Goal: Information Seeking & Learning: Learn about a topic

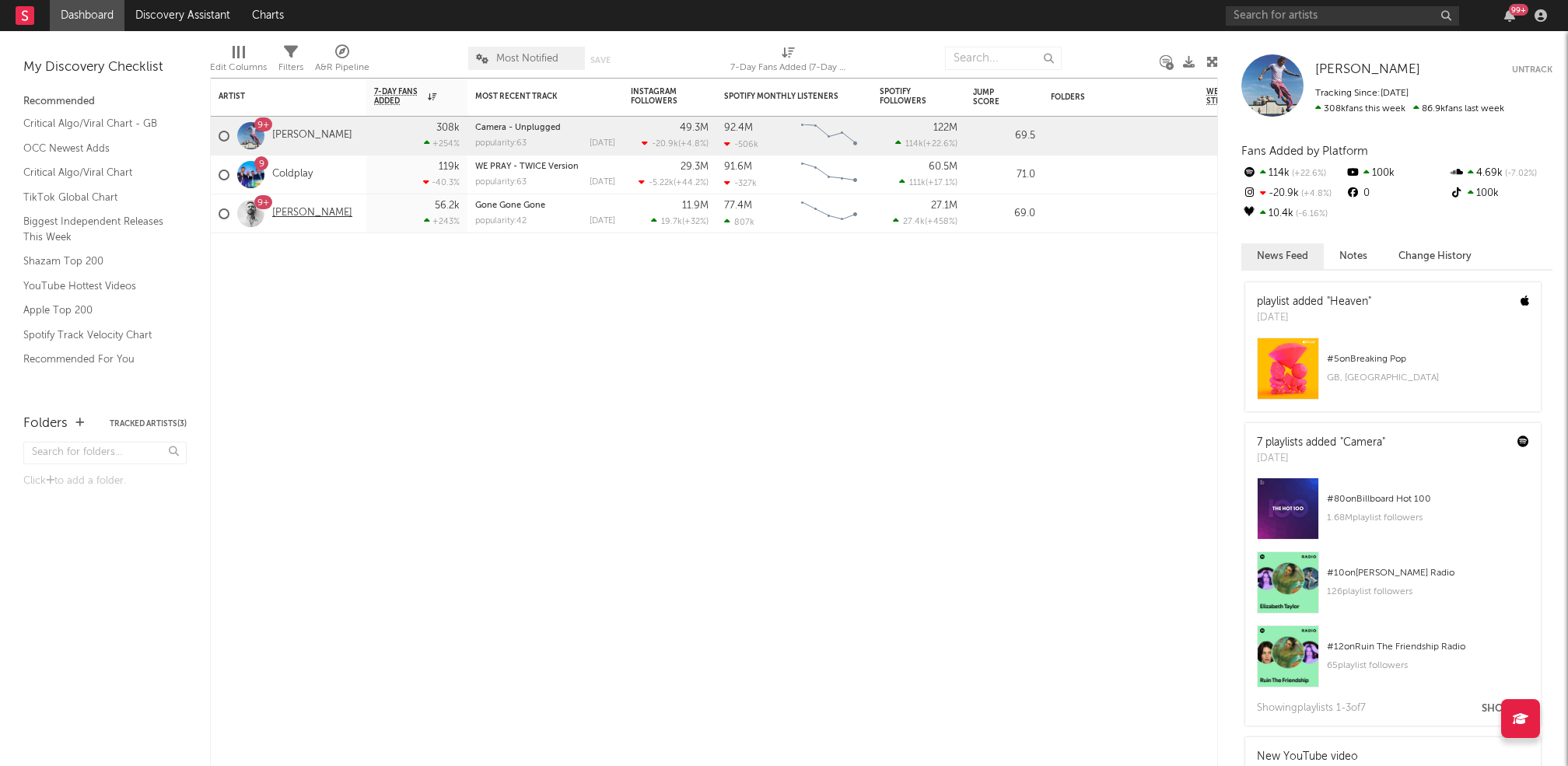
click at [295, 214] on link "[PERSON_NAME]" at bounding box center [312, 213] width 80 height 13
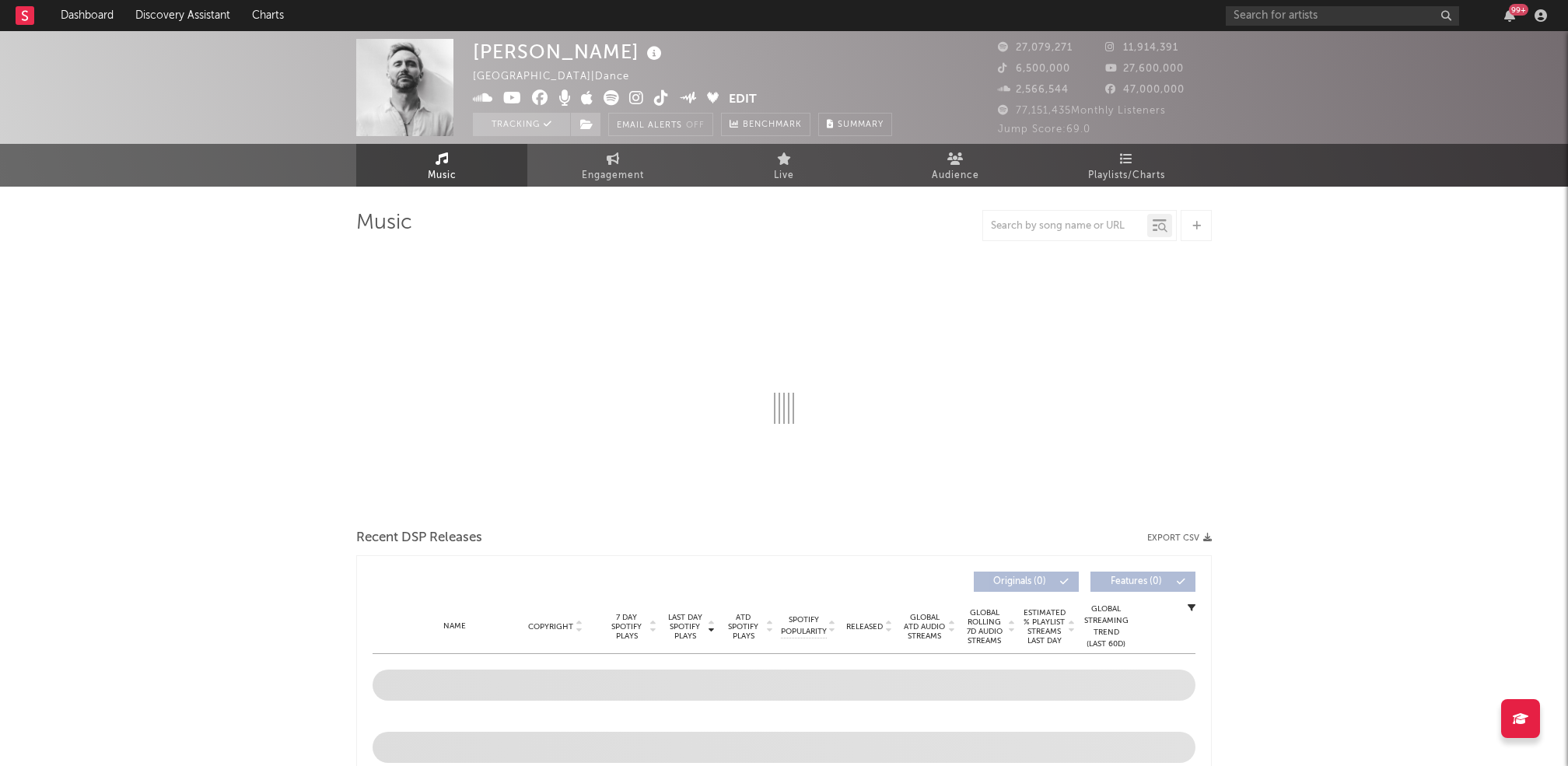
select select "6m"
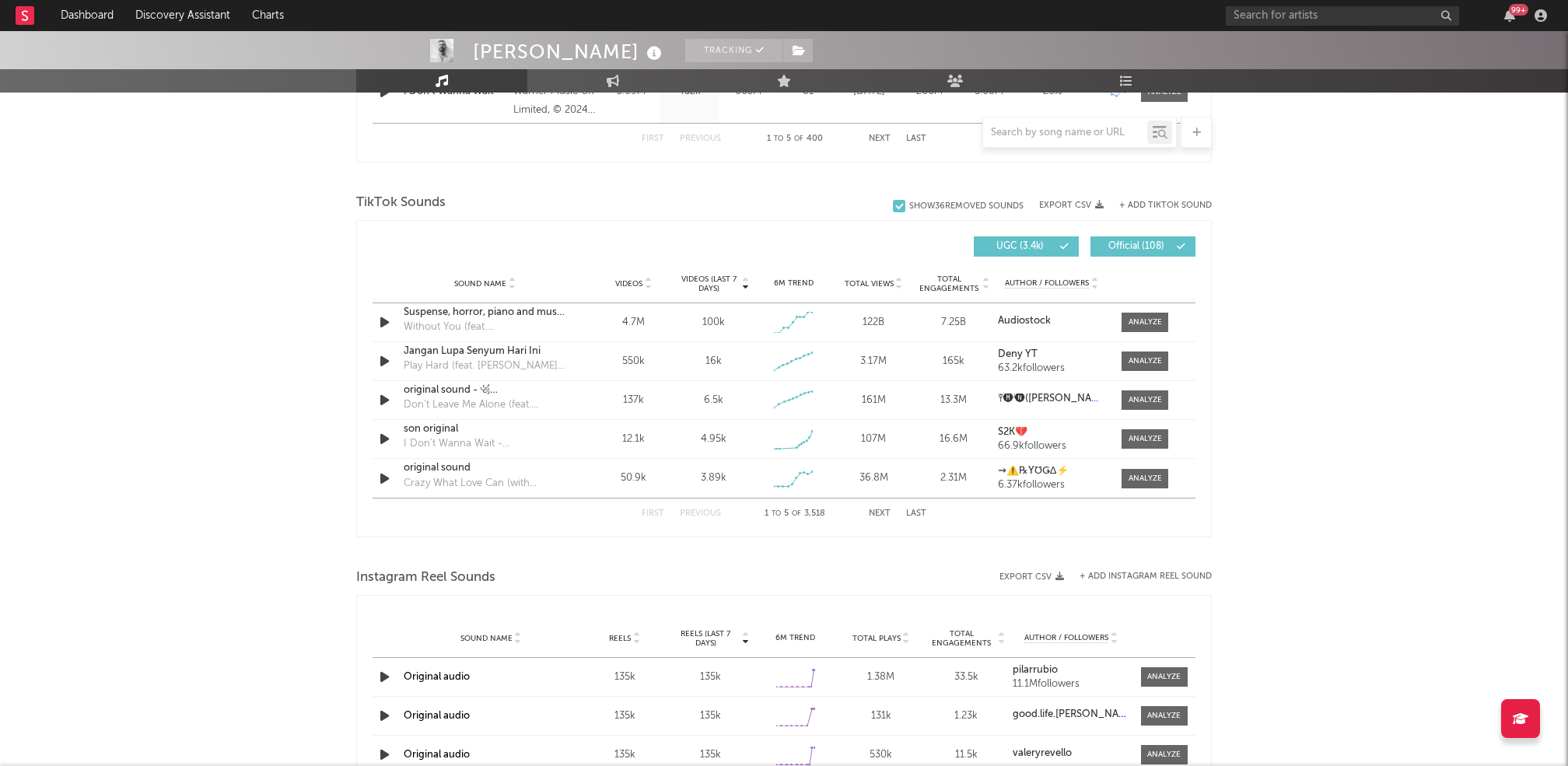
scroll to position [937, 0]
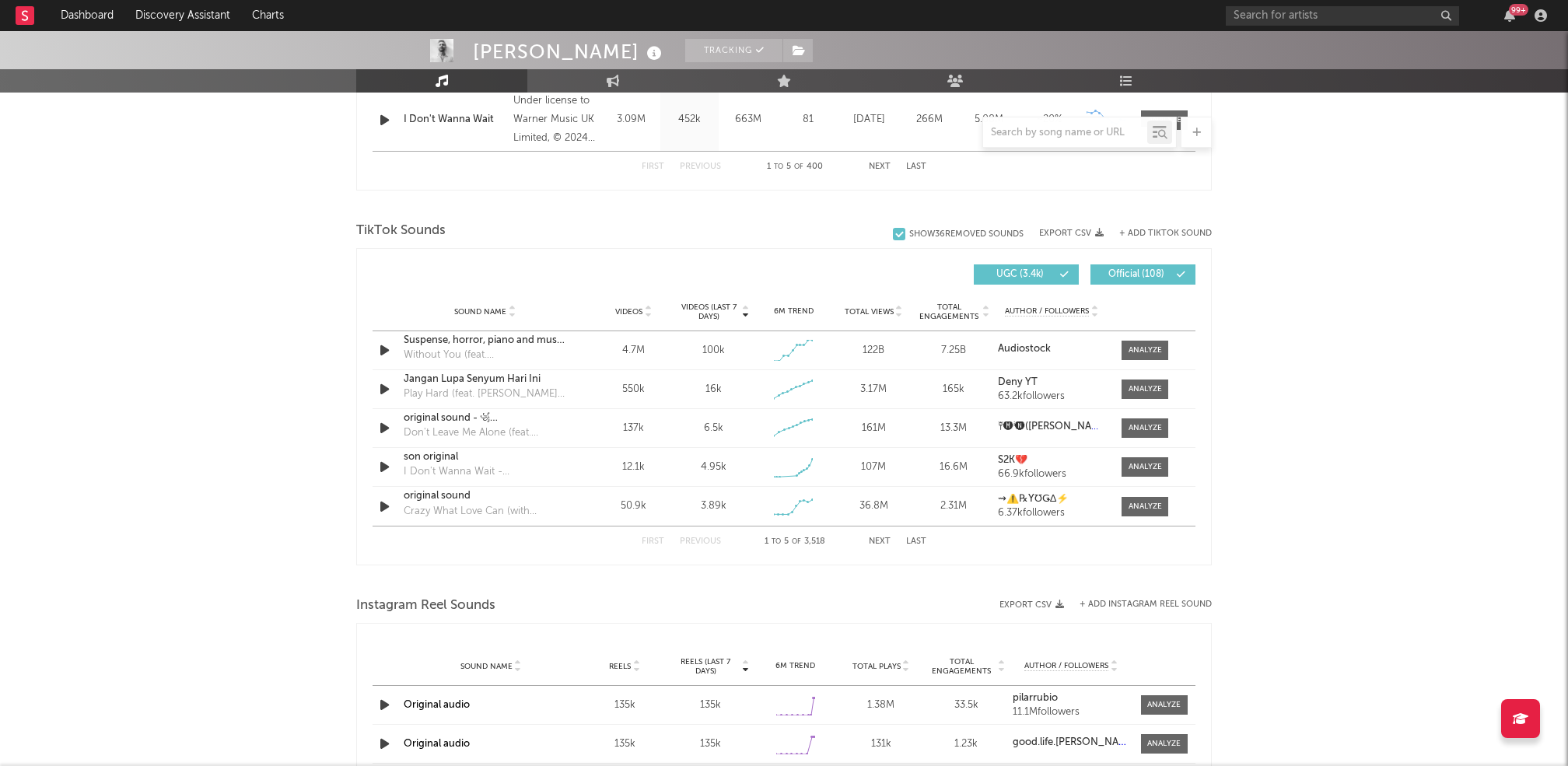
click at [720, 311] on span "Videos (last 7 days)" at bounding box center [708, 311] width 63 height 19
click at [877, 539] on button "Next" at bounding box center [879, 542] width 21 height 9
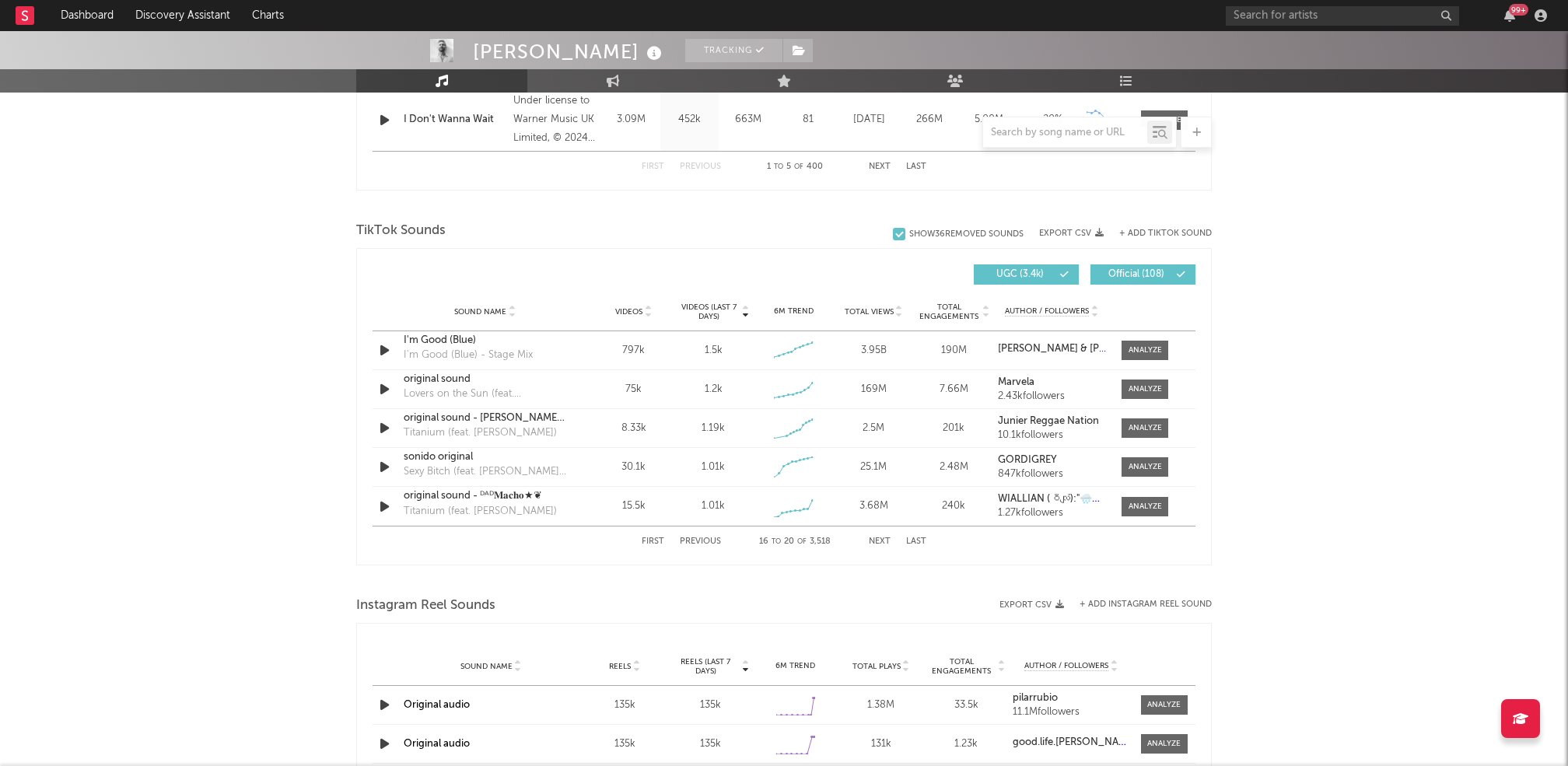
click at [877, 539] on button "Next" at bounding box center [879, 542] width 21 height 9
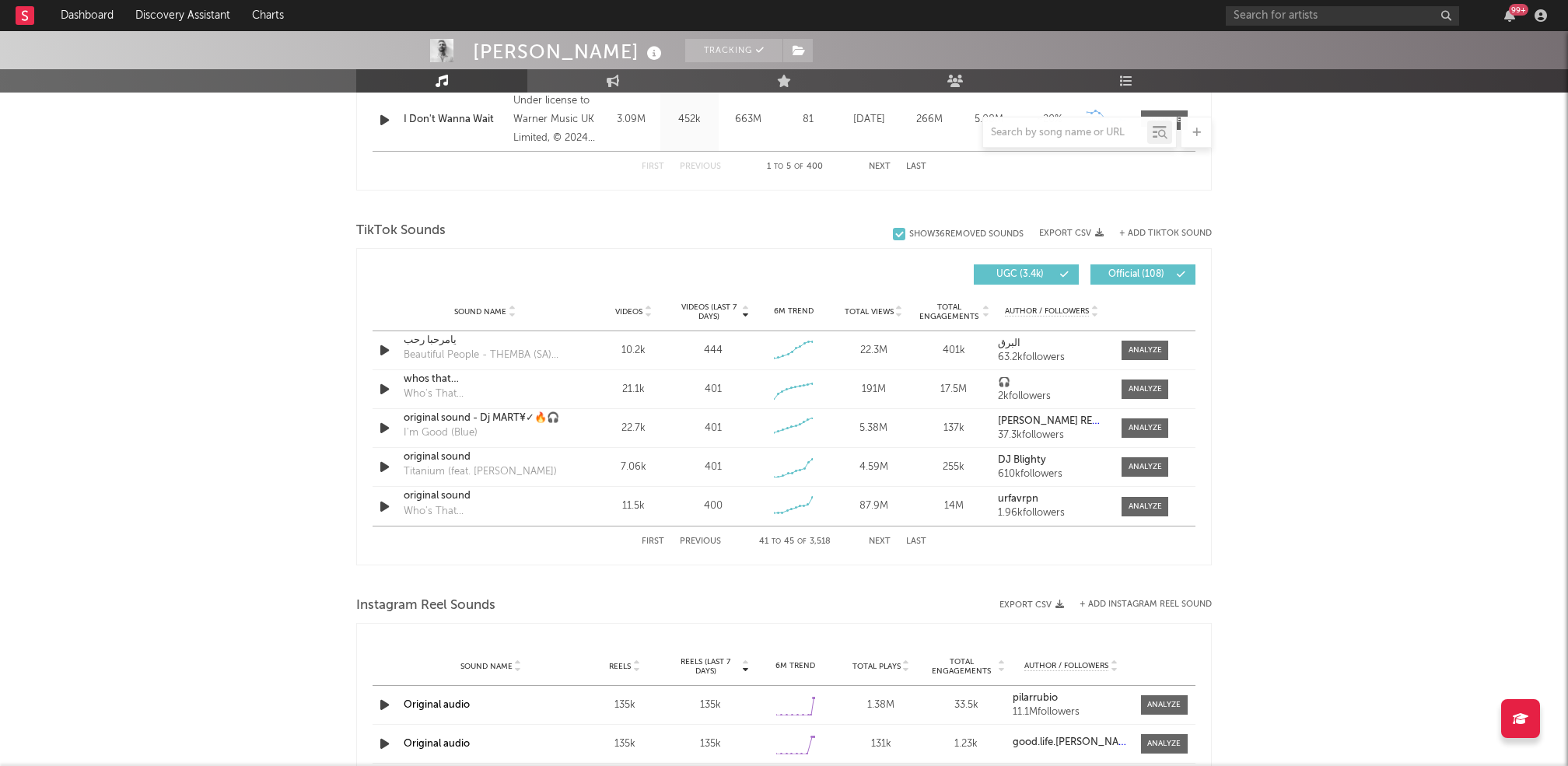
click at [877, 539] on button "Next" at bounding box center [879, 542] width 21 height 9
click at [878, 540] on button "Next" at bounding box center [879, 542] width 21 height 9
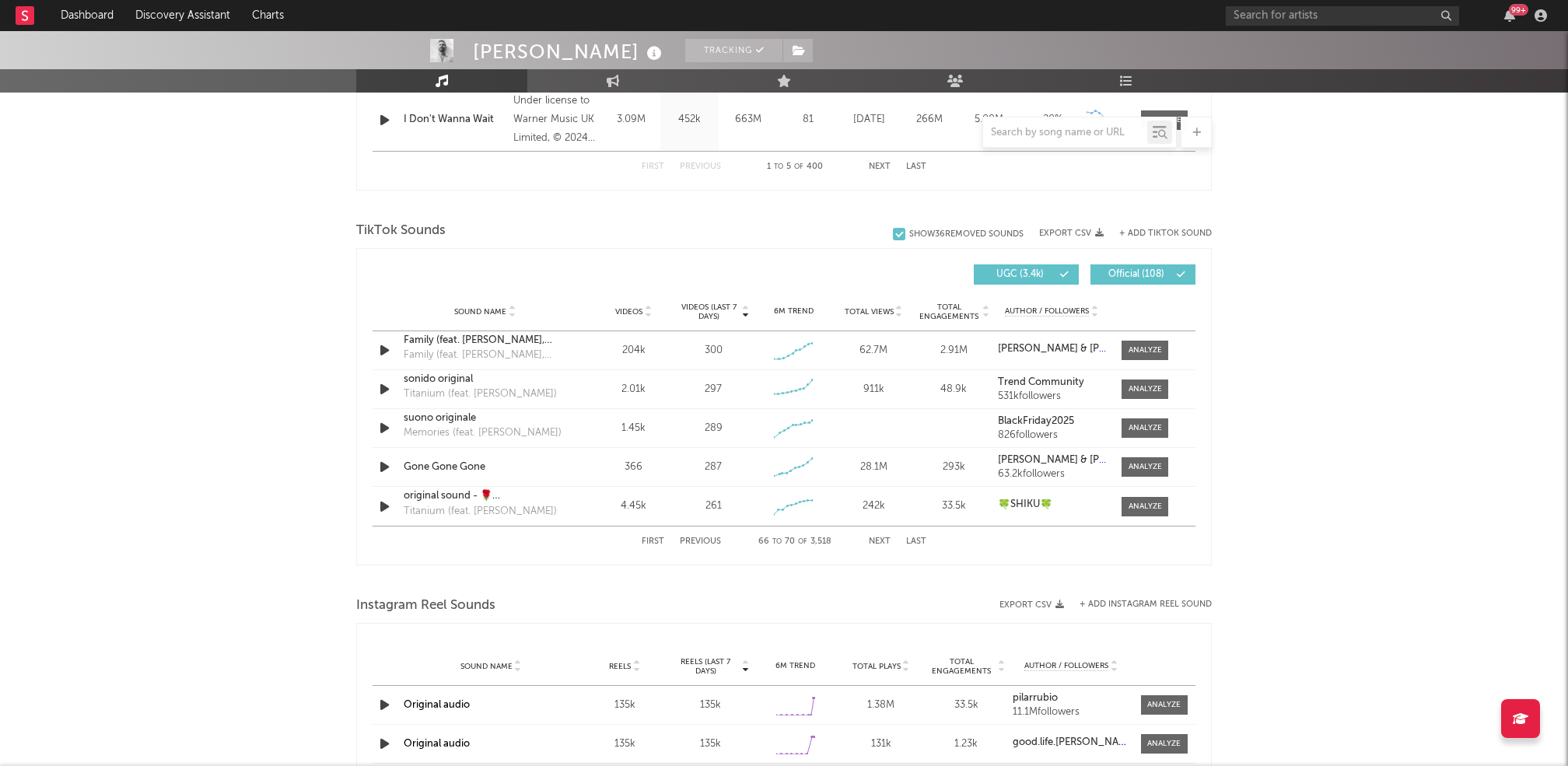
click at [477, 307] on span "Sound Name" at bounding box center [480, 311] width 53 height 9
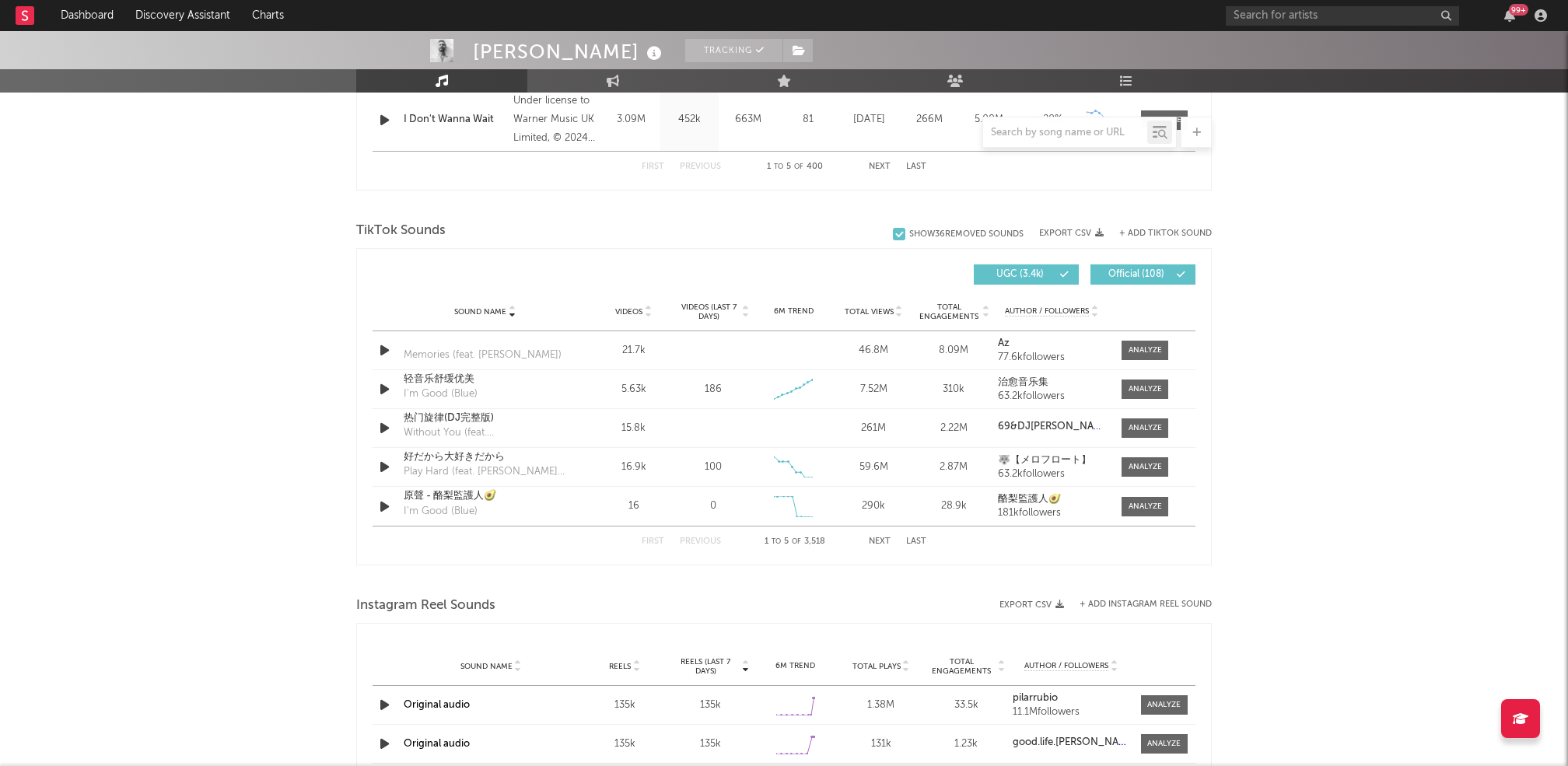
click at [877, 540] on button "Next" at bounding box center [879, 542] width 21 height 9
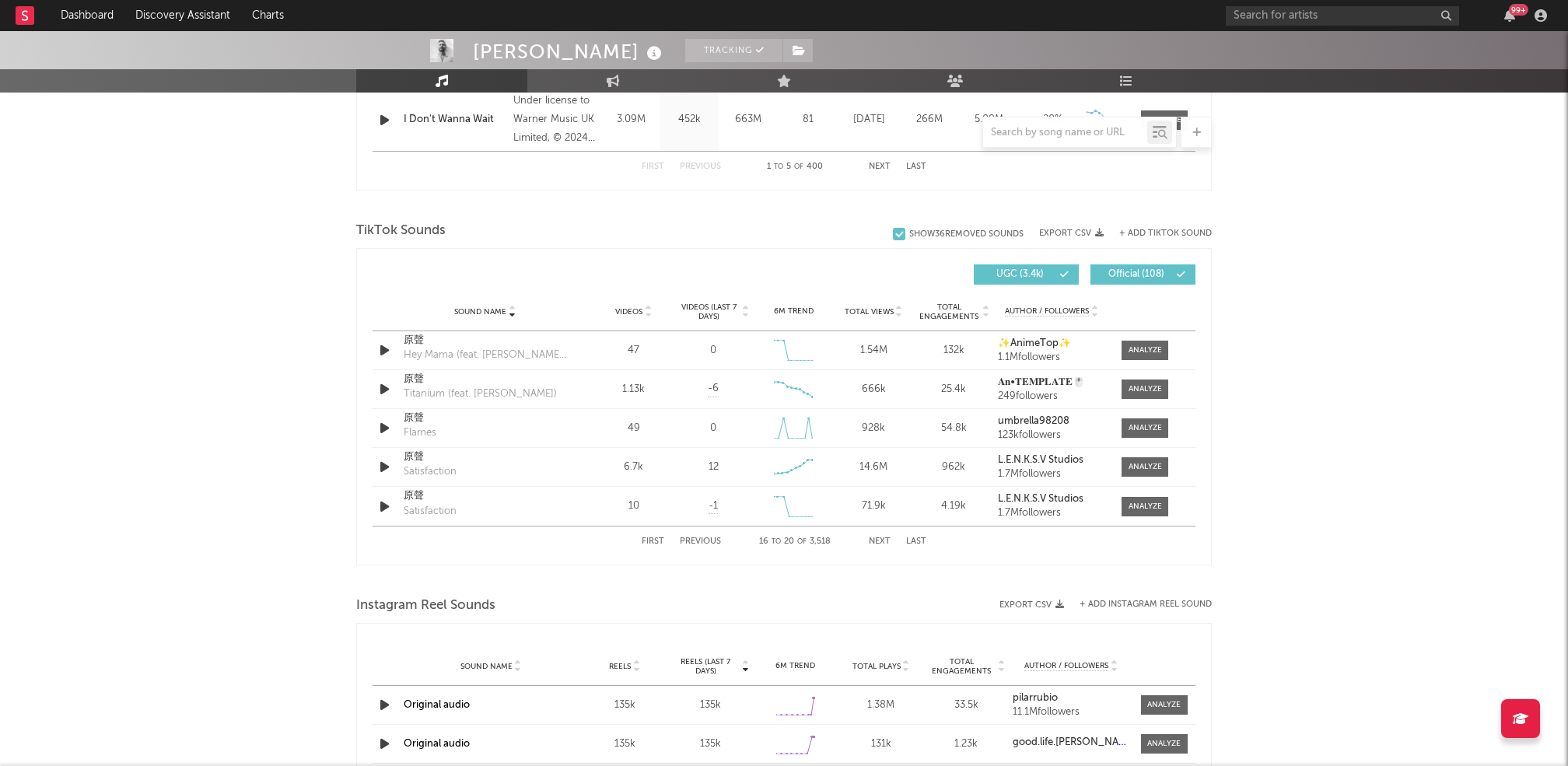
click at [877, 540] on button "Next" at bounding box center [879, 542] width 21 height 9
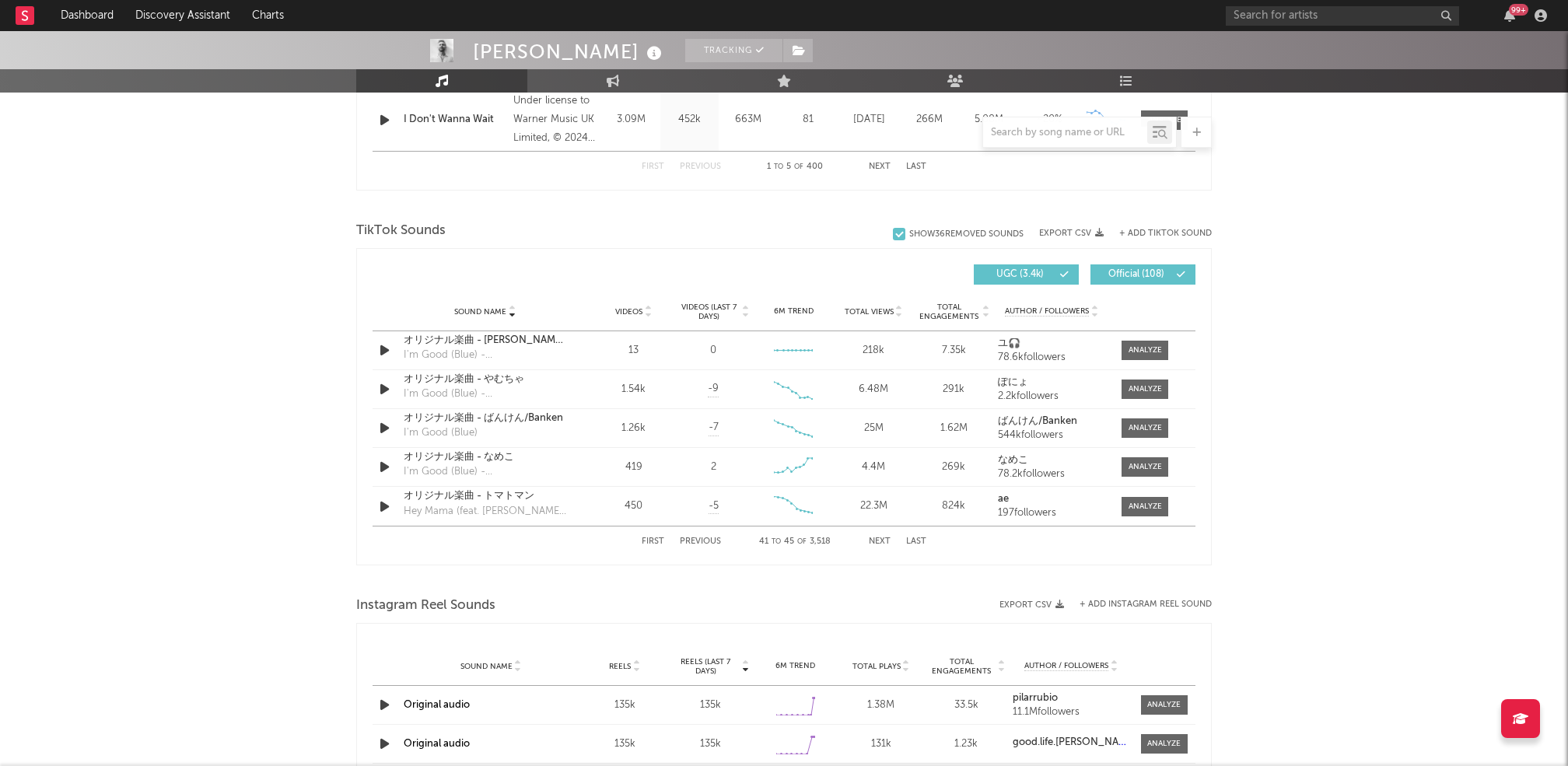
click at [877, 540] on button "Next" at bounding box center [879, 542] width 21 height 9
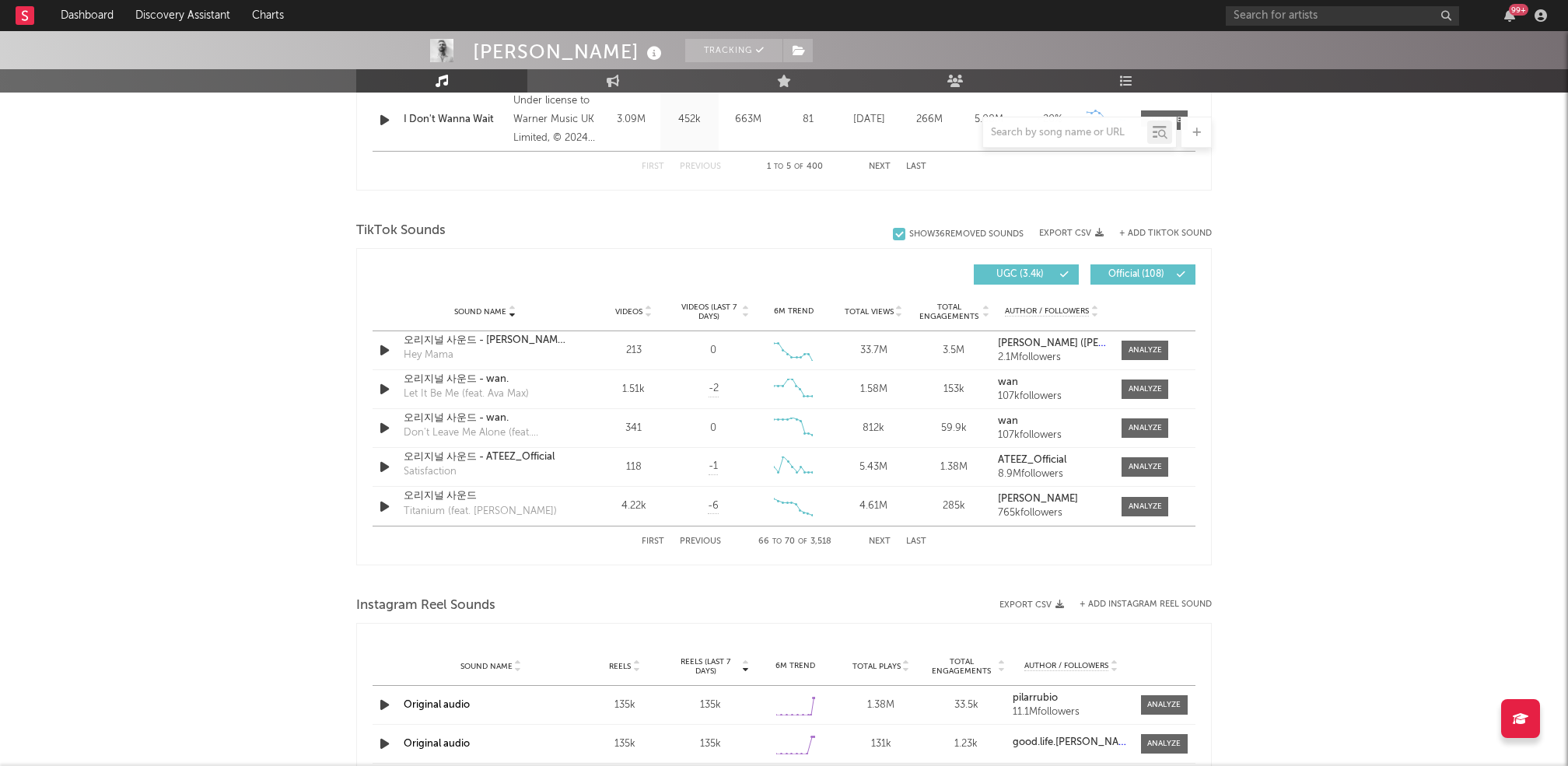
click at [877, 540] on button "Next" at bounding box center [879, 542] width 21 height 9
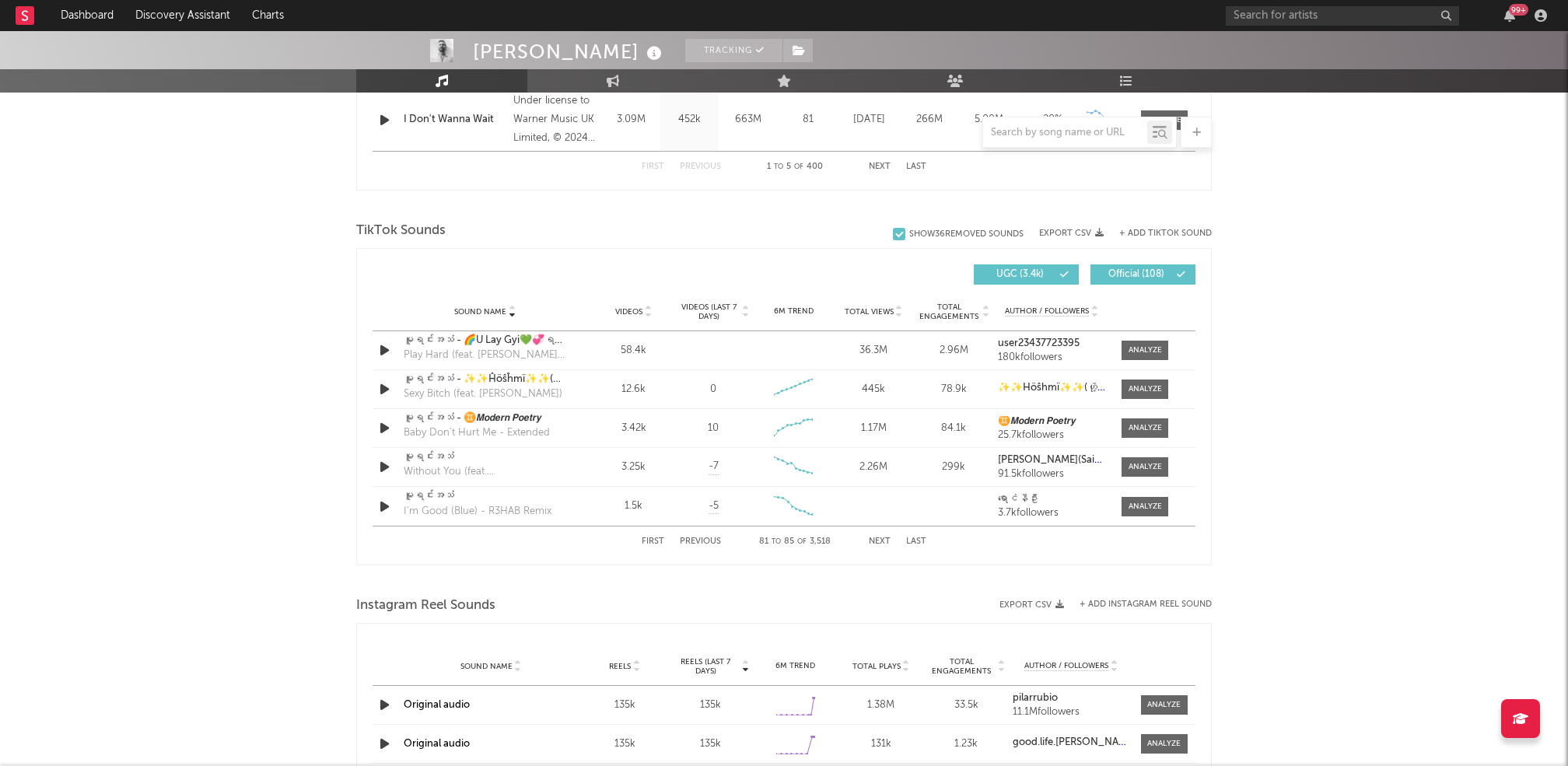
click at [877, 540] on button "Next" at bounding box center [879, 542] width 21 height 9
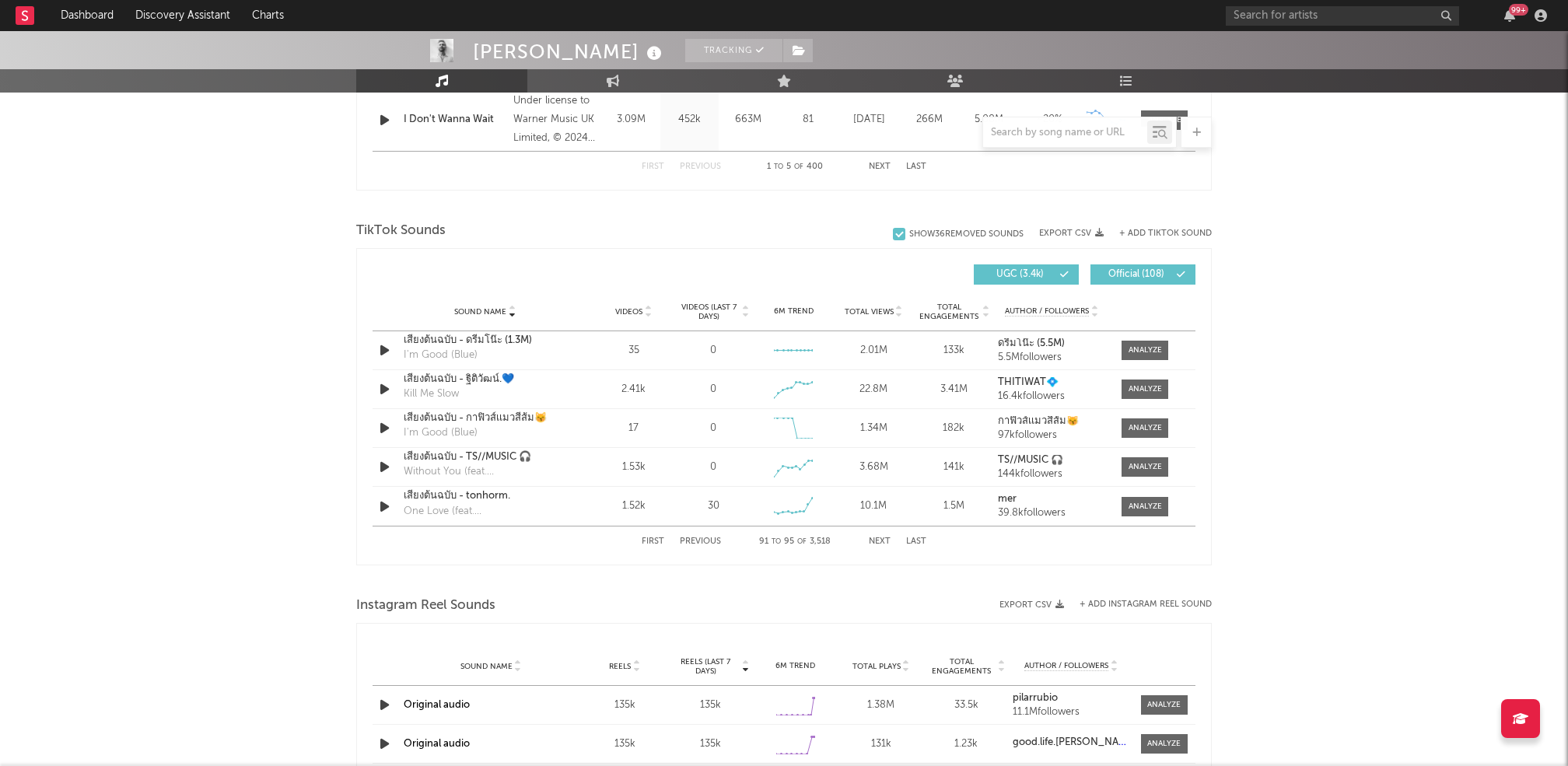
click at [877, 540] on button "Next" at bounding box center [879, 542] width 21 height 9
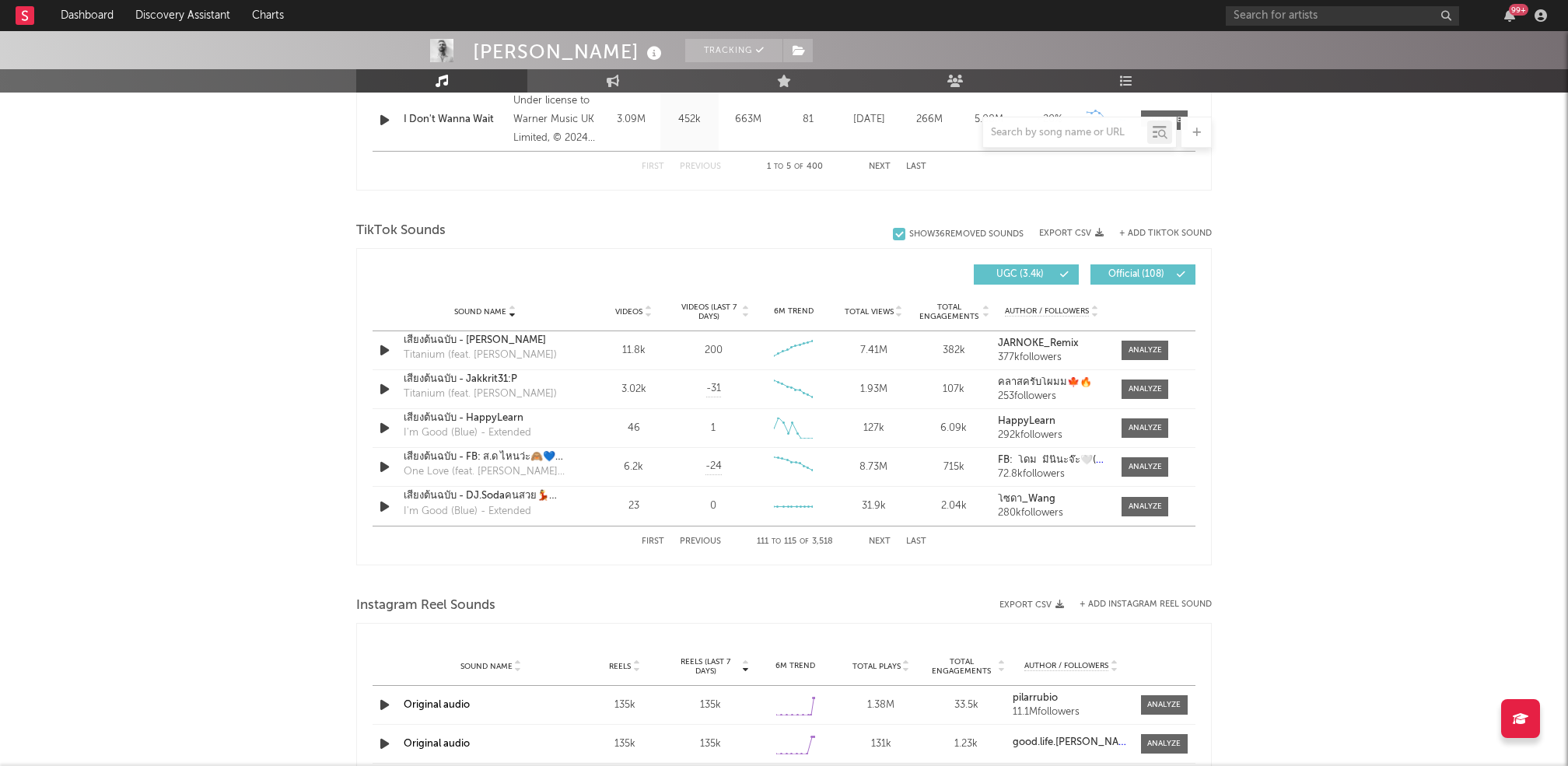
click at [877, 540] on button "Next" at bounding box center [879, 542] width 21 height 9
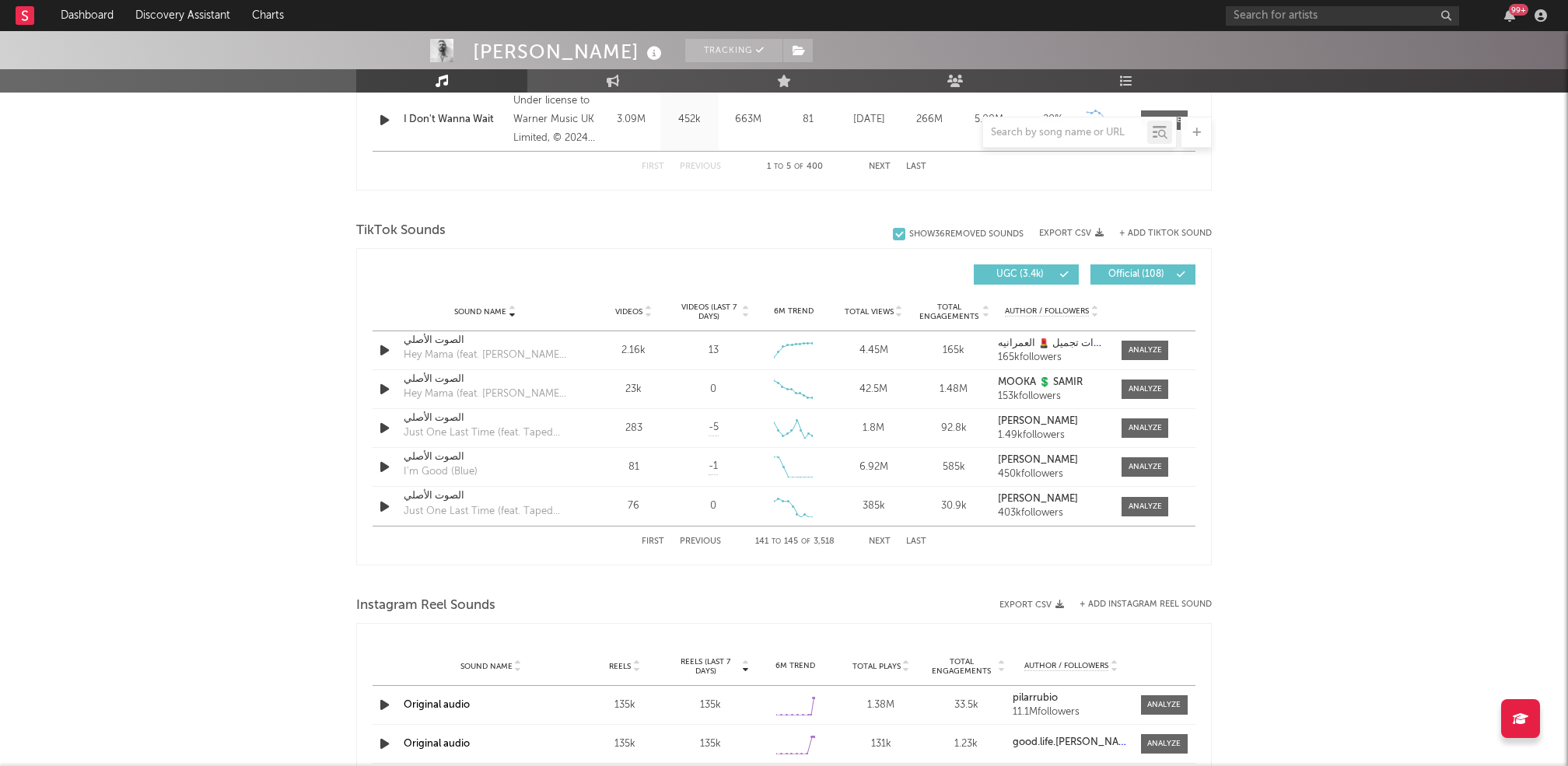
click at [877, 540] on button "Next" at bounding box center [879, 542] width 21 height 9
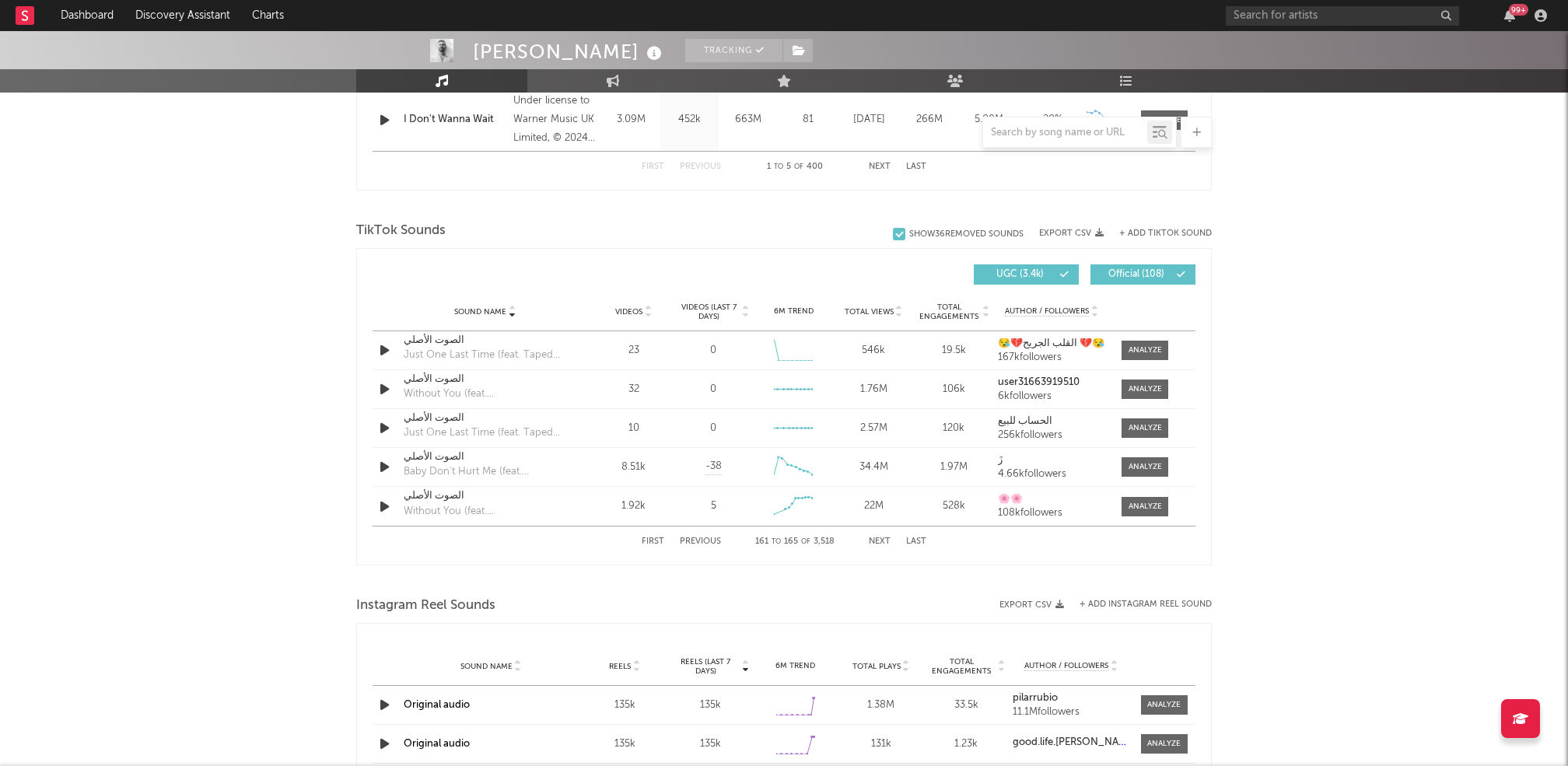
click at [877, 540] on button "Next" at bounding box center [879, 542] width 21 height 9
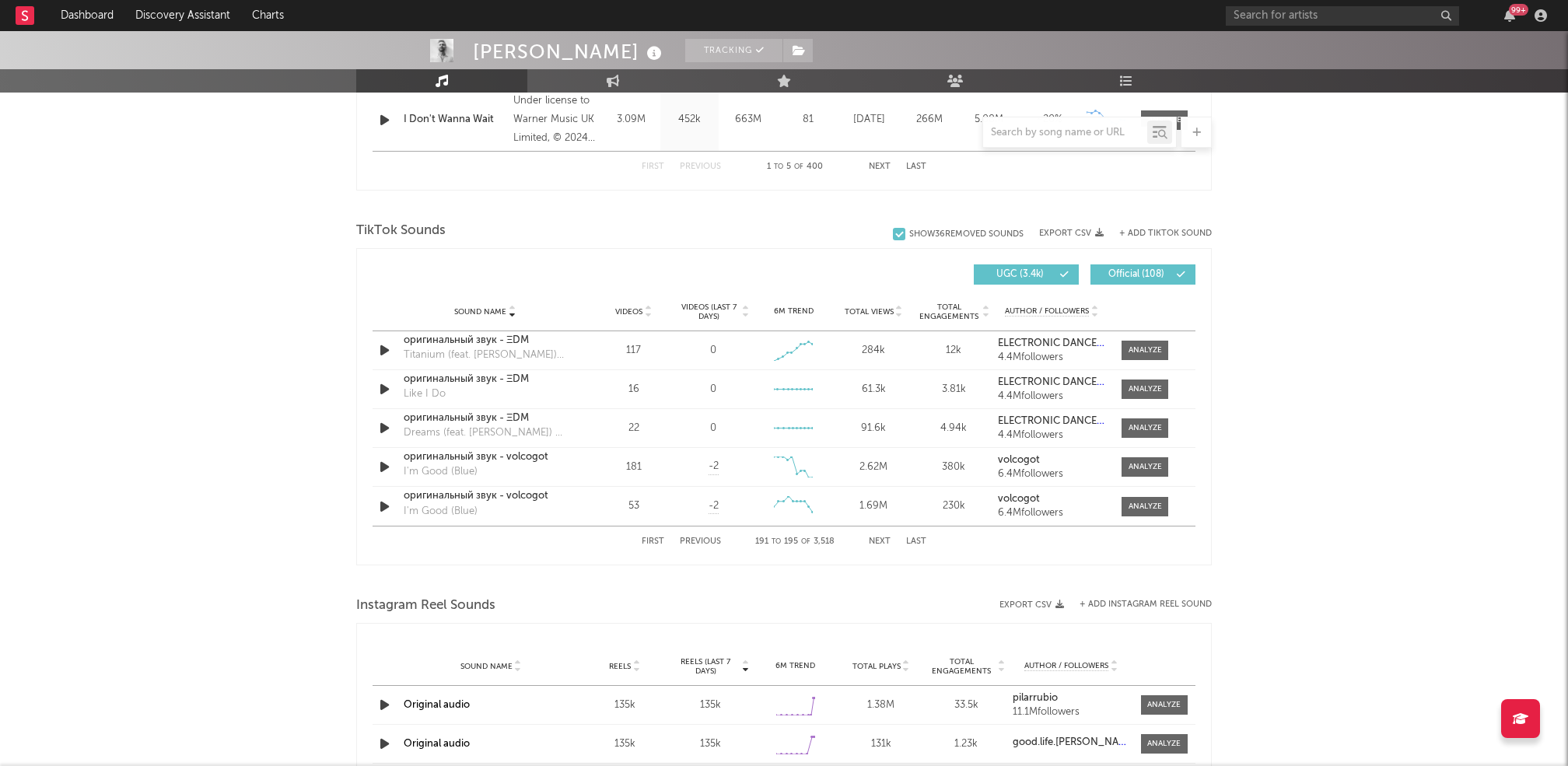
click at [877, 540] on button "Next" at bounding box center [879, 542] width 21 height 9
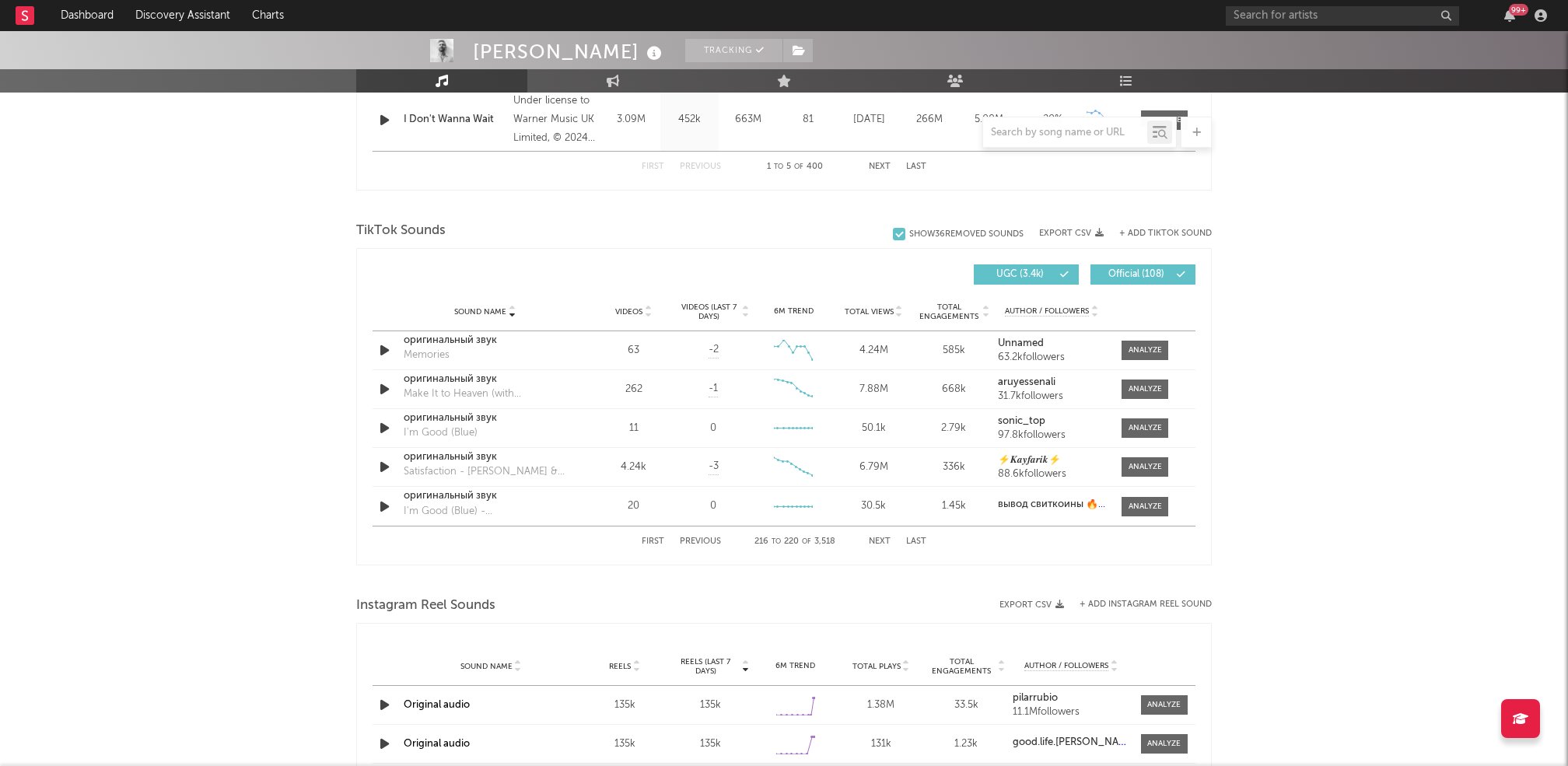
click at [877, 540] on button "Next" at bounding box center [879, 542] width 21 height 9
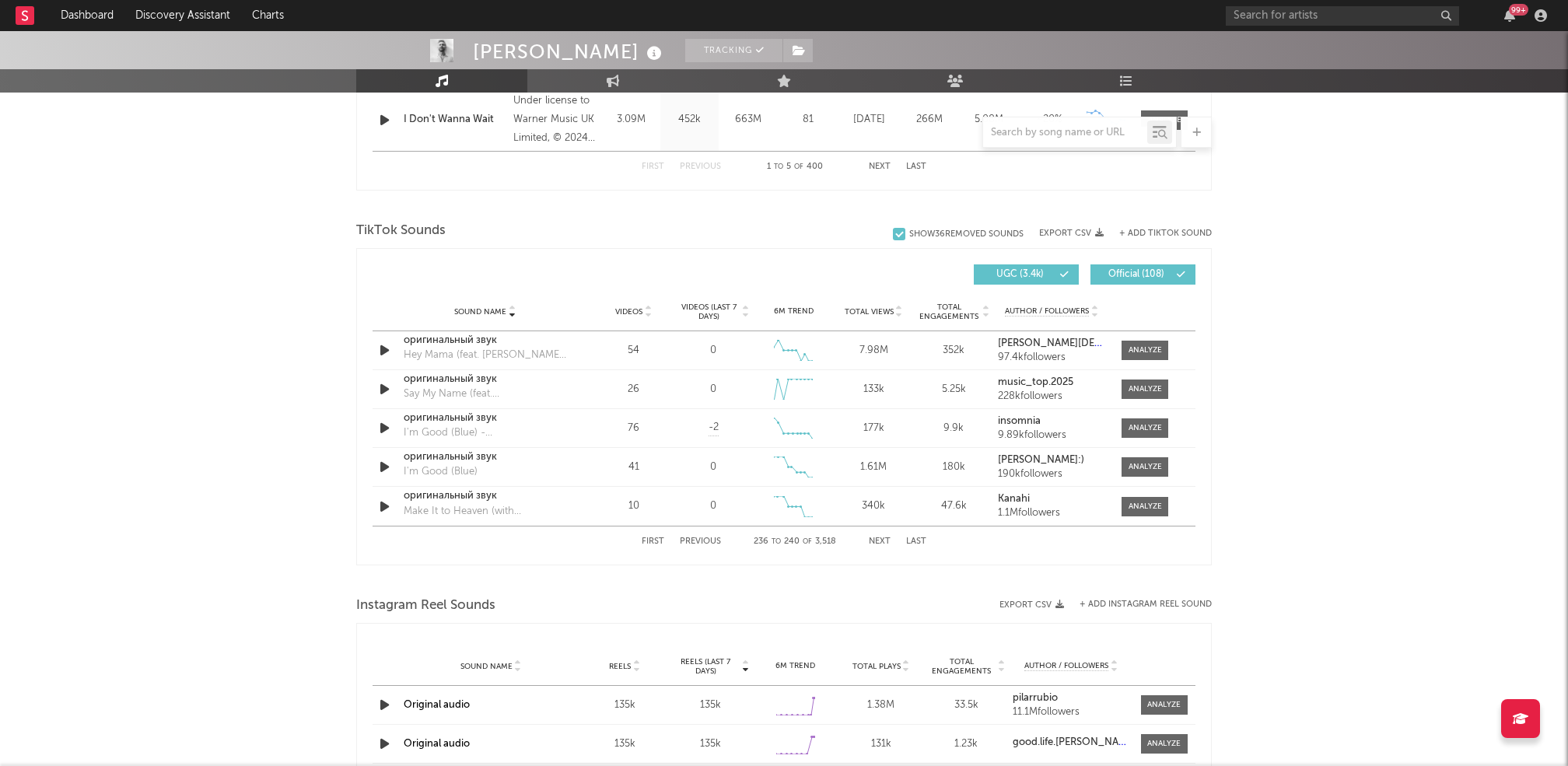
click at [877, 540] on button "Next" at bounding box center [879, 542] width 21 height 9
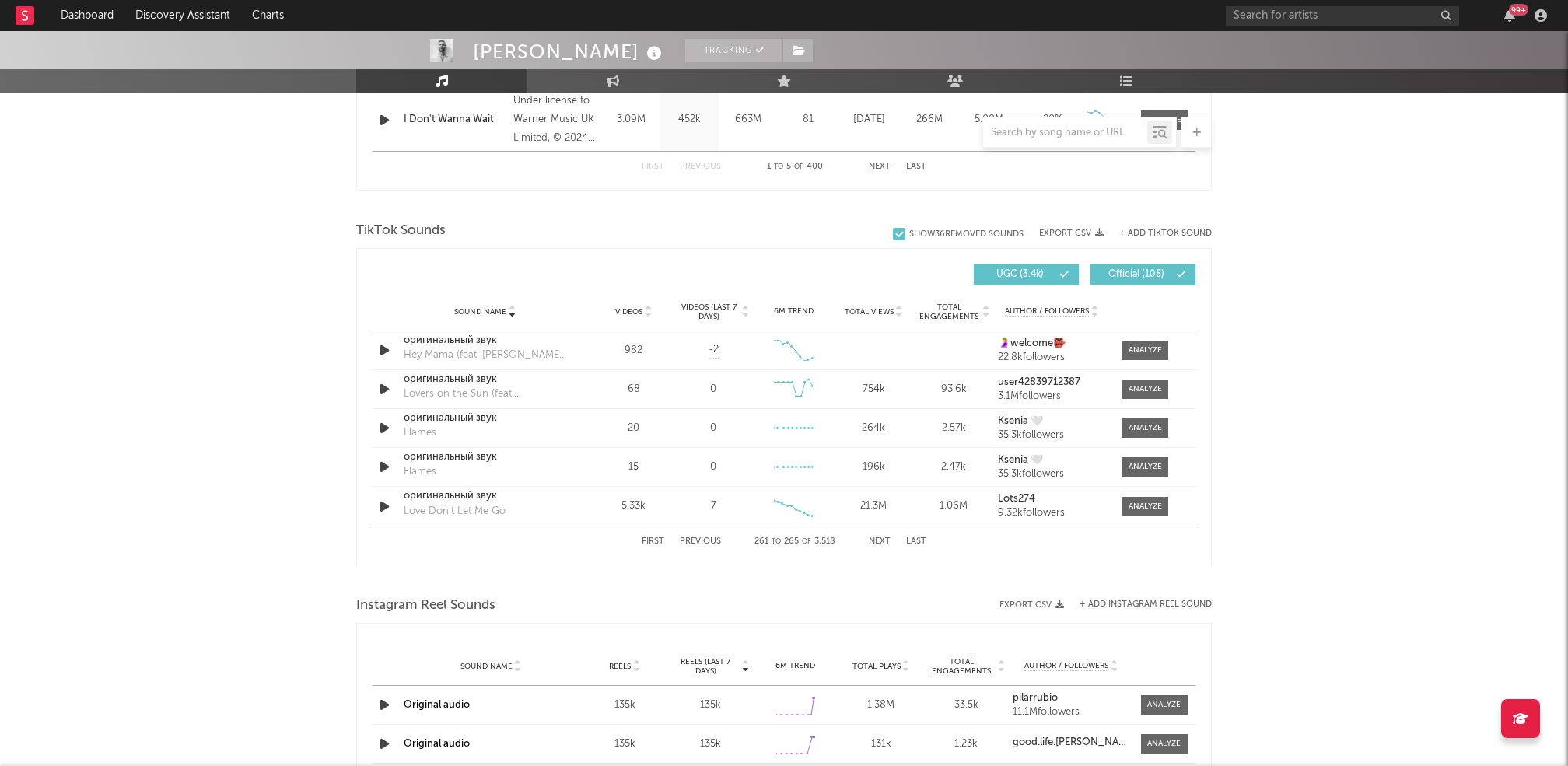
click at [877, 540] on button "Next" at bounding box center [879, 542] width 21 height 9
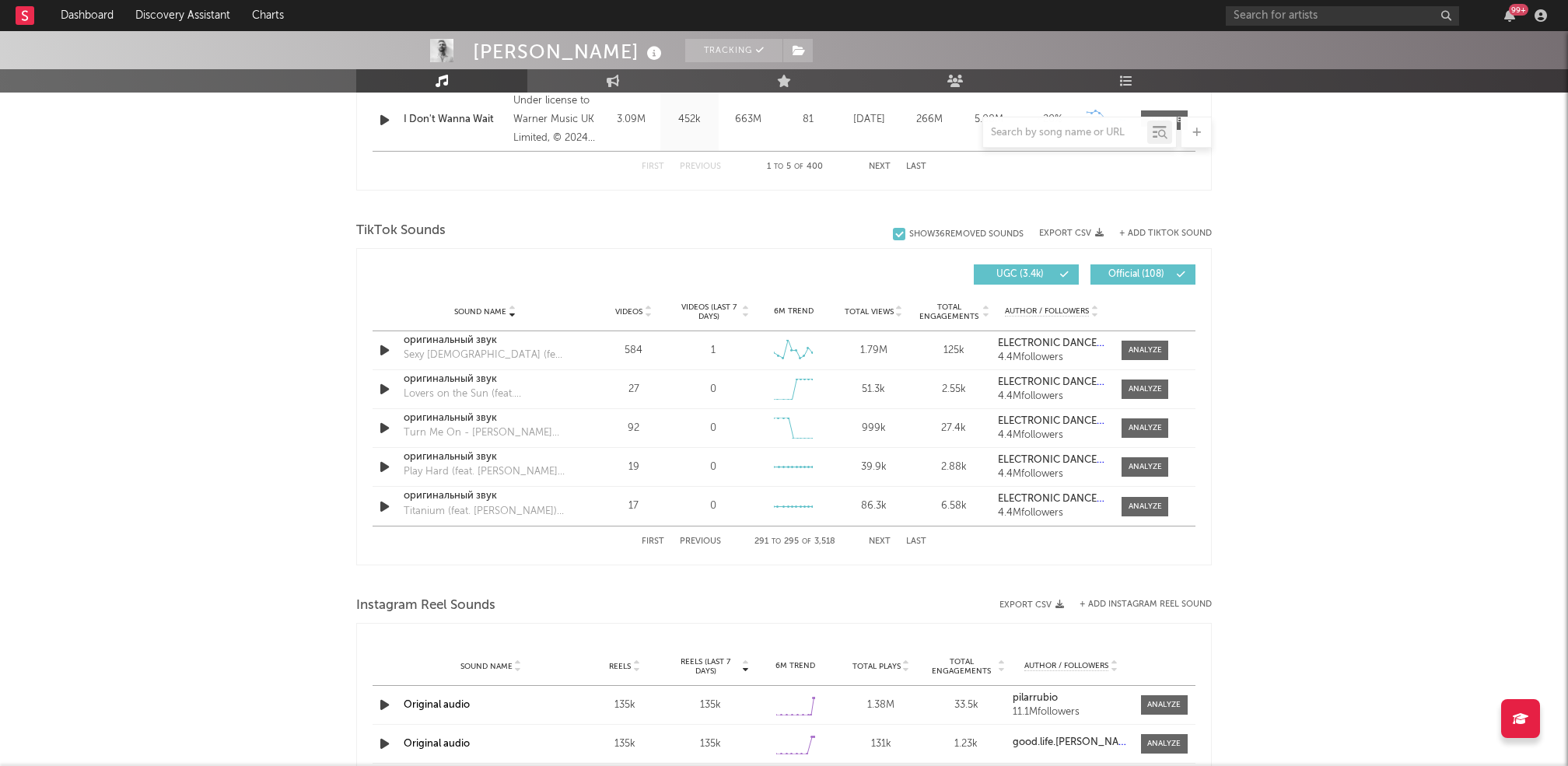
click at [877, 540] on button "Next" at bounding box center [879, 542] width 21 height 9
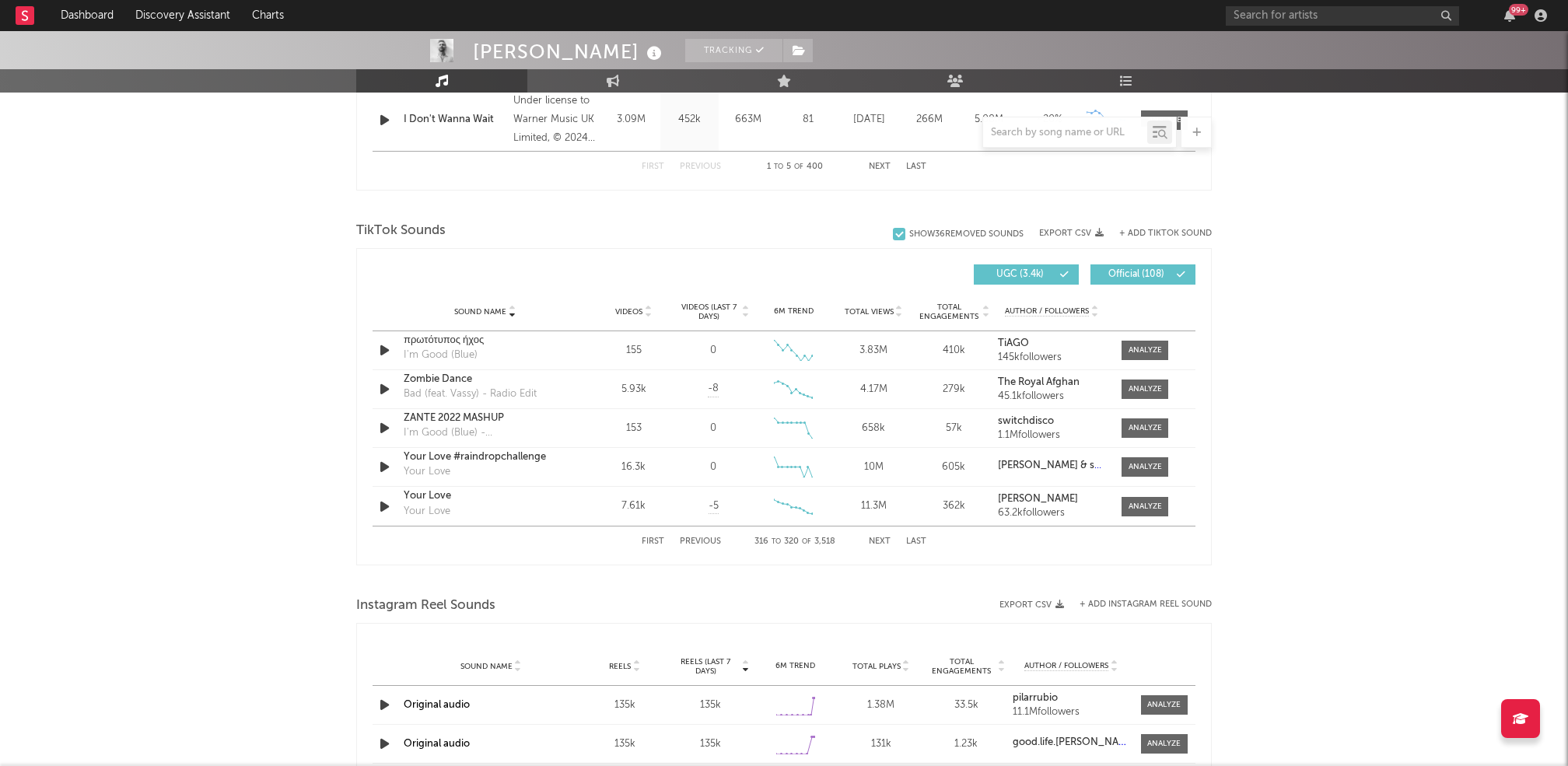
click at [877, 540] on button "Next" at bounding box center [879, 542] width 21 height 9
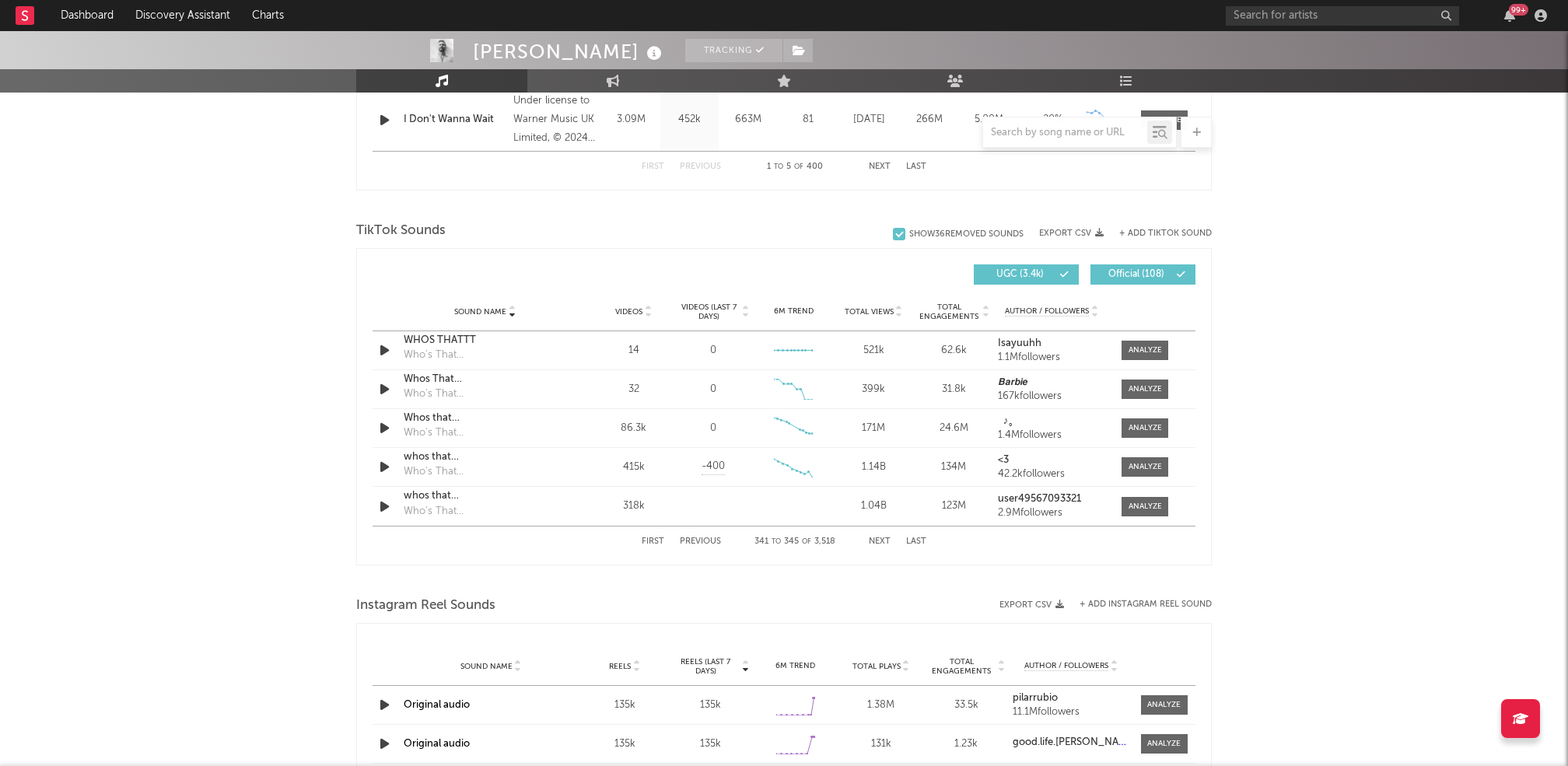
click at [877, 540] on button "Next" at bounding box center [879, 542] width 21 height 9
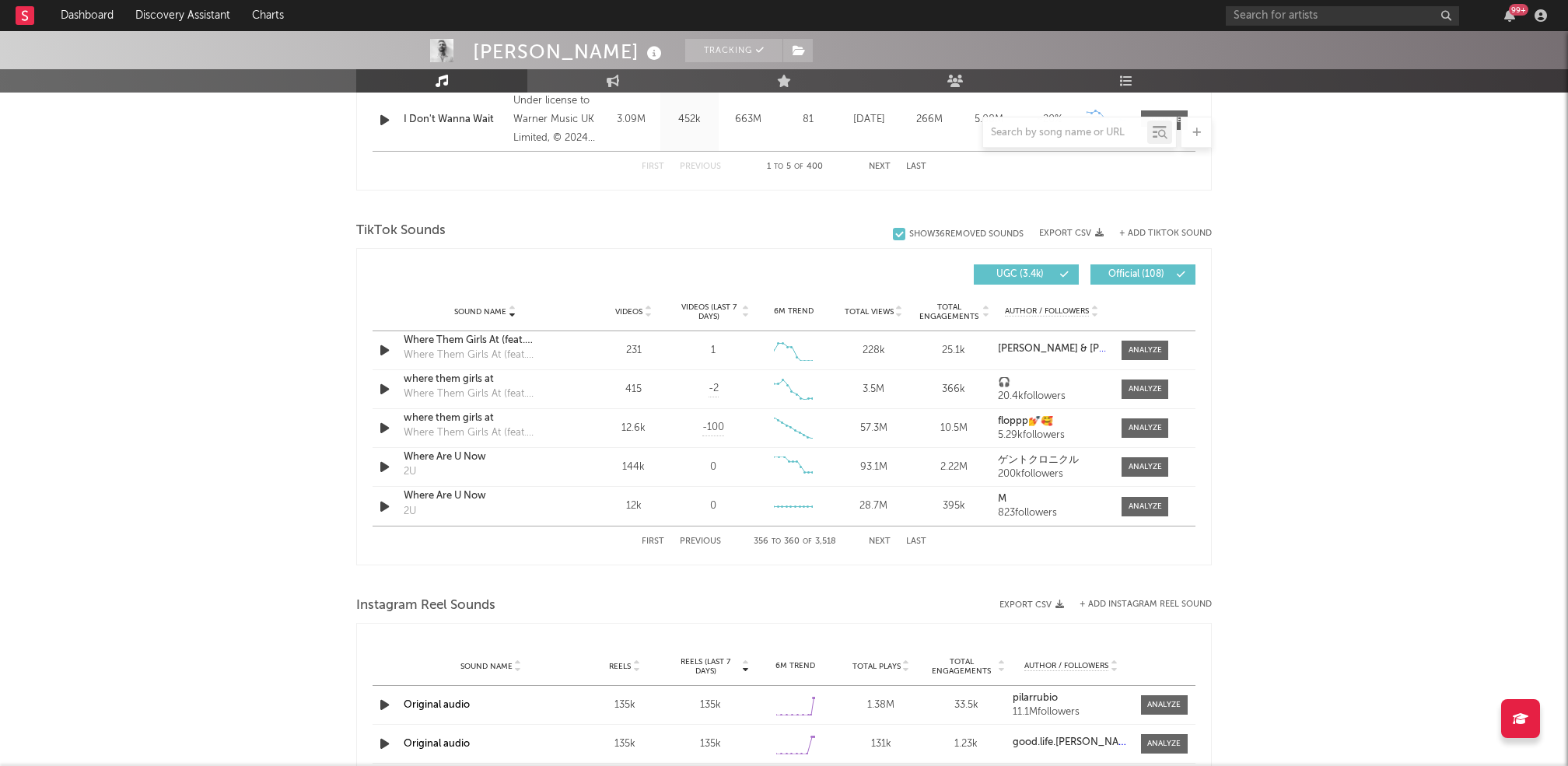
click at [877, 540] on button "Next" at bounding box center [879, 542] width 21 height 9
click at [490, 313] on span "Sound Name" at bounding box center [480, 311] width 53 height 9
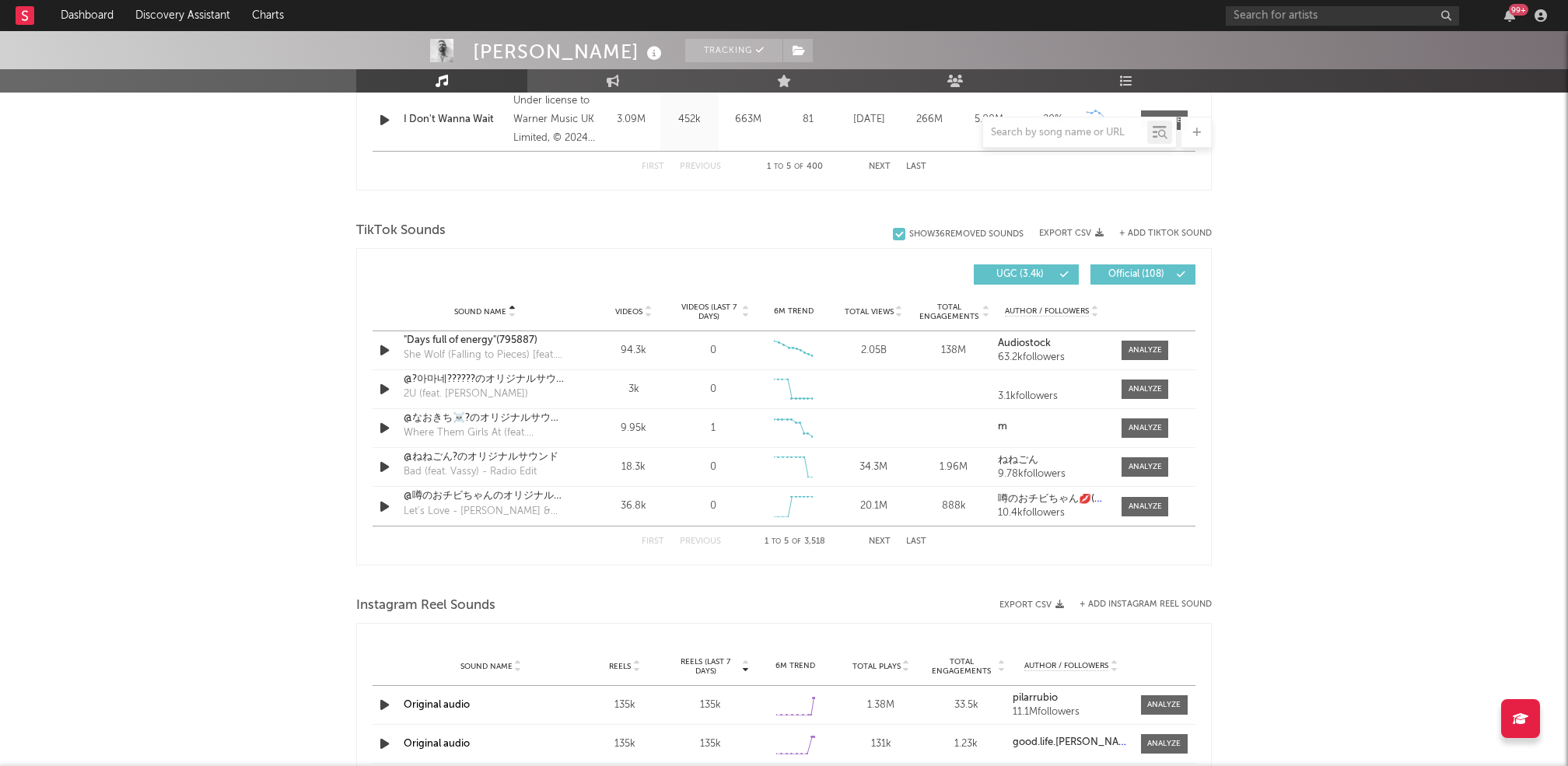
click at [877, 534] on div "First Previous 1 to 5 of 3,518 Next Last" at bounding box center [784, 542] width 285 height 30
click at [880, 543] on button "Next" at bounding box center [879, 542] width 21 height 9
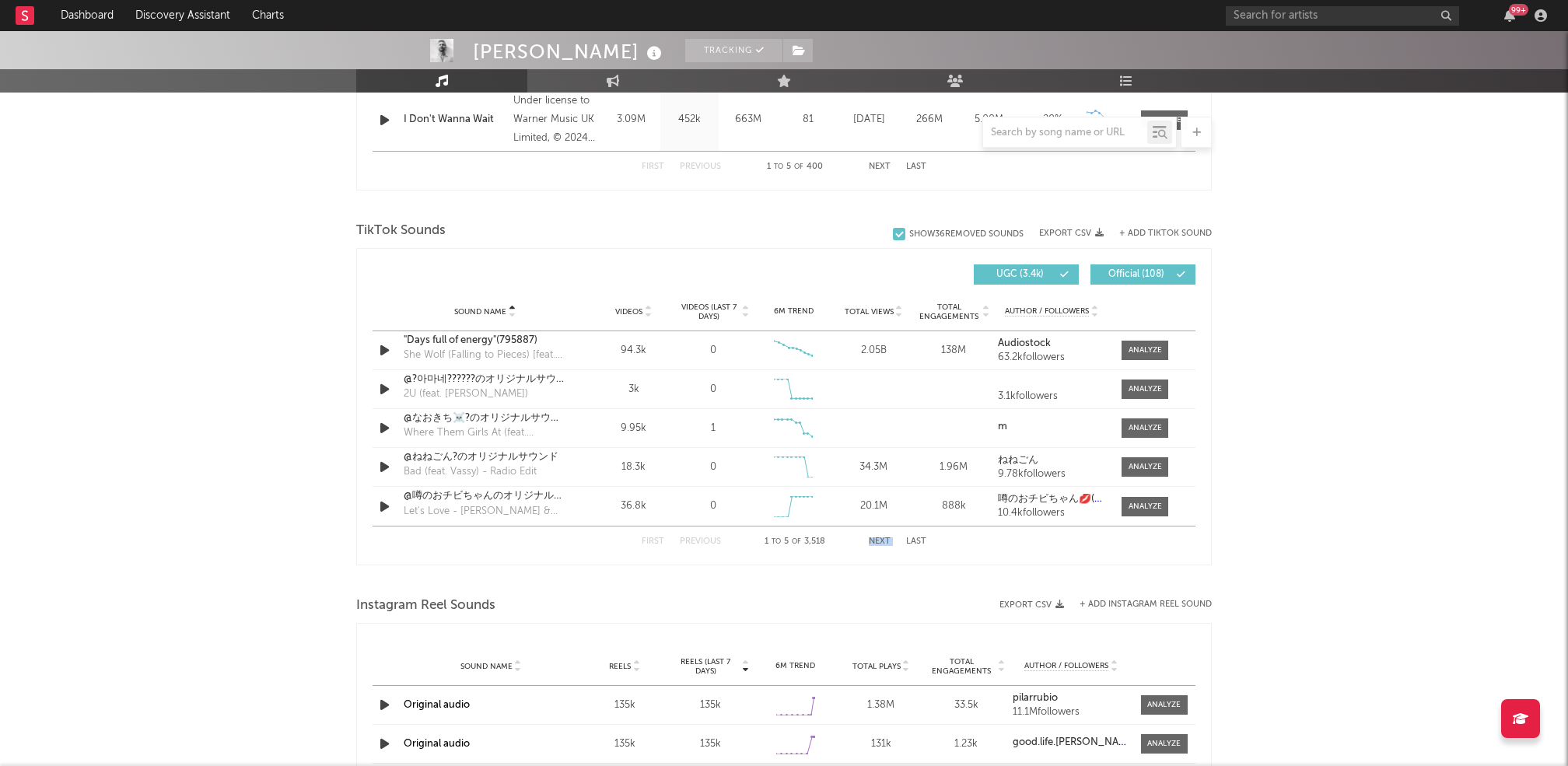
click at [880, 543] on button "Next" at bounding box center [879, 542] width 21 height 9
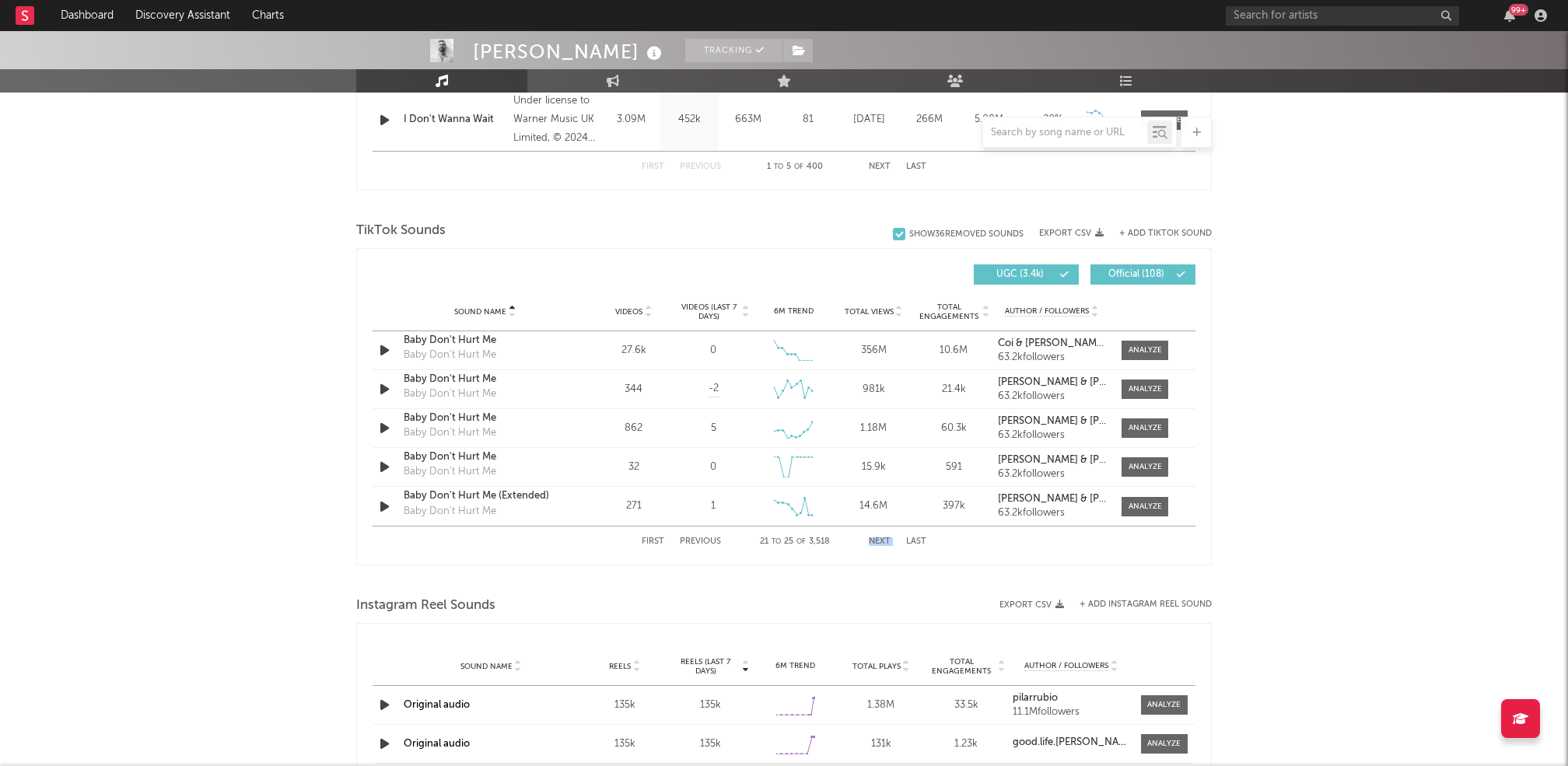
click at [880, 543] on button "Next" at bounding box center [879, 542] width 21 height 9
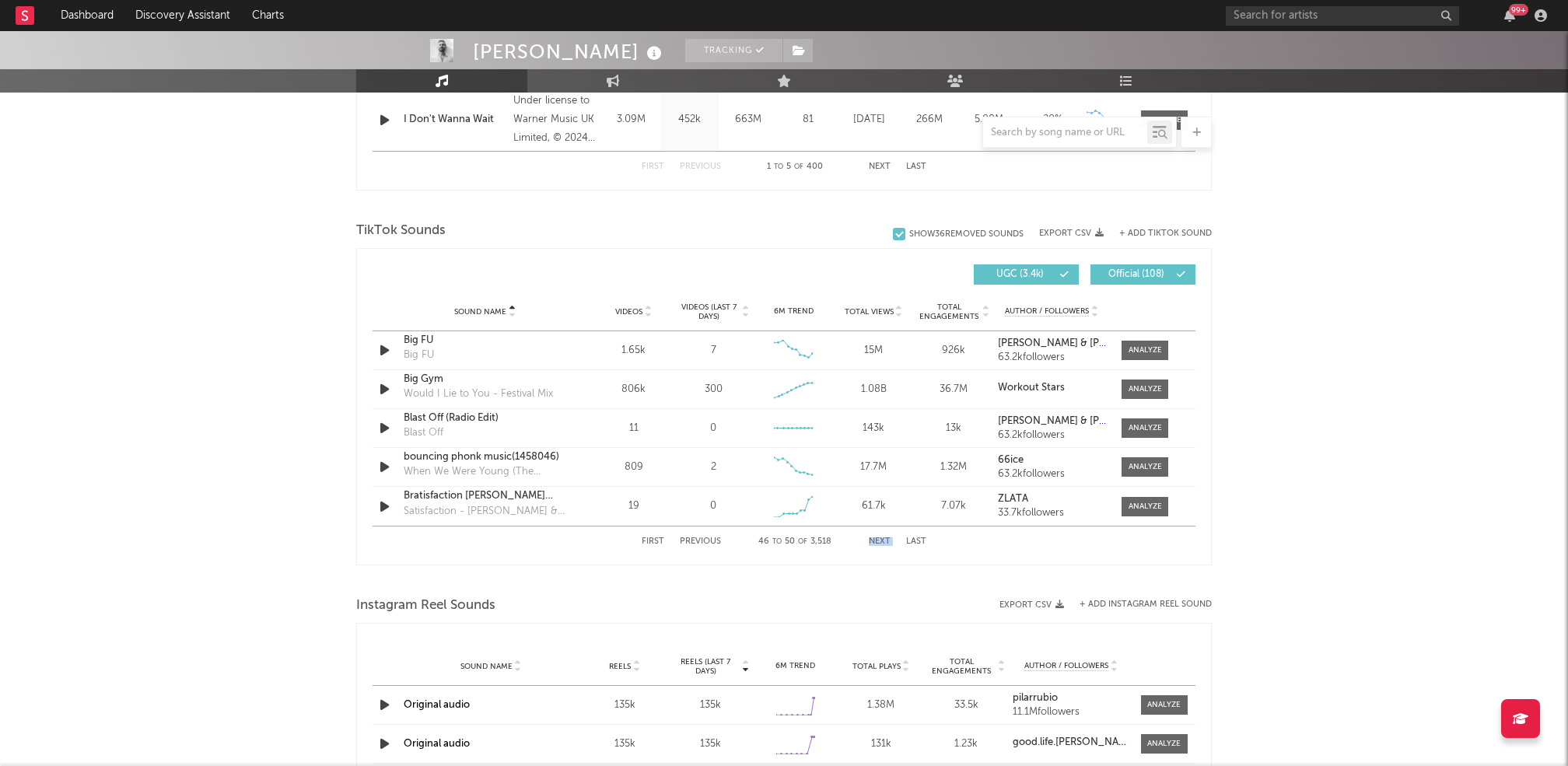
click at [880, 543] on button "Next" at bounding box center [879, 542] width 21 height 9
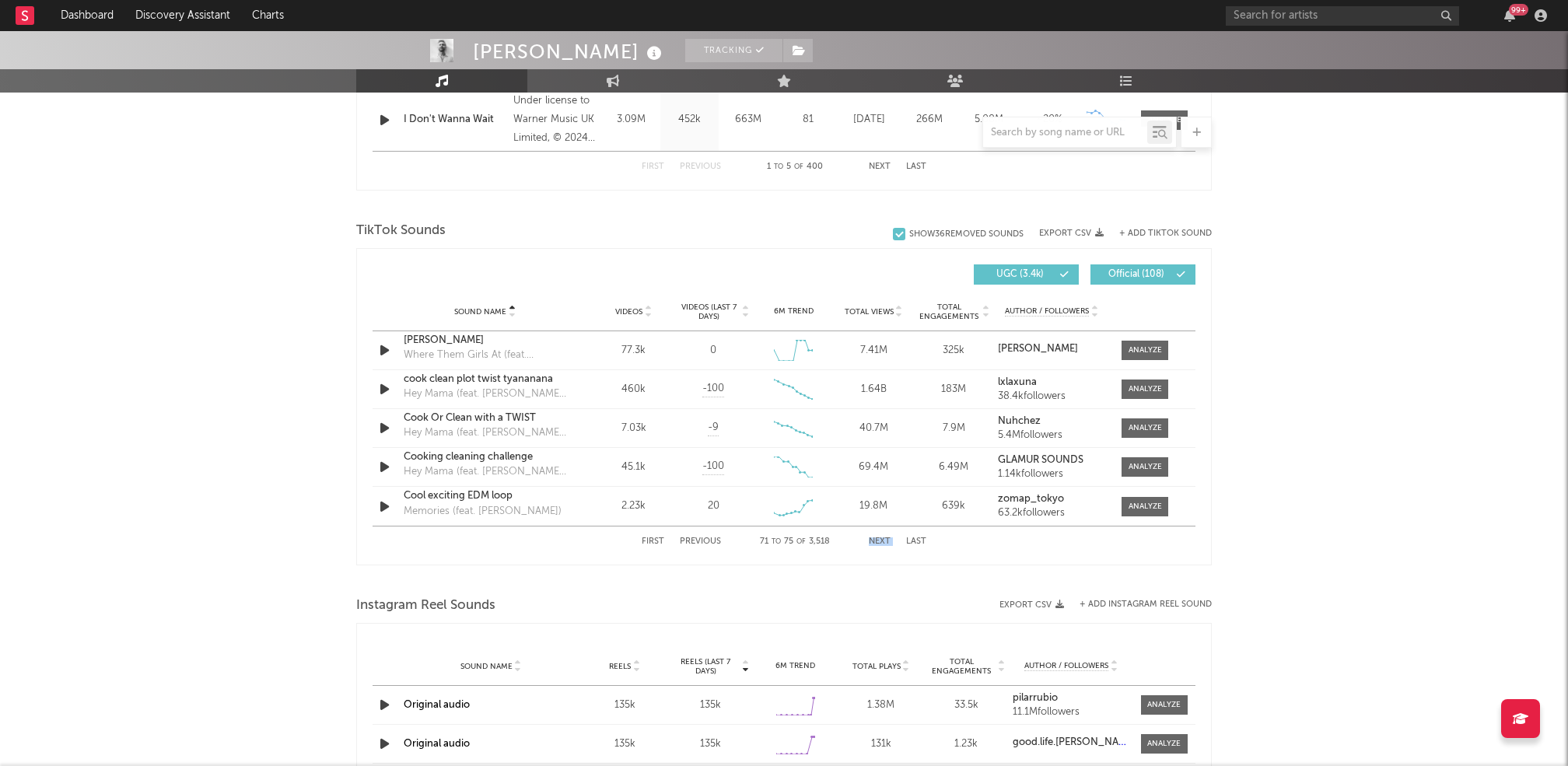
click at [880, 543] on button "Next" at bounding box center [879, 542] width 21 height 9
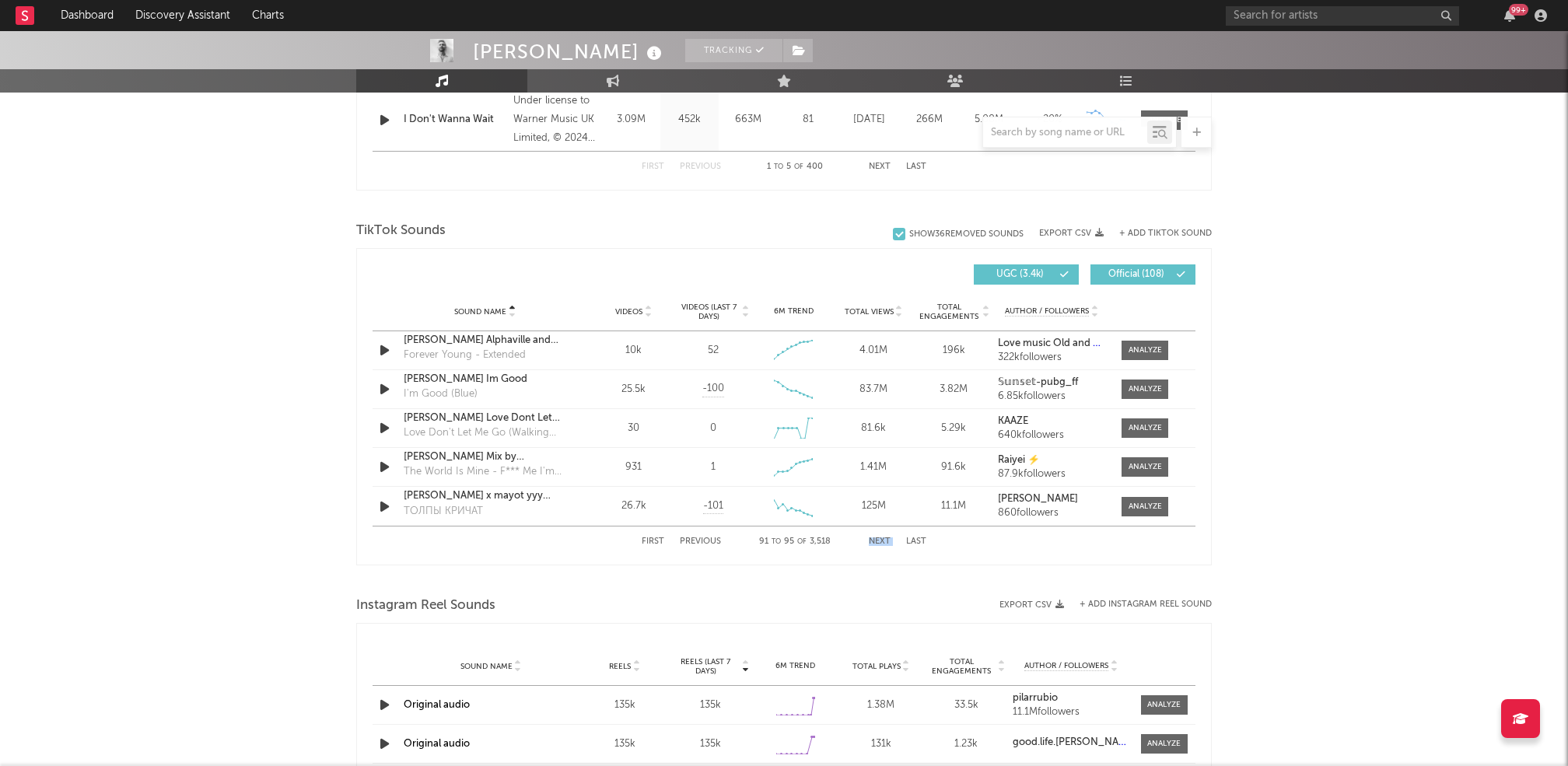
click at [880, 543] on button "Next" at bounding box center [879, 542] width 21 height 9
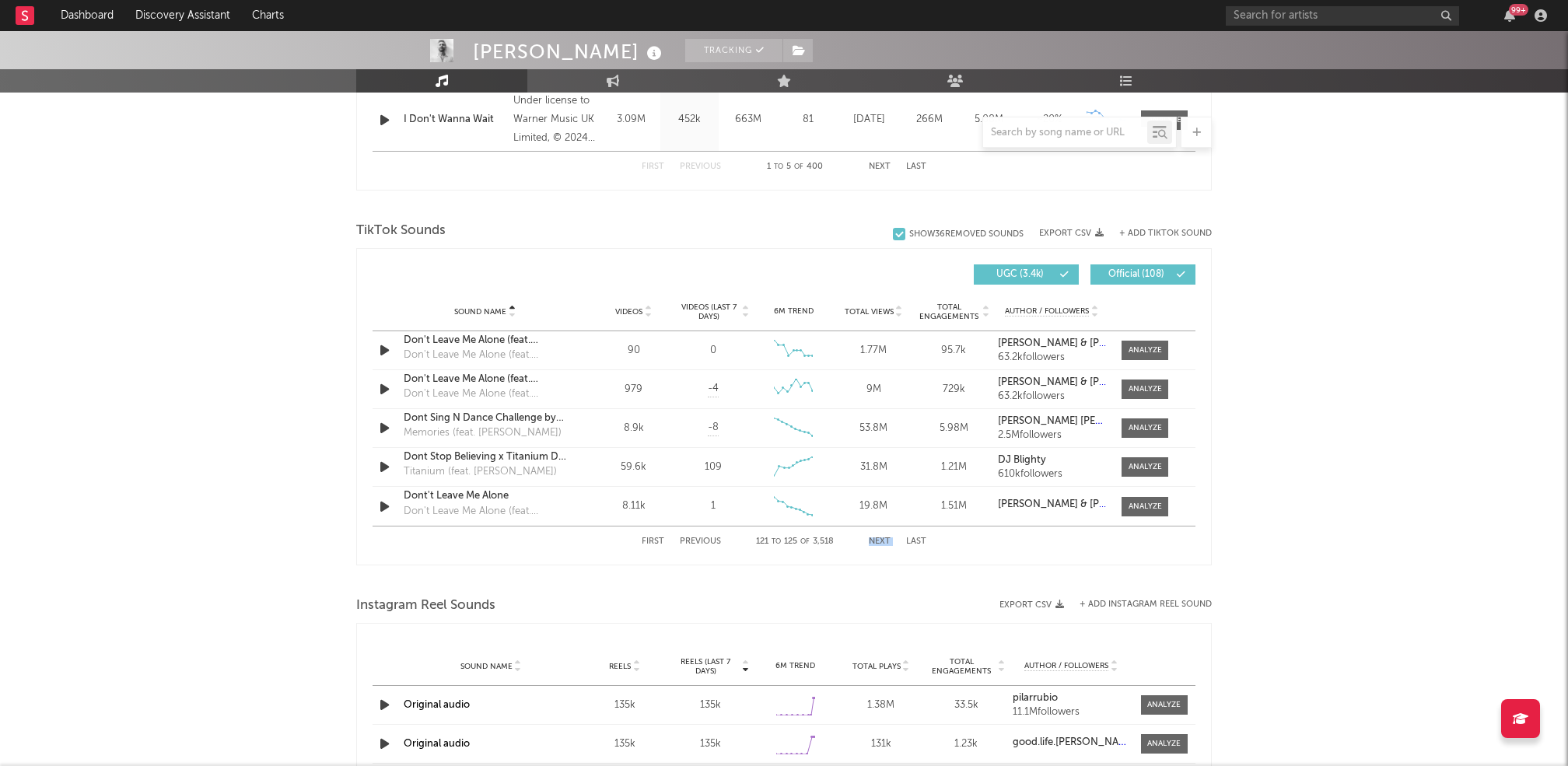
click at [880, 543] on button "Next" at bounding box center [879, 542] width 21 height 9
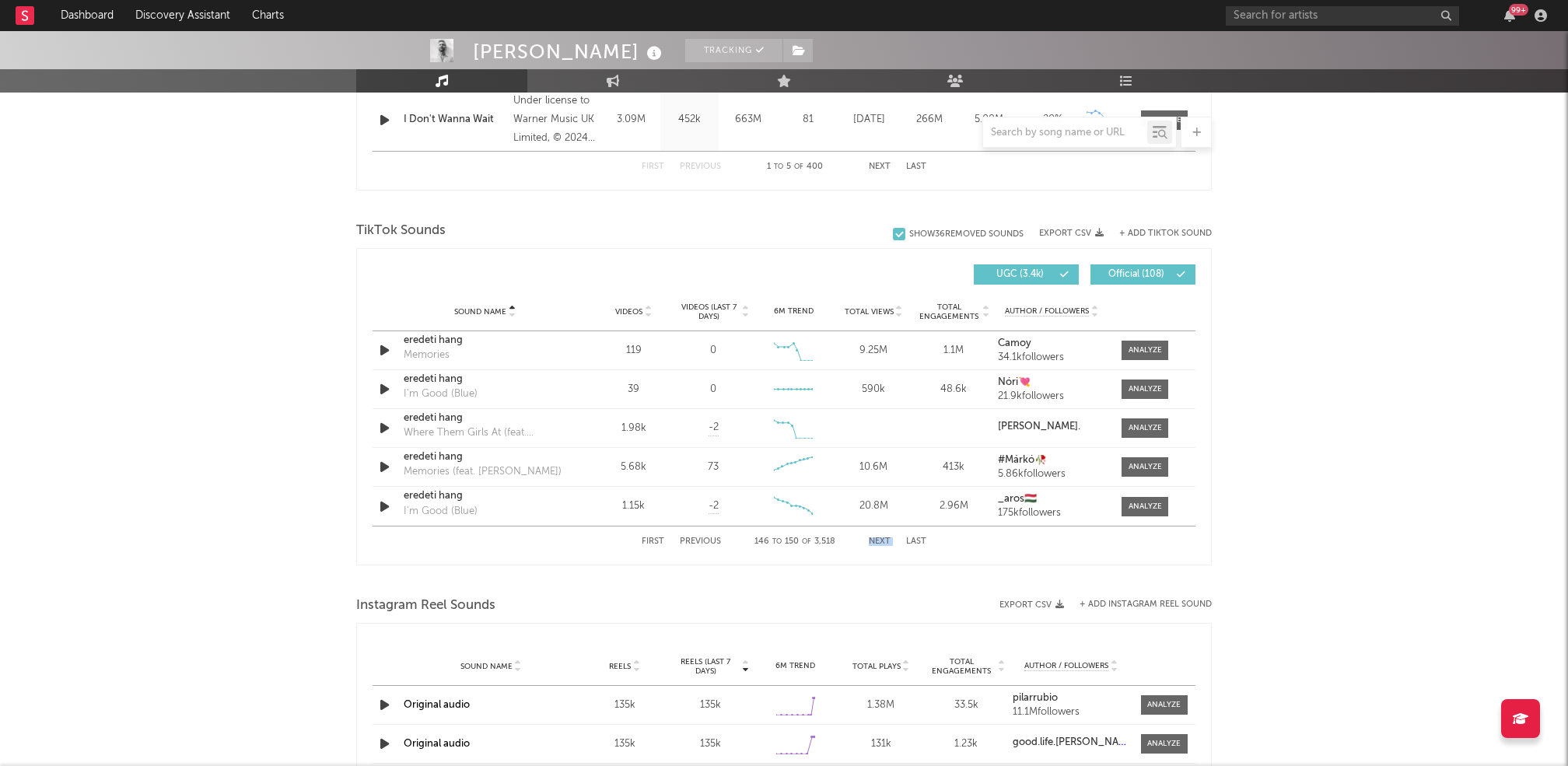
click at [880, 543] on button "Next" at bounding box center [879, 542] width 21 height 9
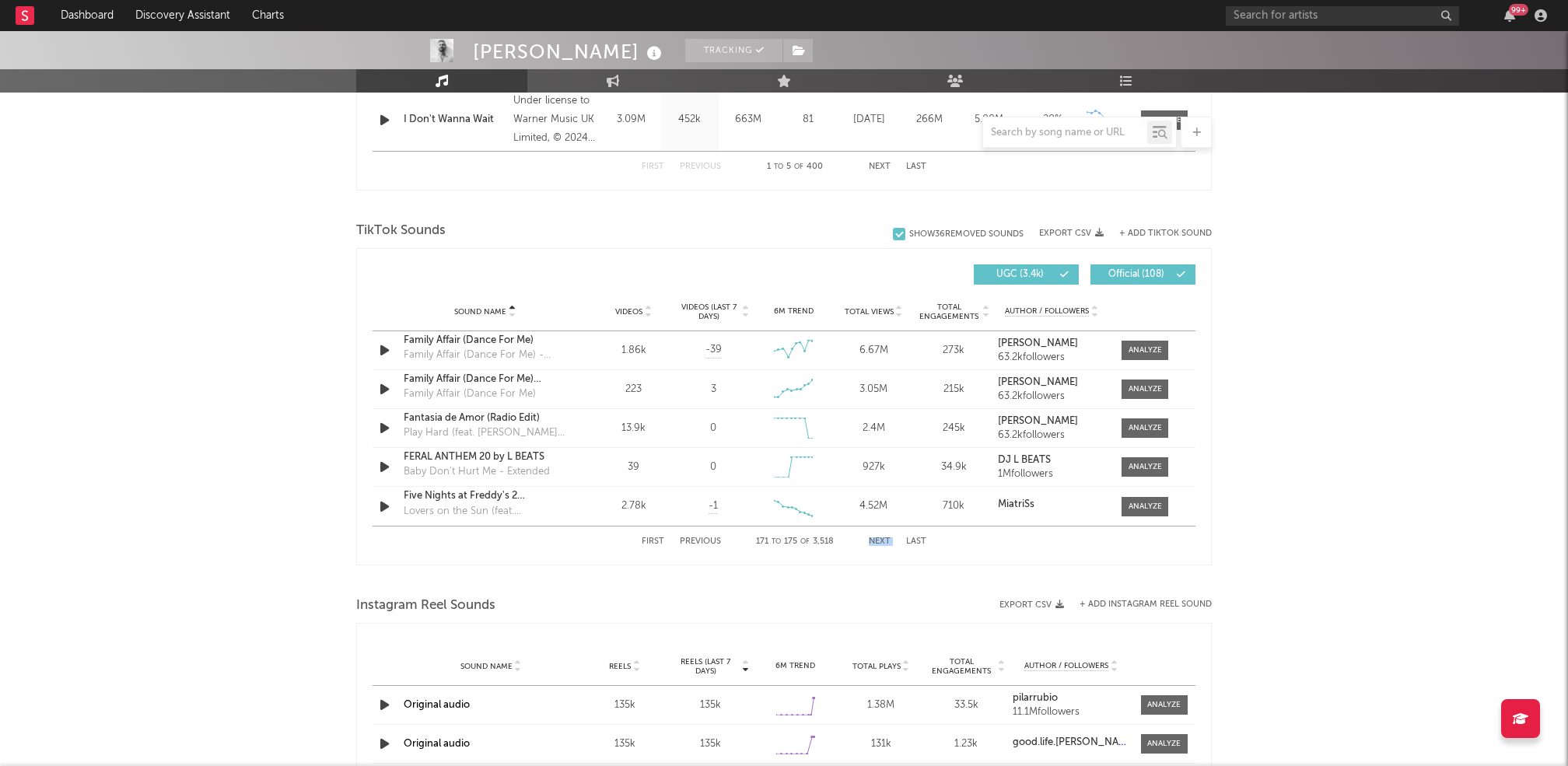
click at [880, 543] on button "Next" at bounding box center [879, 542] width 21 height 9
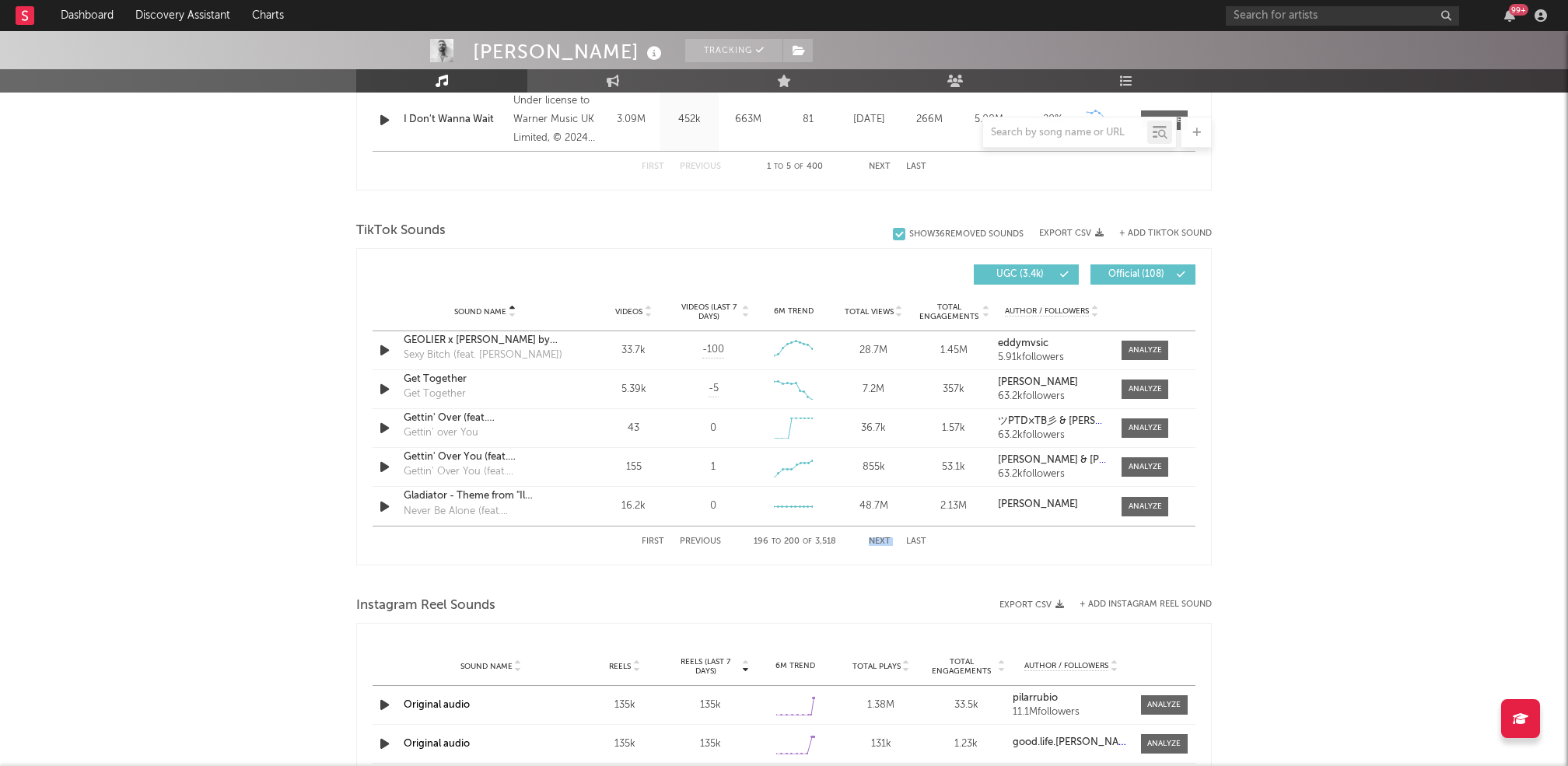
click at [880, 543] on button "Next" at bounding box center [879, 542] width 21 height 9
click at [700, 539] on button "Previous" at bounding box center [700, 542] width 41 height 9
click at [700, 537] on button "Previous" at bounding box center [700, 542] width 41 height 9
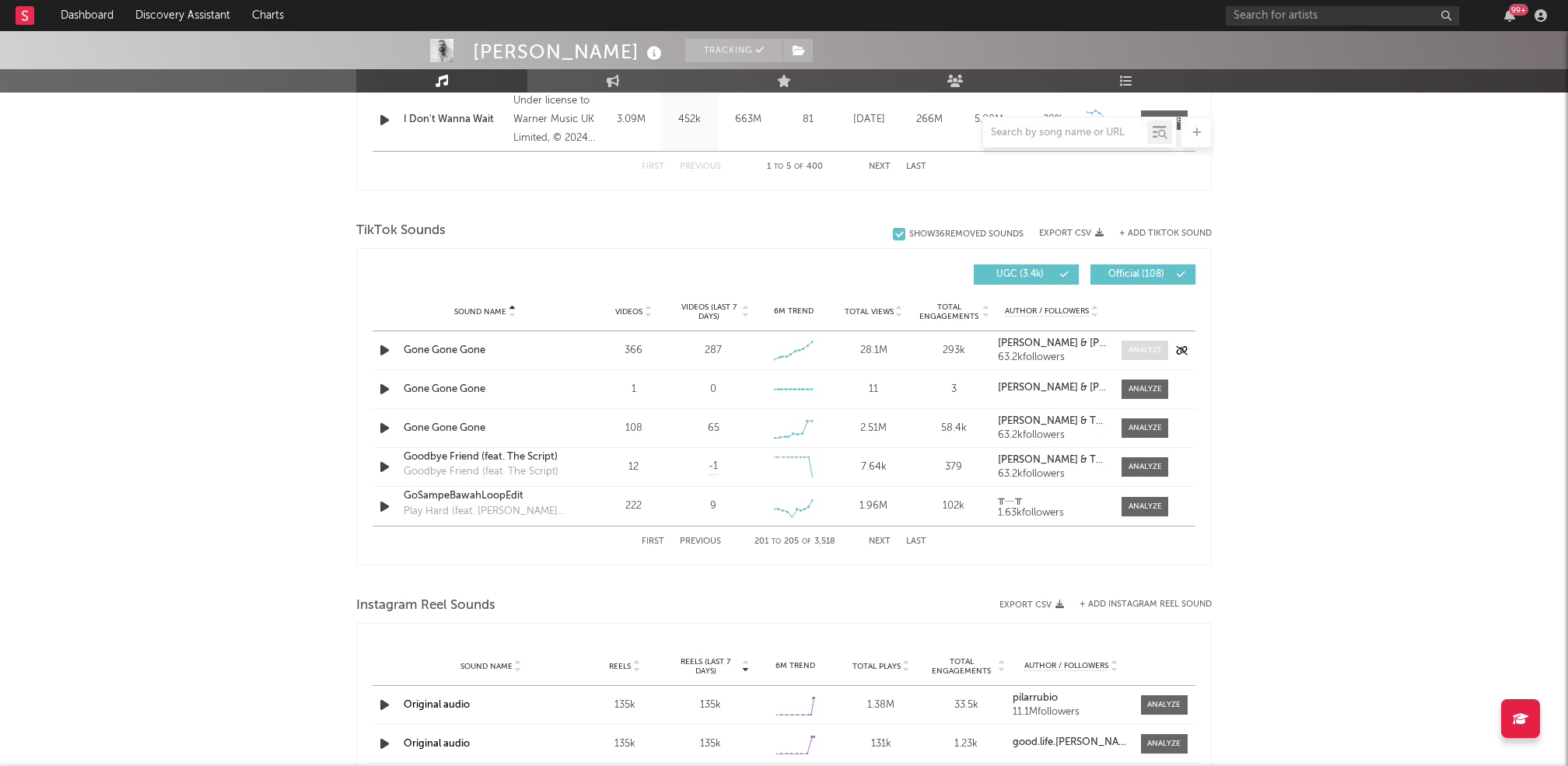
click at [1149, 344] on div at bounding box center [1145, 350] width 34 height 12
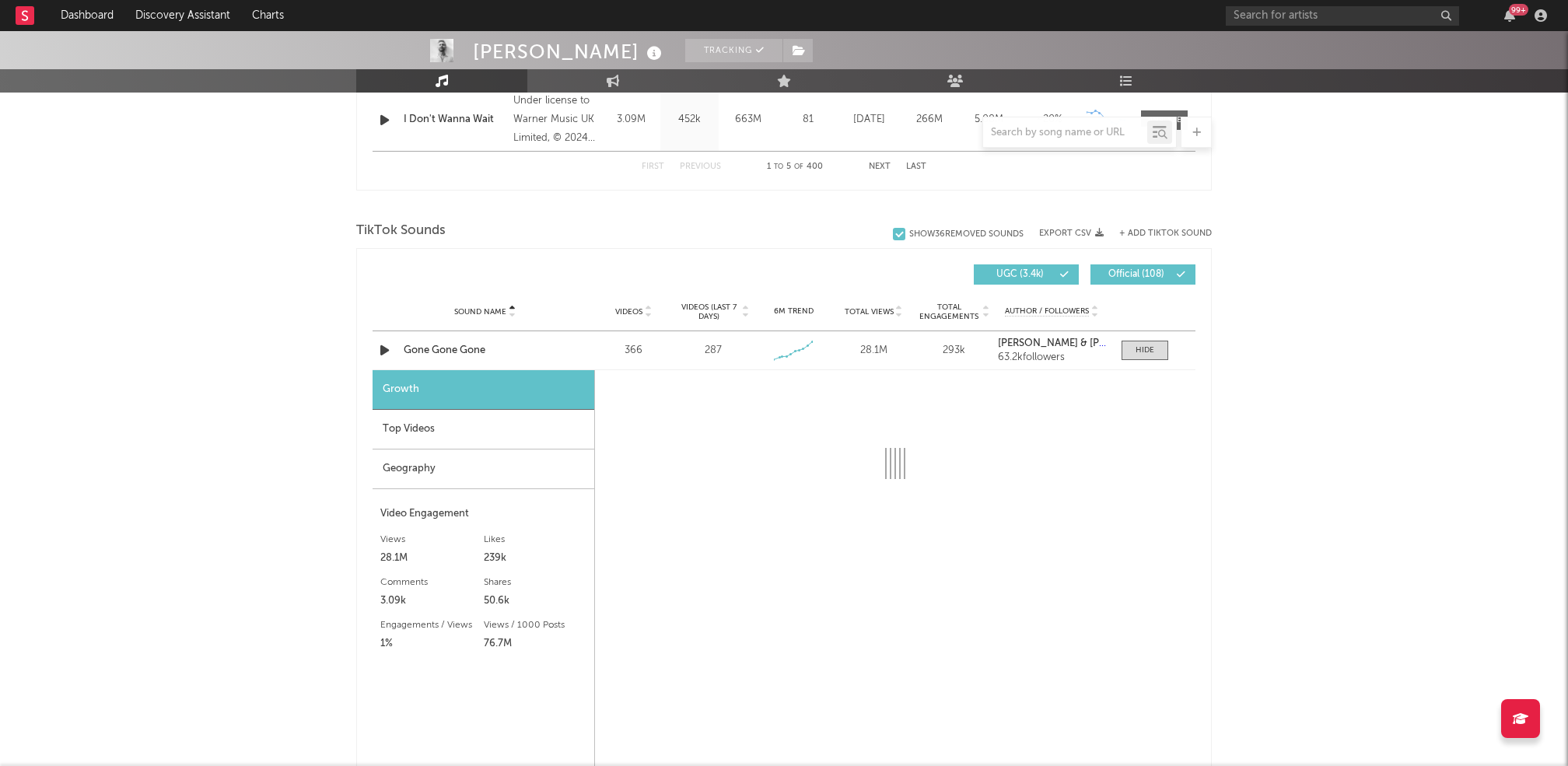
select select "1w"
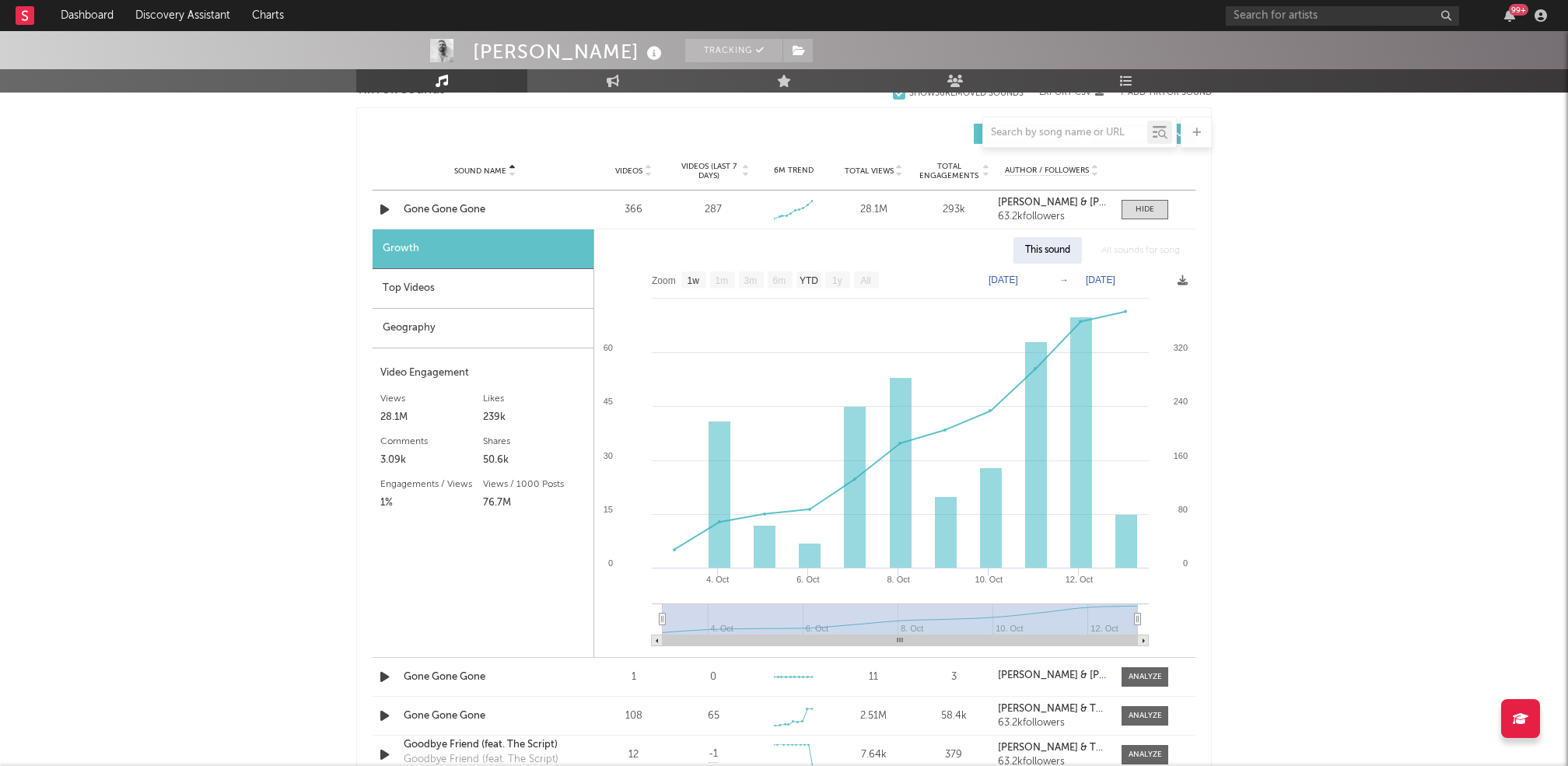
scroll to position [1076, 0]
click at [1389, 520] on div "[PERSON_NAME] Tracking [GEOGRAPHIC_DATA] | Dance Edit Tracking Email Alerts Off…" at bounding box center [784, 343] width 1568 height 2778
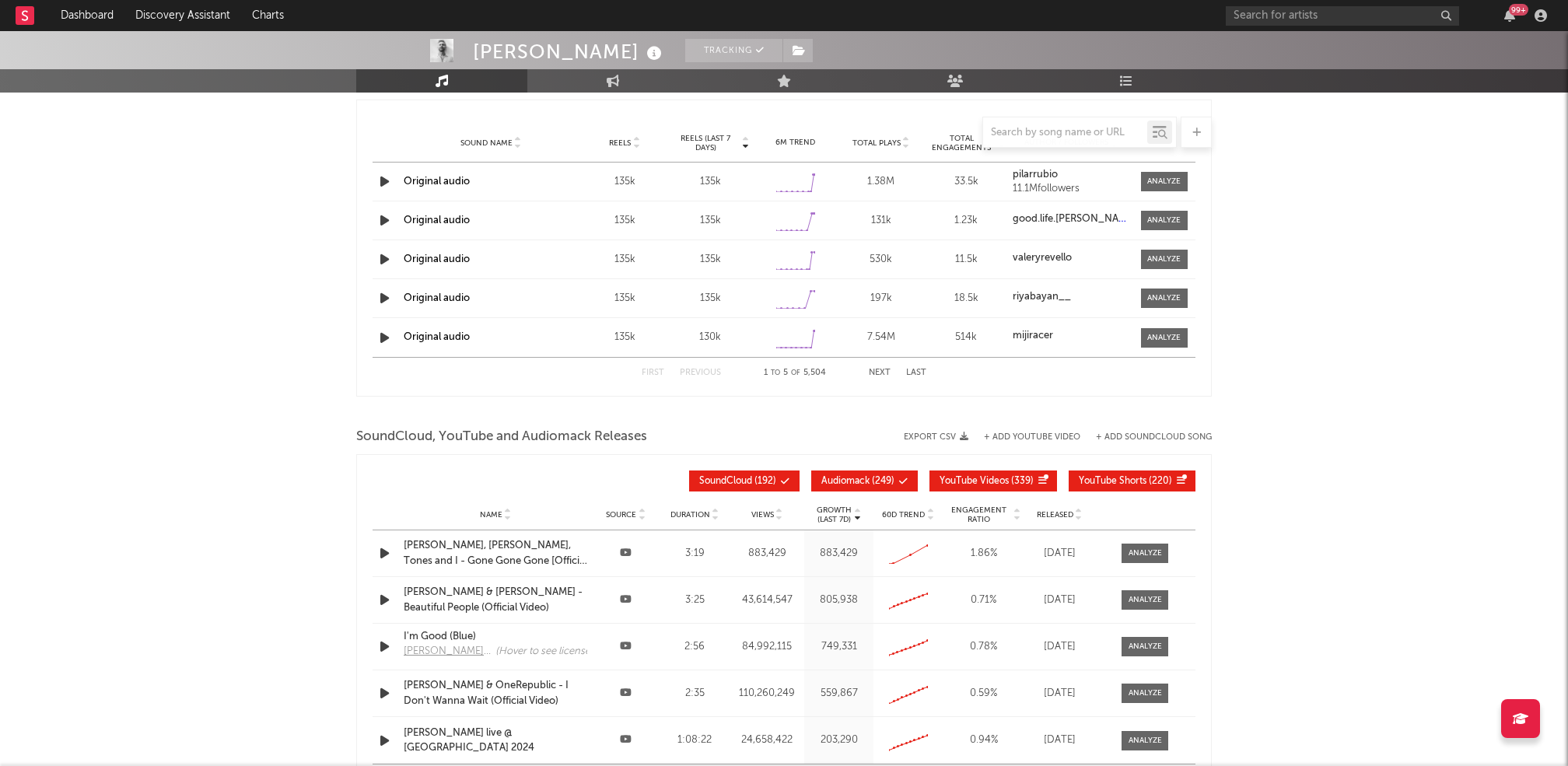
scroll to position [1762, 0]
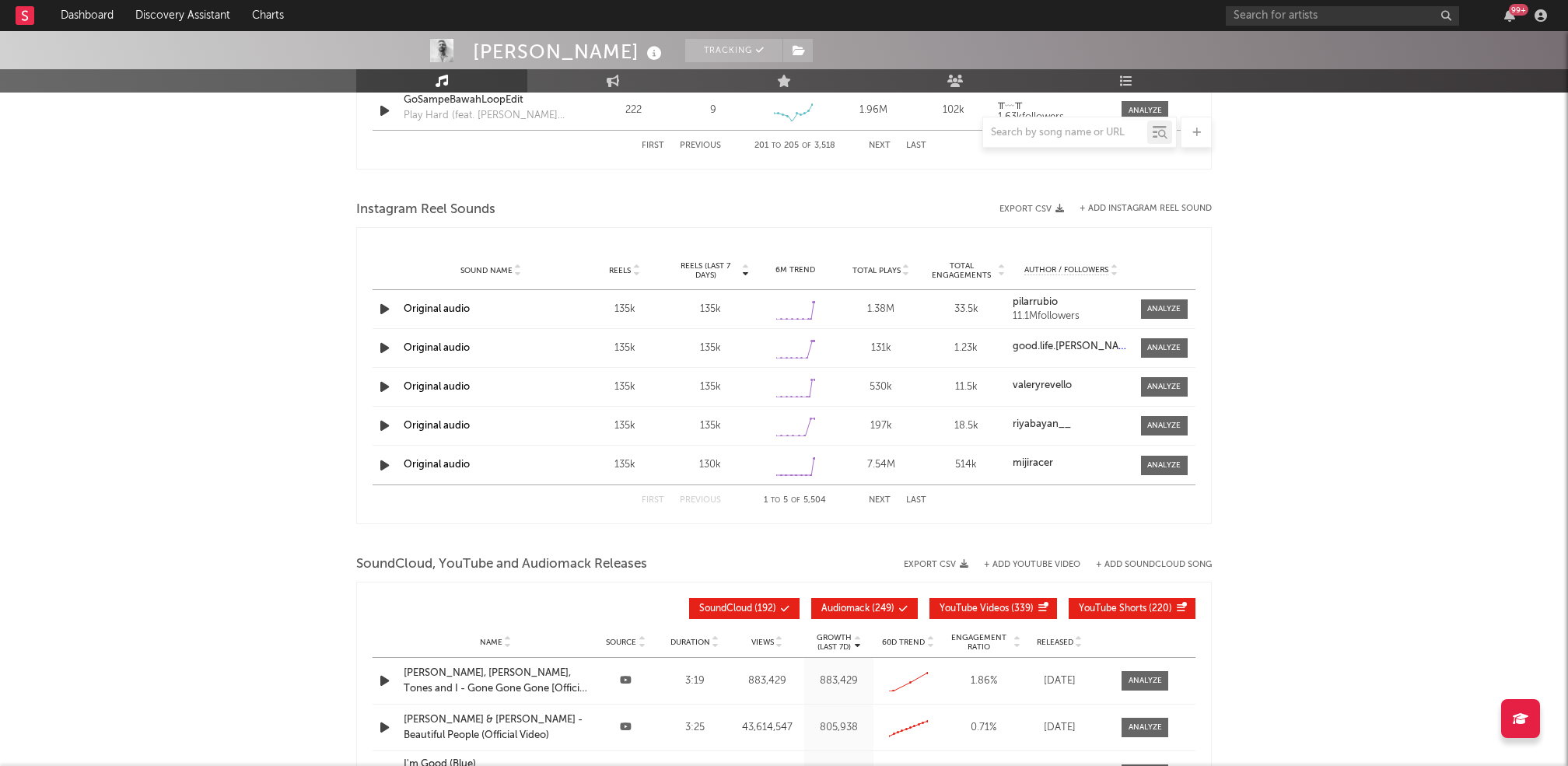
click at [502, 246] on div "Reels (last 7 days) Sound Name Reels Reels (last 7 days) Total Plays Total Enga…" at bounding box center [784, 243] width 823 height 15
click at [496, 266] on span "Sound Name" at bounding box center [486, 270] width 53 height 9
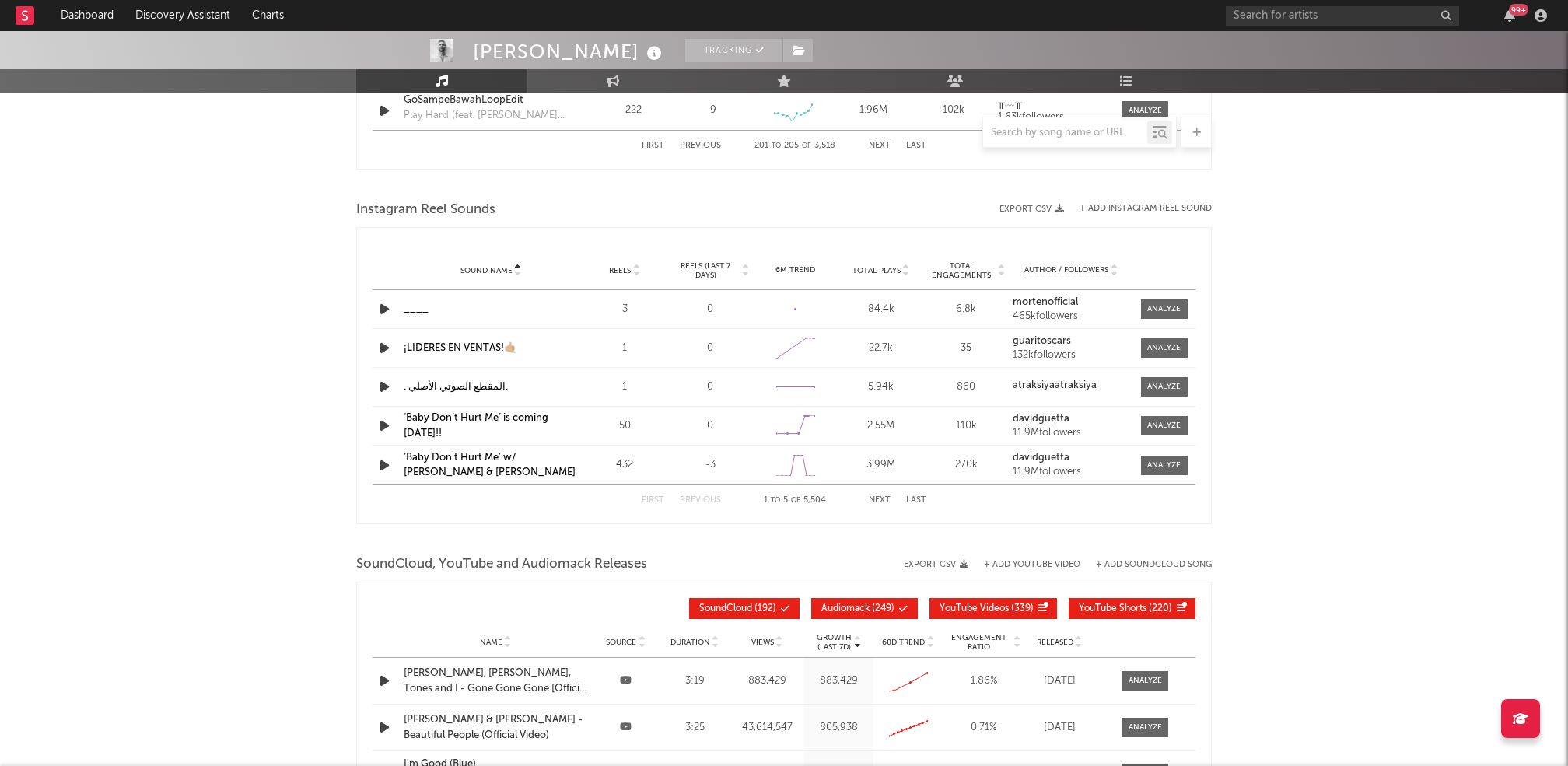
click at [496, 266] on span "Sound Name" at bounding box center [486, 270] width 53 height 9
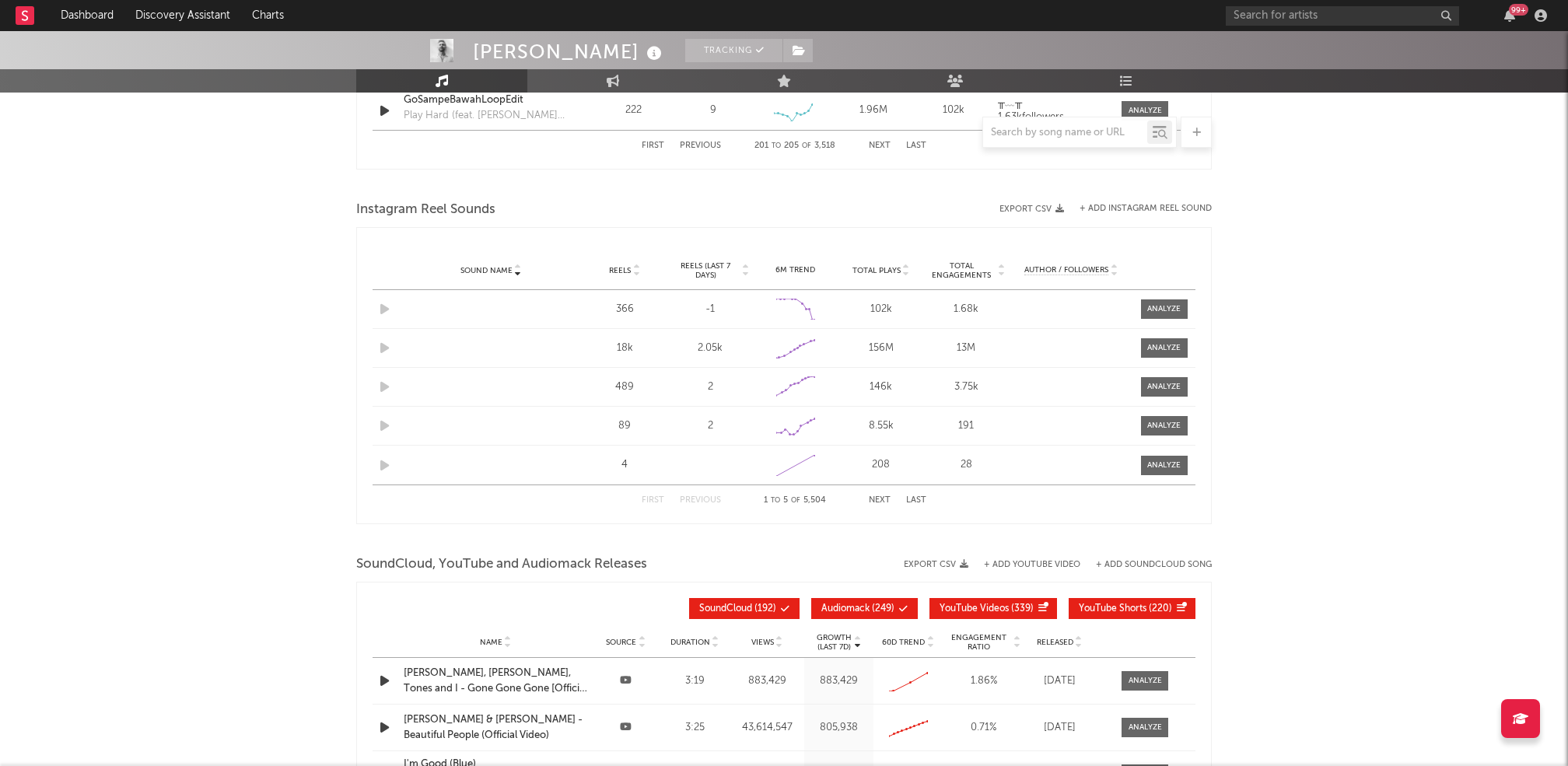
click at [496, 266] on span "Sound Name" at bounding box center [486, 270] width 53 height 9
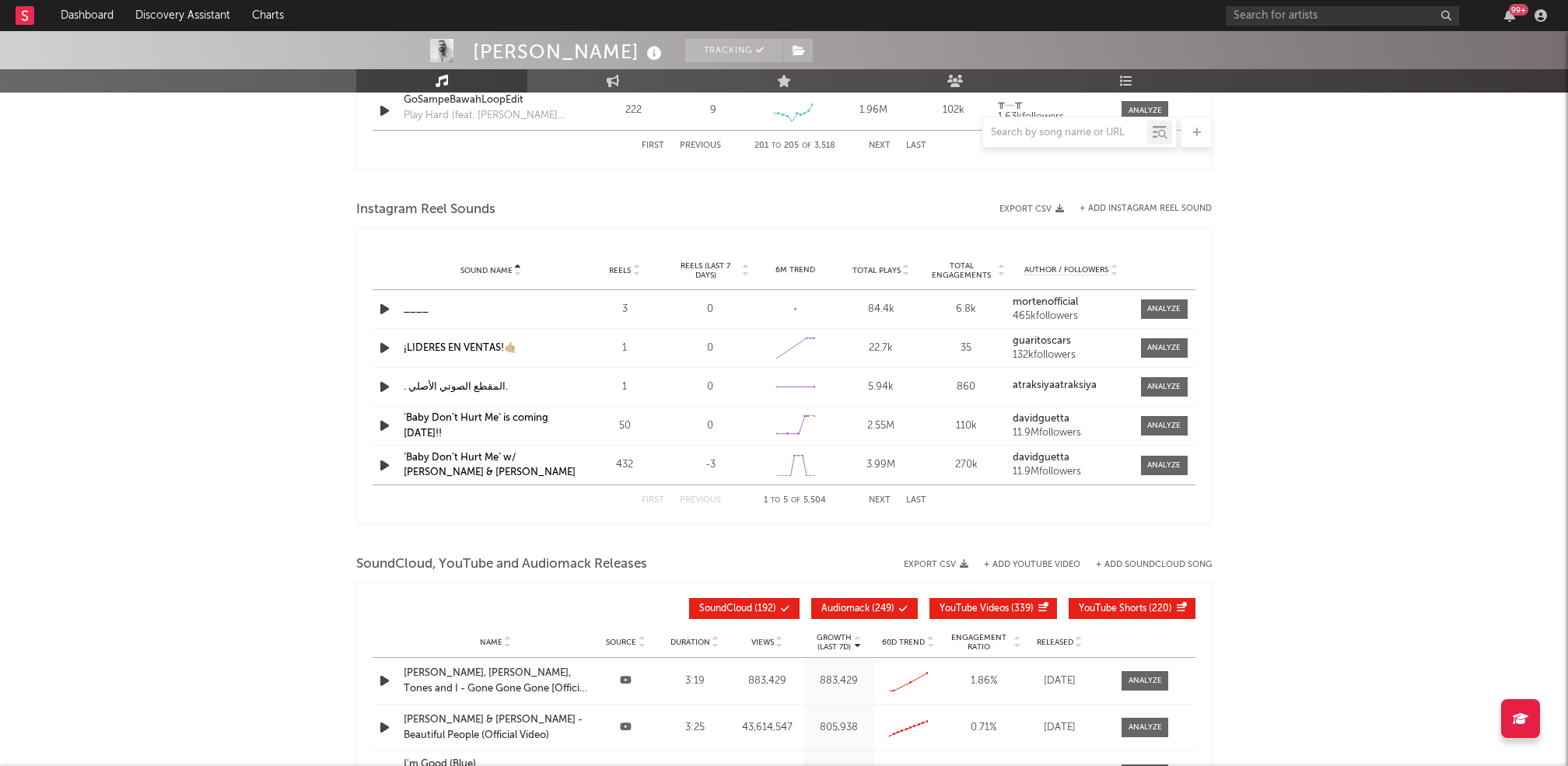
click at [886, 496] on button "Next" at bounding box center [879, 501] width 21 height 9
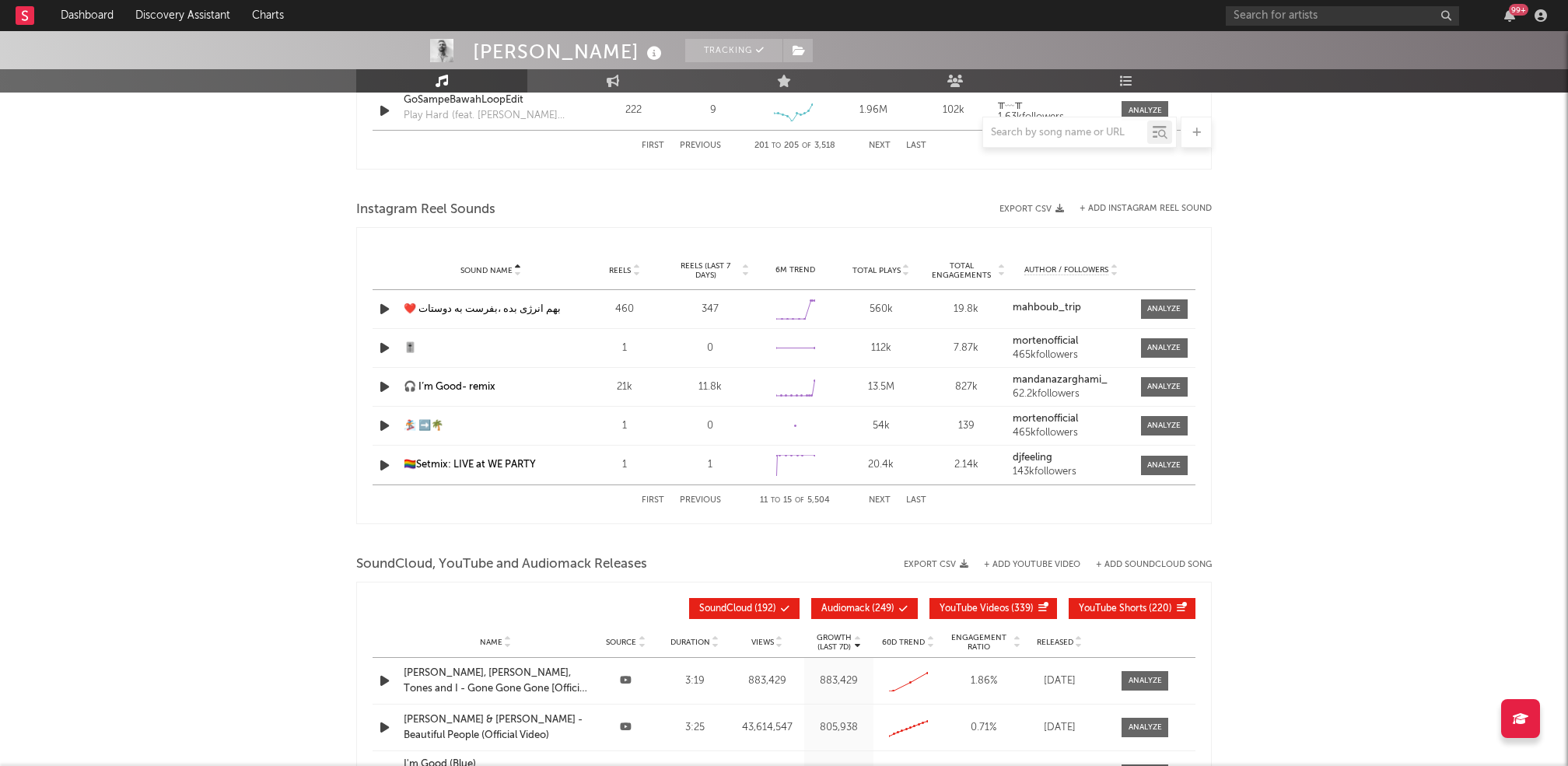
click at [886, 496] on button "Next" at bounding box center [879, 501] width 21 height 9
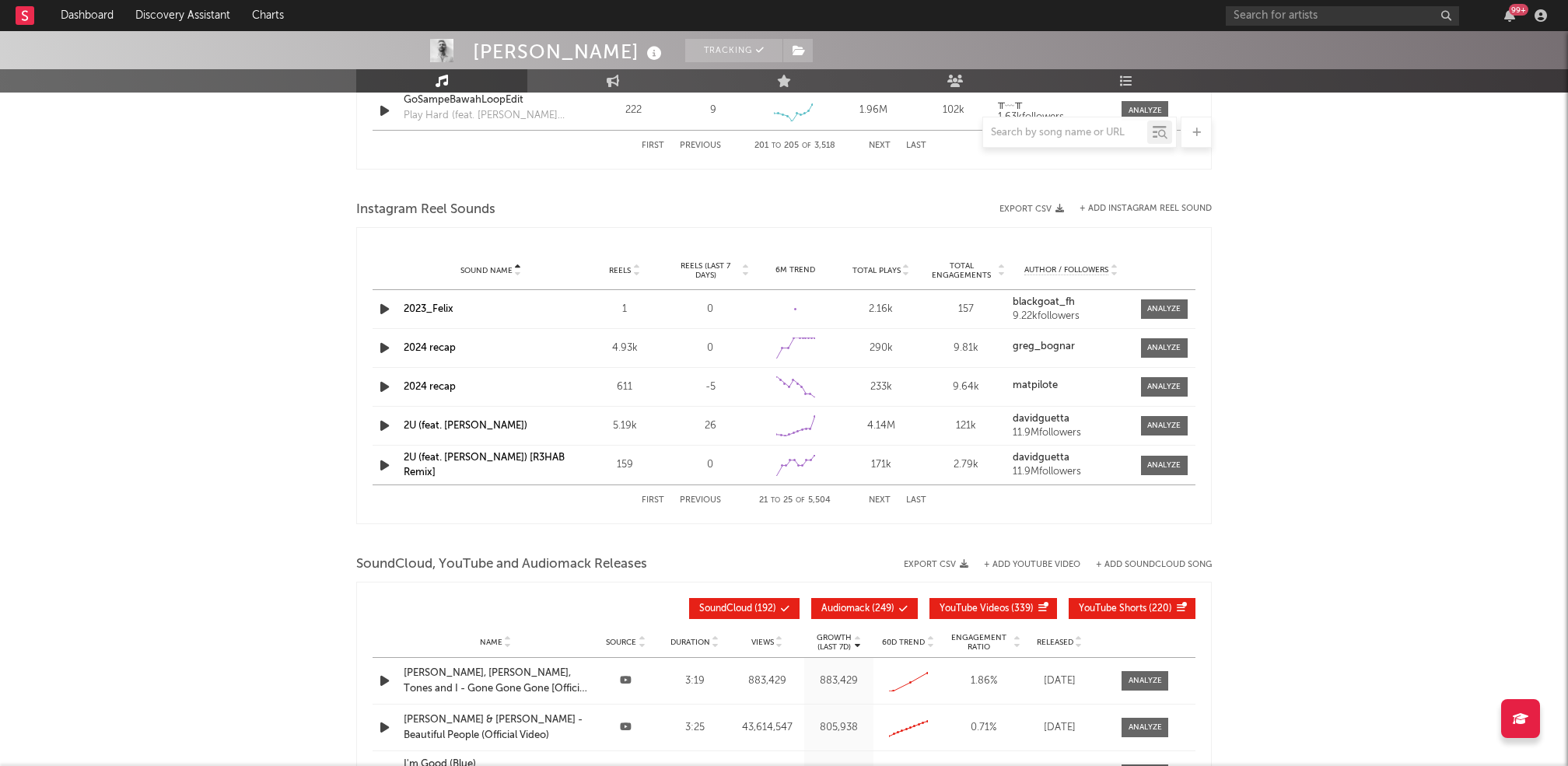
click at [886, 496] on button "Next" at bounding box center [879, 501] width 21 height 9
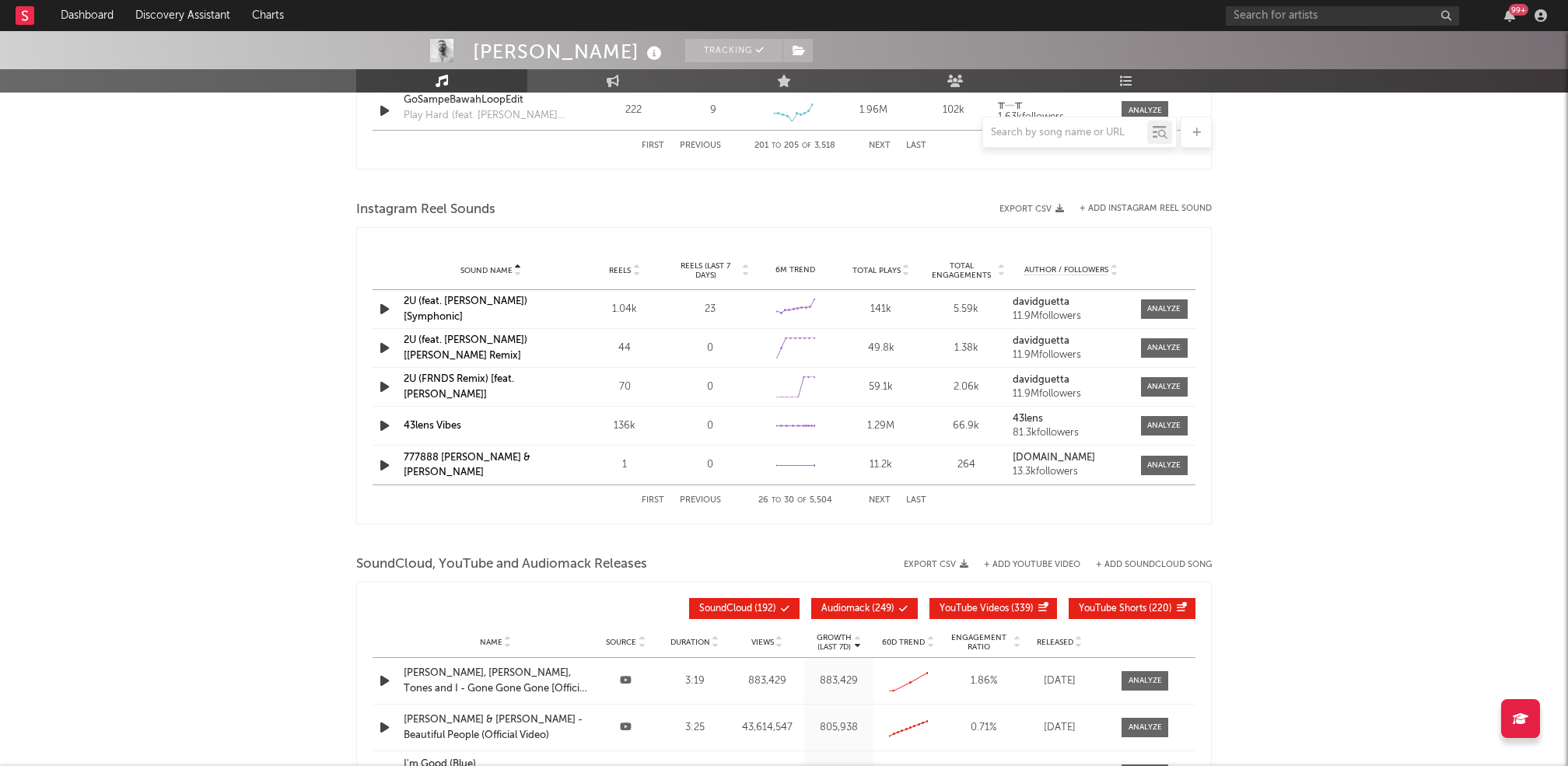
click at [886, 496] on button "Next" at bounding box center [879, 501] width 21 height 9
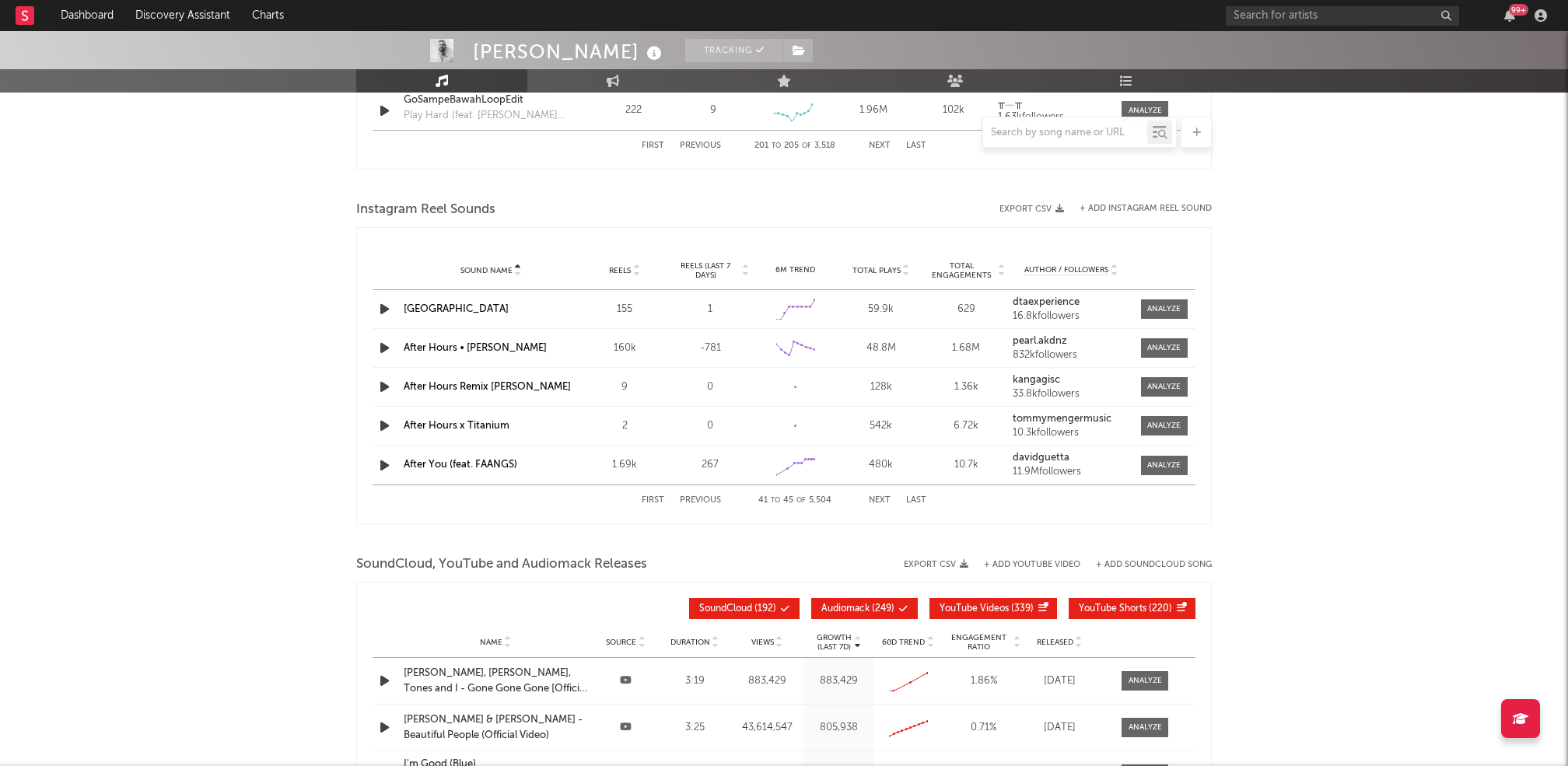
click at [886, 496] on button "Next" at bounding box center [879, 501] width 21 height 9
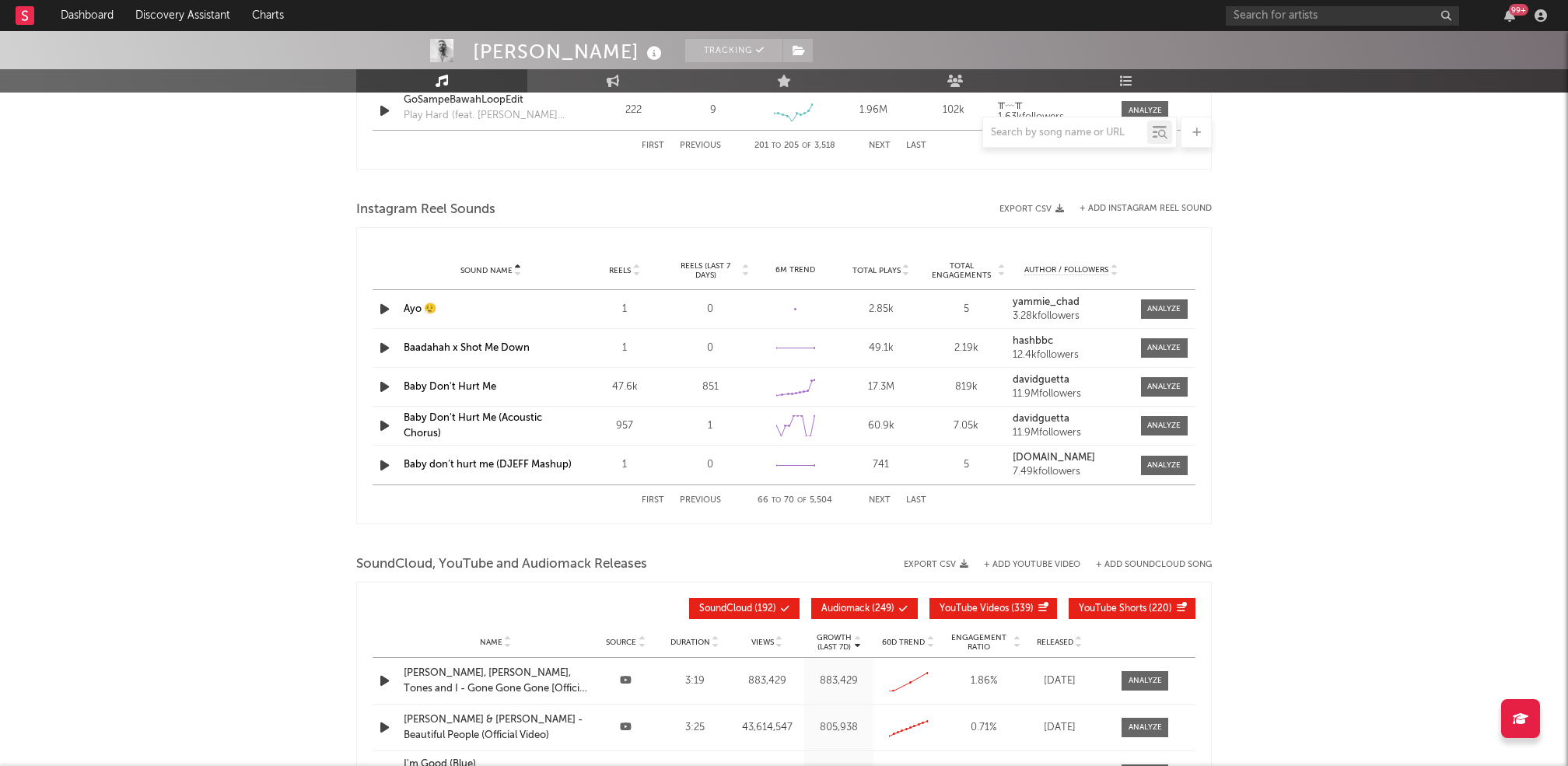
click at [886, 496] on button "Next" at bounding box center [879, 501] width 21 height 9
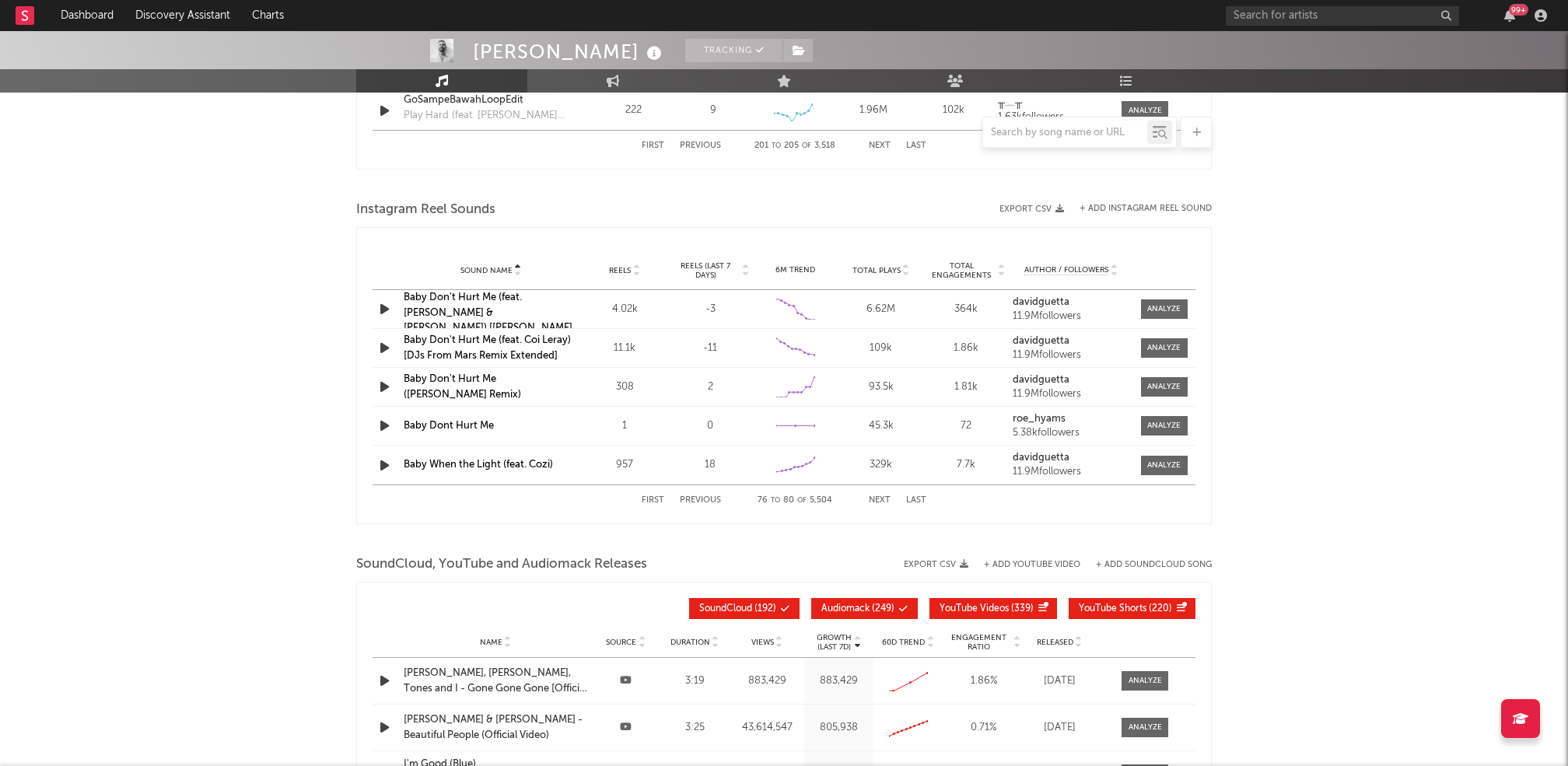
click at [886, 496] on button "Next" at bounding box center [879, 501] width 21 height 9
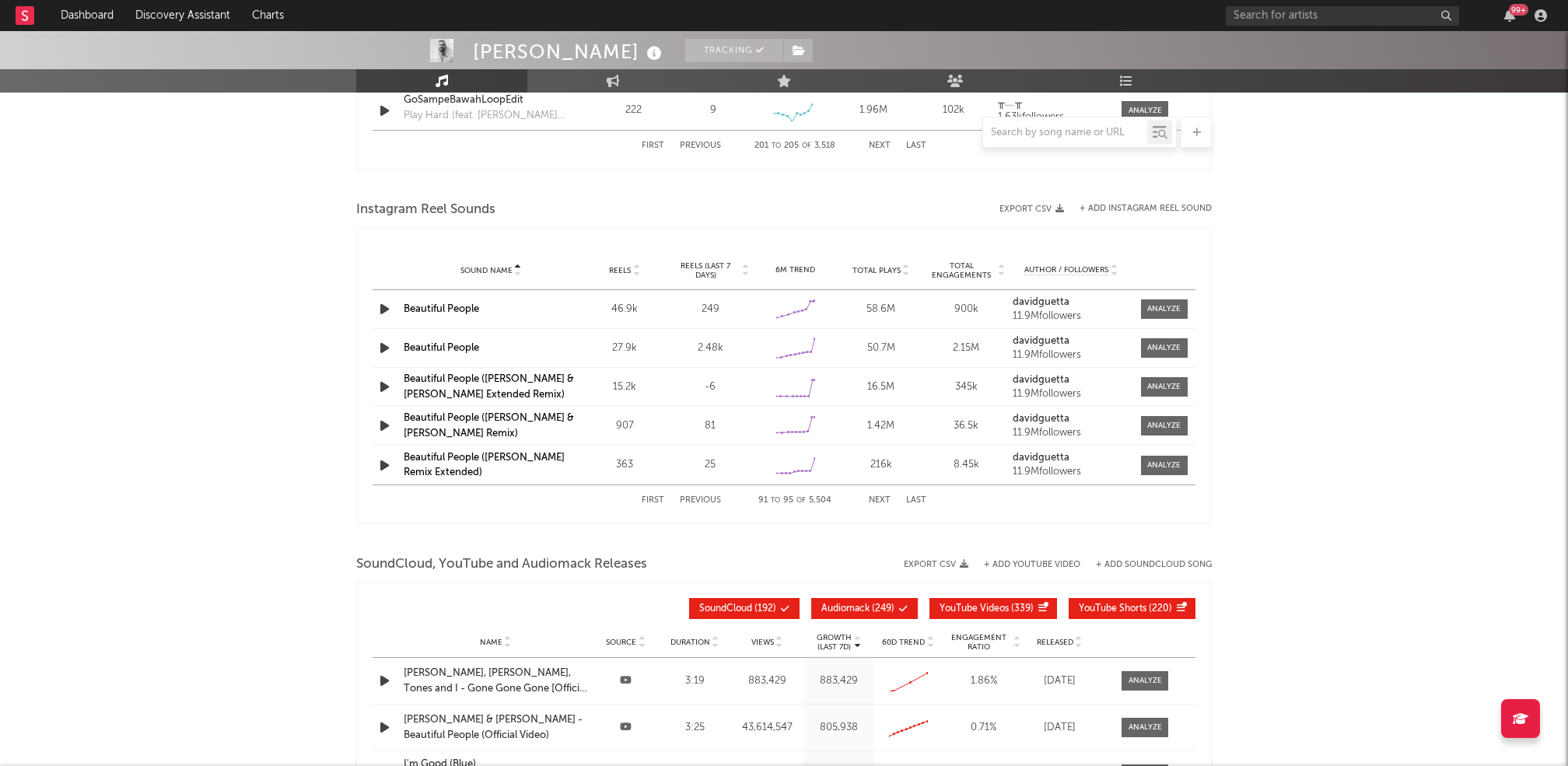
click at [886, 496] on button "Next" at bounding box center [879, 501] width 21 height 9
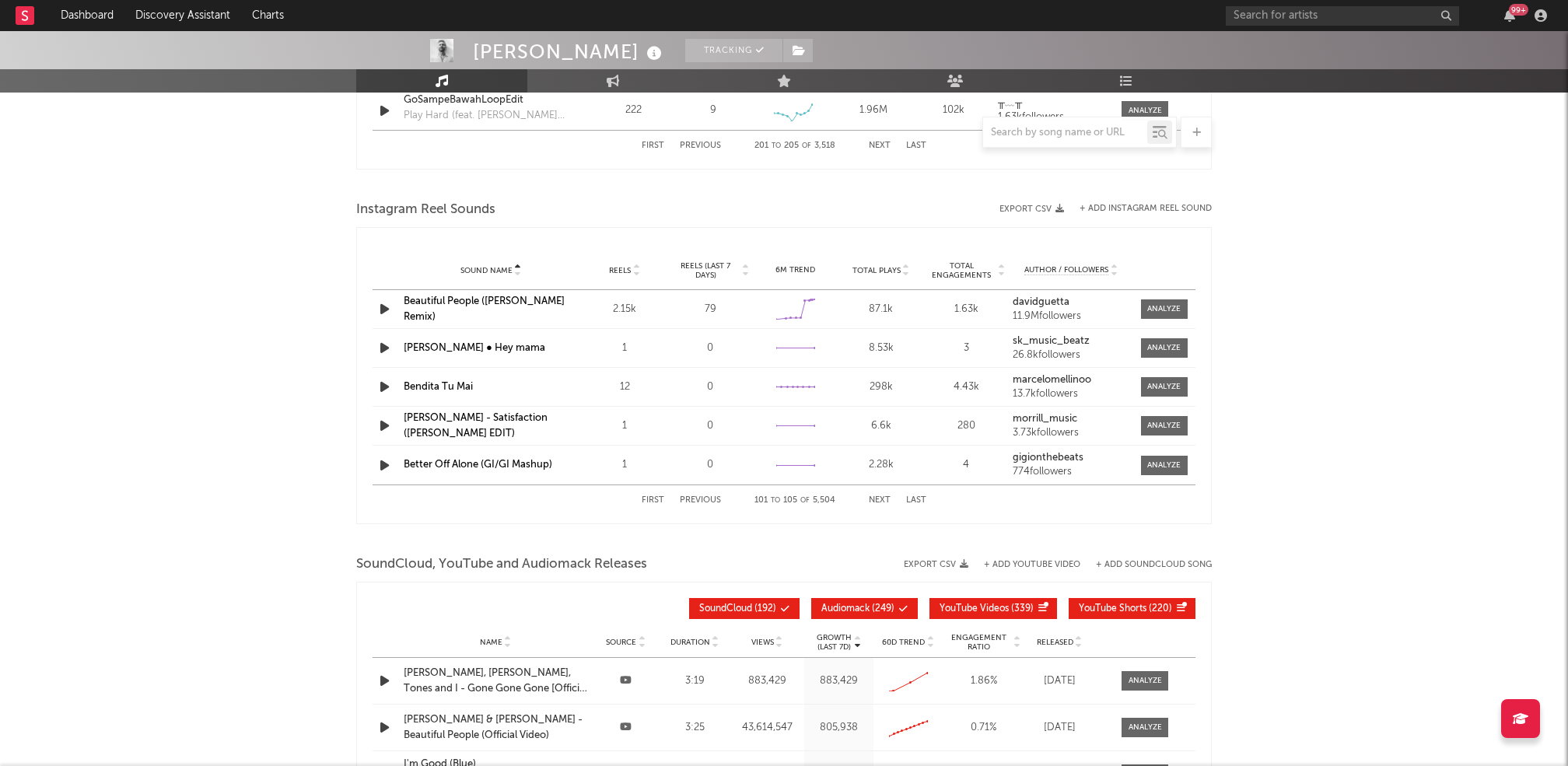
click at [886, 496] on button "Next" at bounding box center [879, 501] width 21 height 9
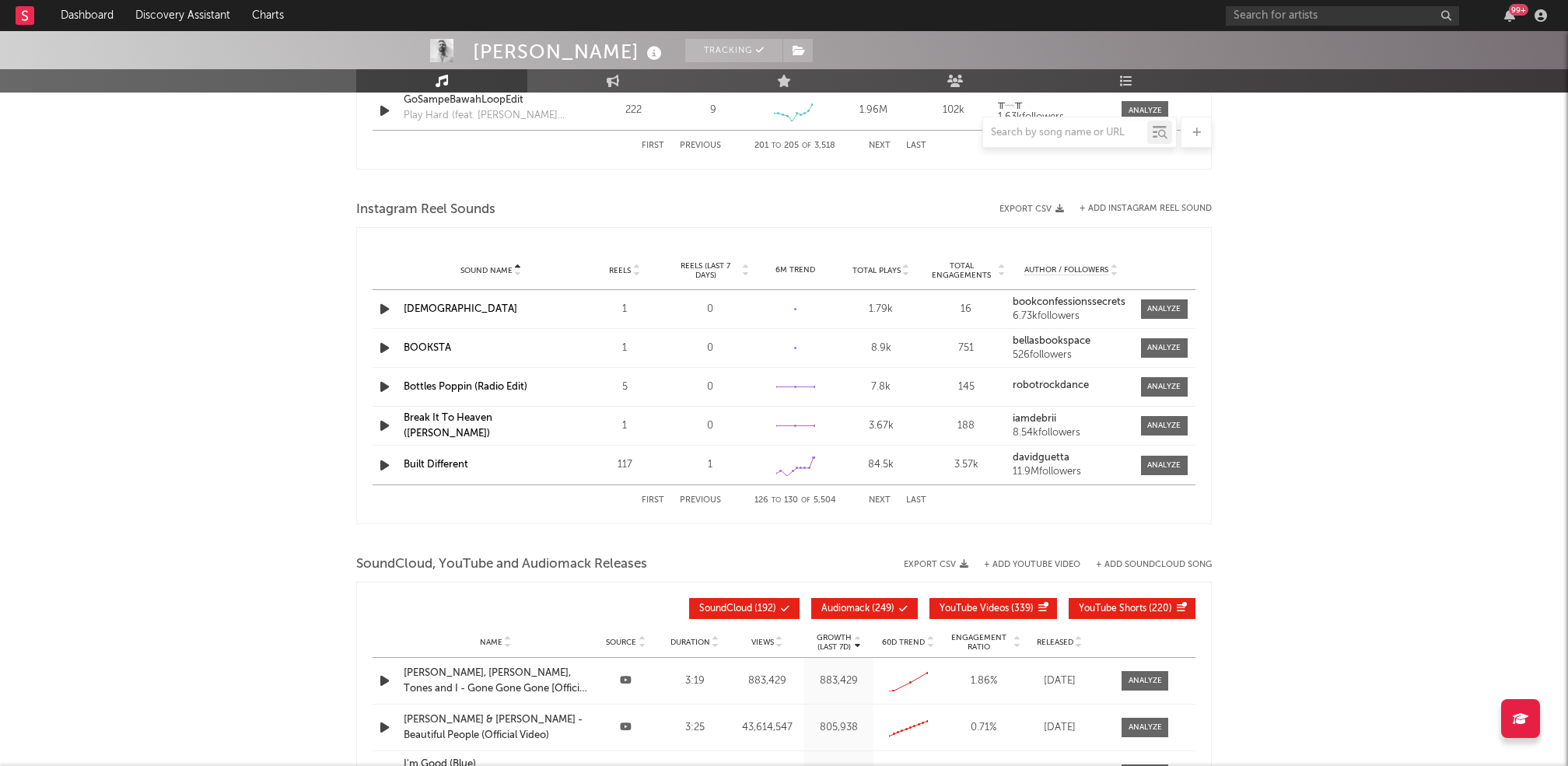
click at [886, 496] on button "Next" at bounding box center [879, 501] width 21 height 9
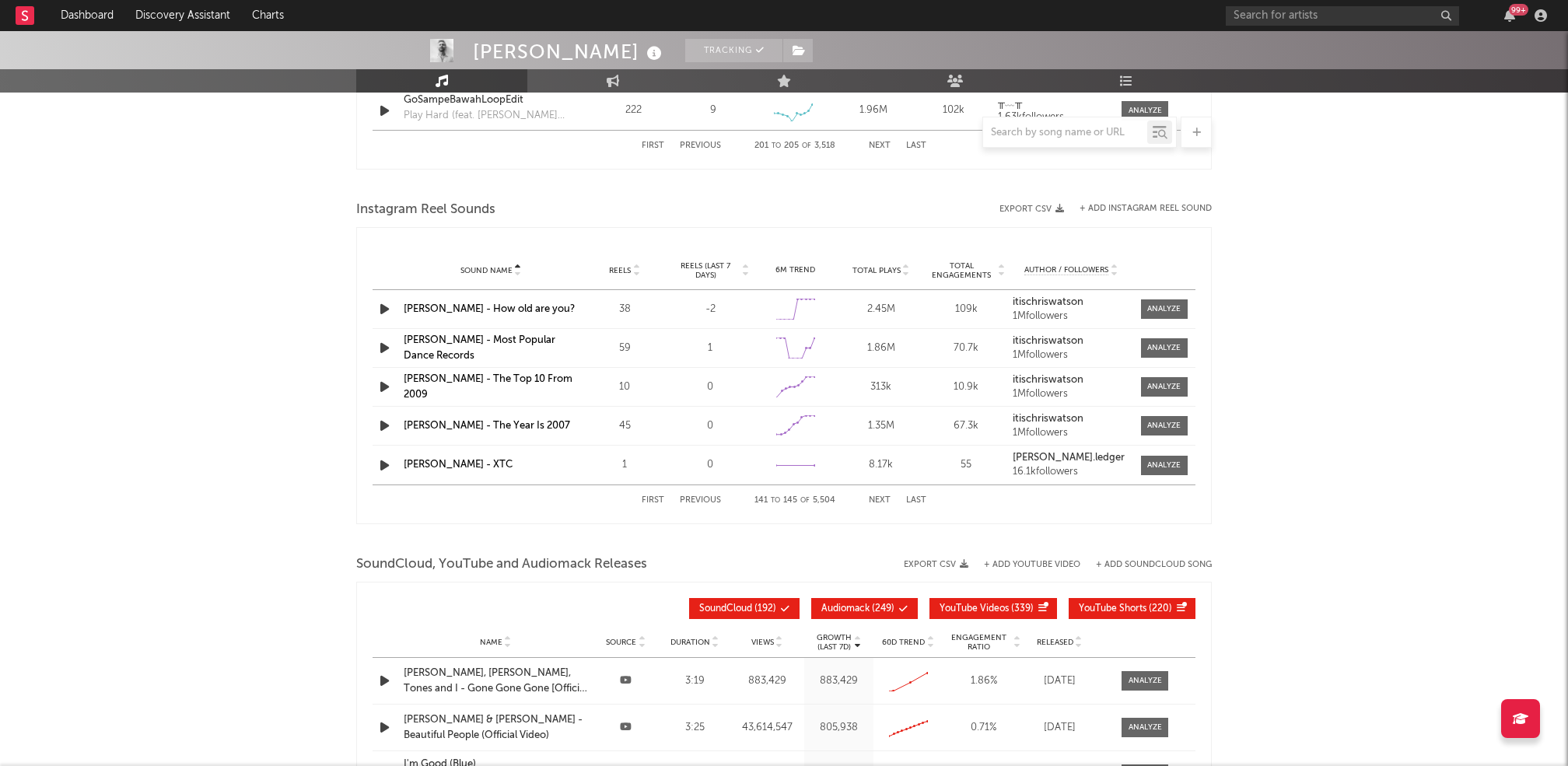
click at [886, 496] on button "Next" at bounding box center [879, 501] width 21 height 9
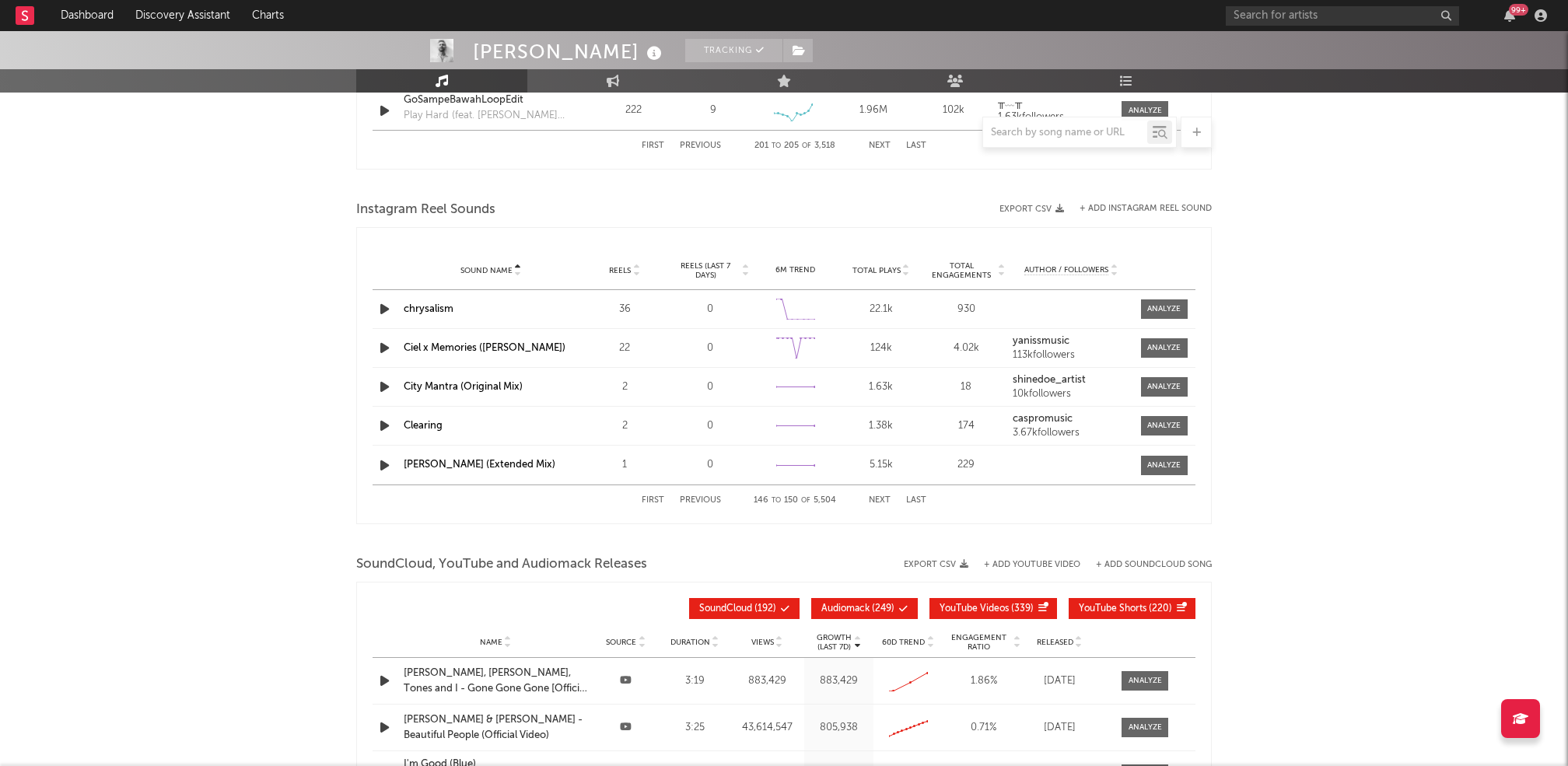
click at [886, 496] on button "Next" at bounding box center [879, 501] width 21 height 9
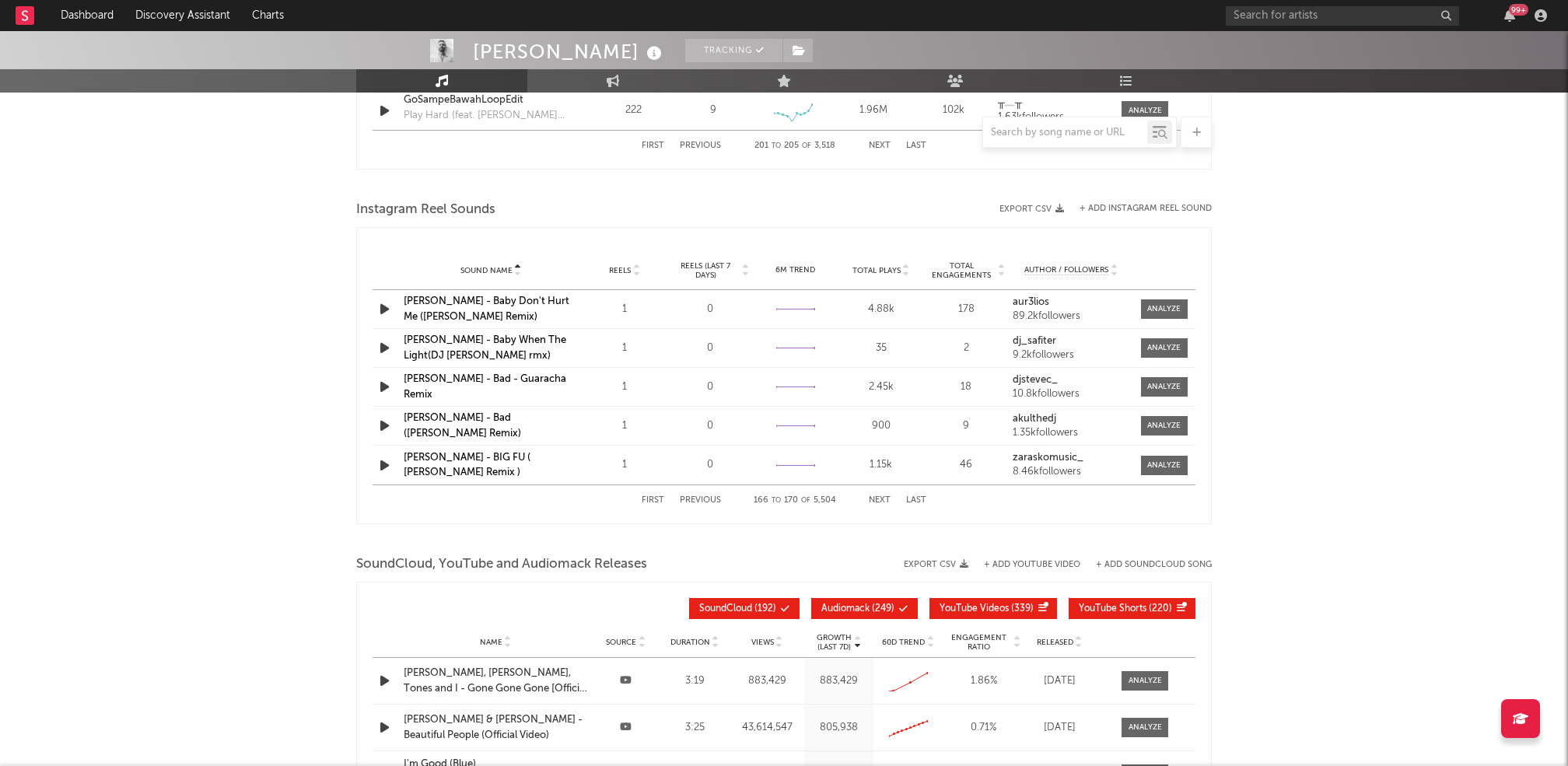
click at [886, 496] on button "Next" at bounding box center [879, 501] width 21 height 9
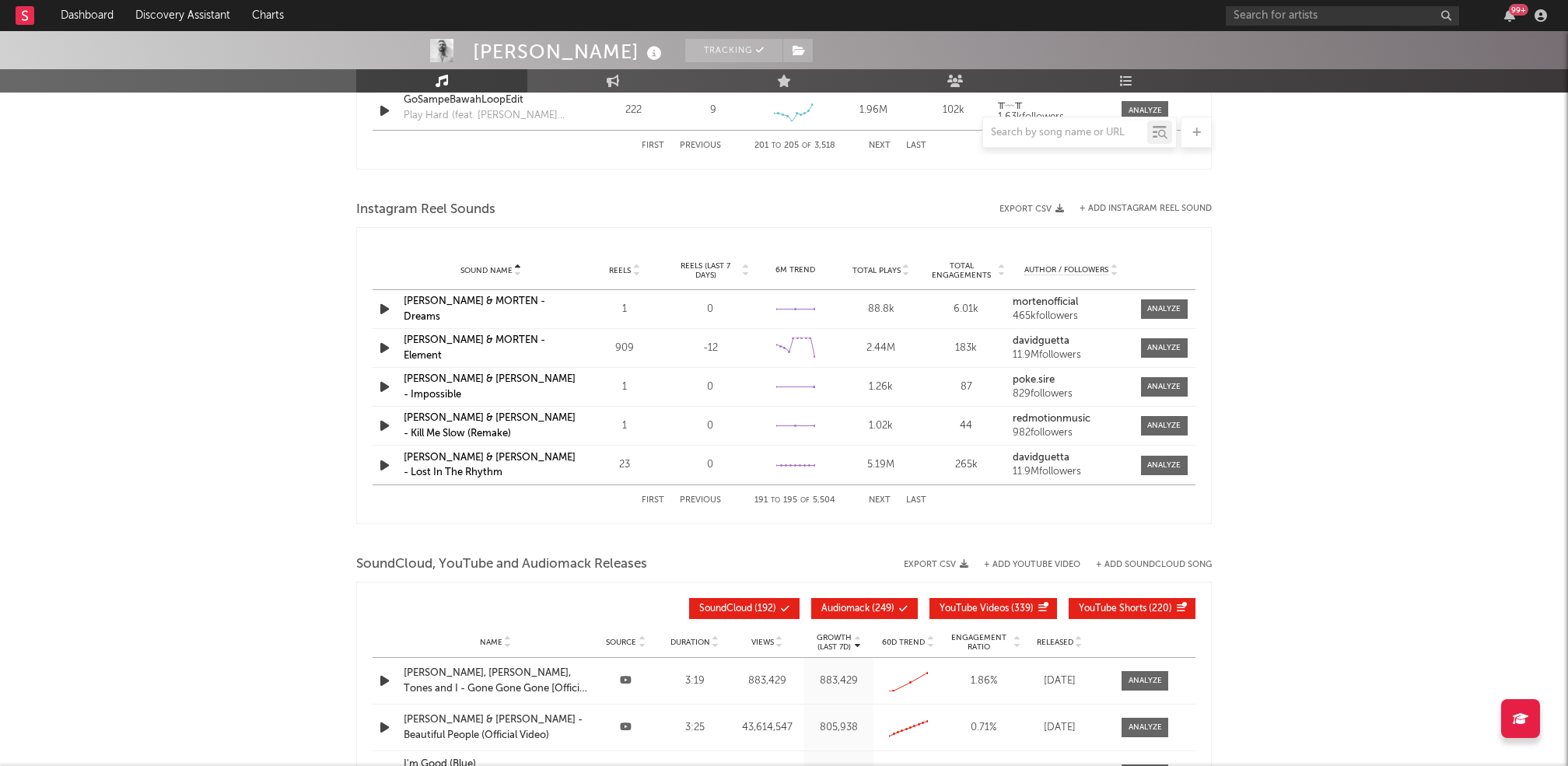
click at [886, 496] on button "Next" at bounding box center [879, 501] width 21 height 9
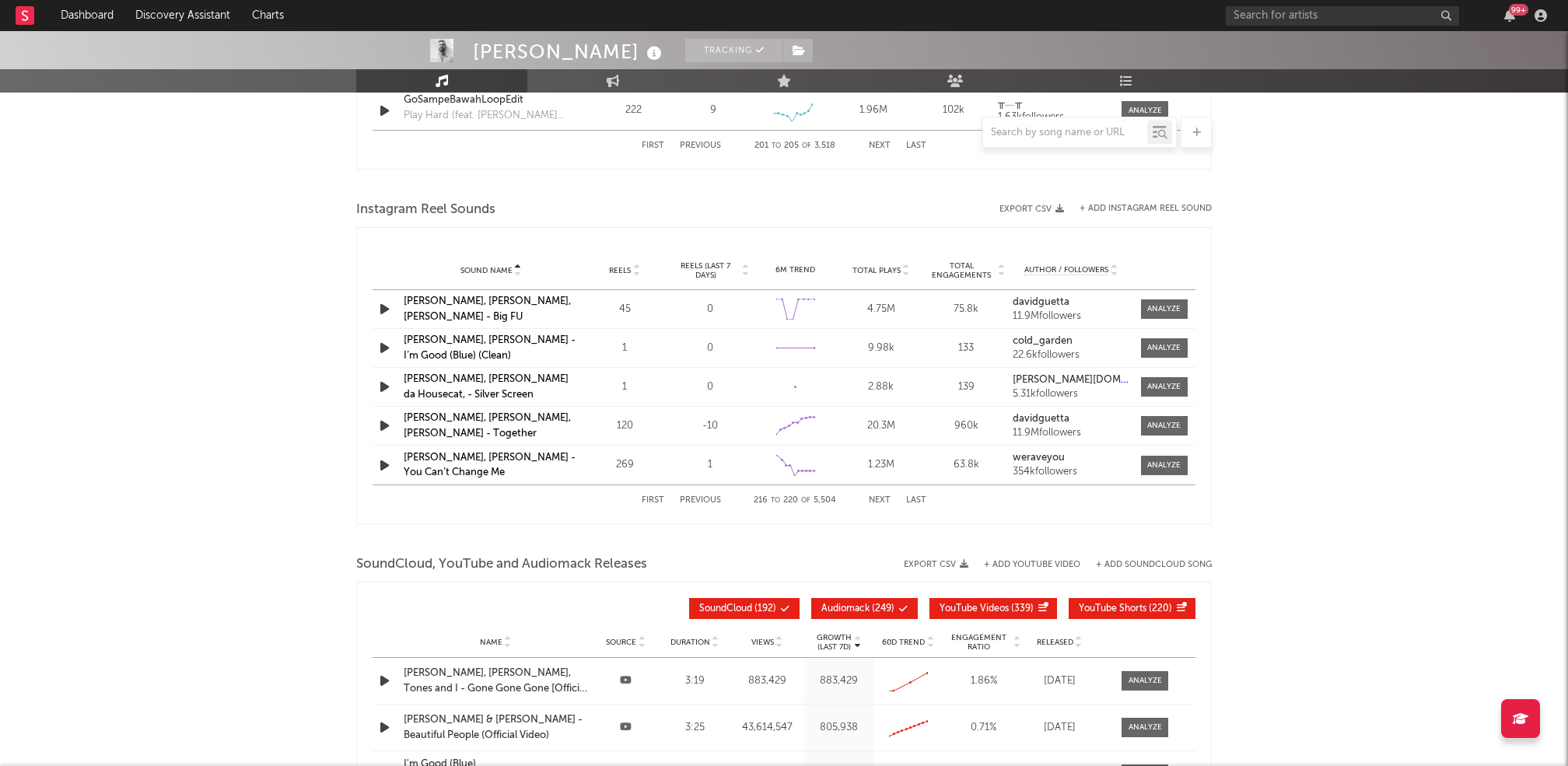
click at [886, 496] on button "Next" at bounding box center [879, 501] width 21 height 9
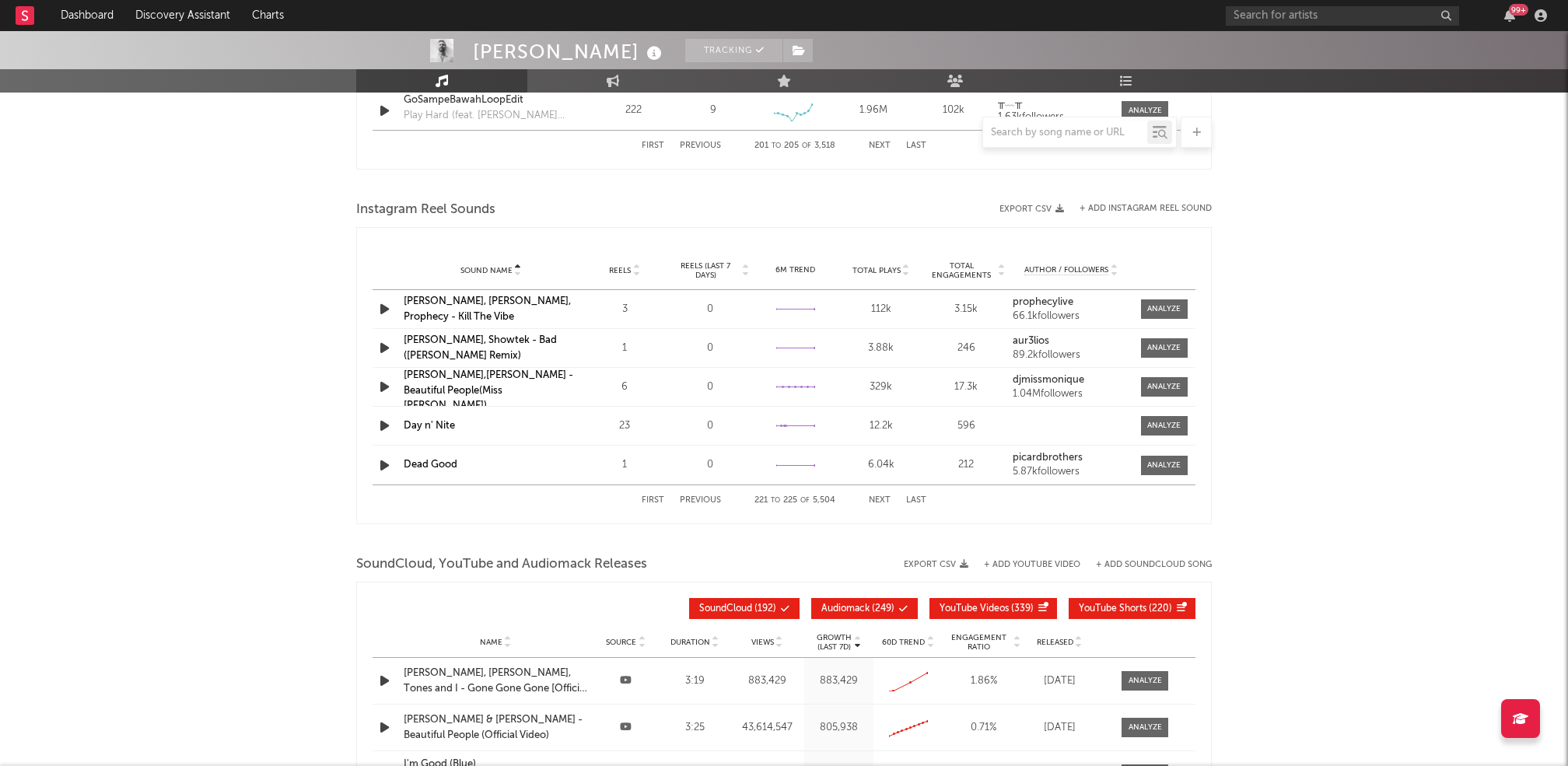
click at [886, 496] on button "Next" at bounding box center [879, 501] width 21 height 9
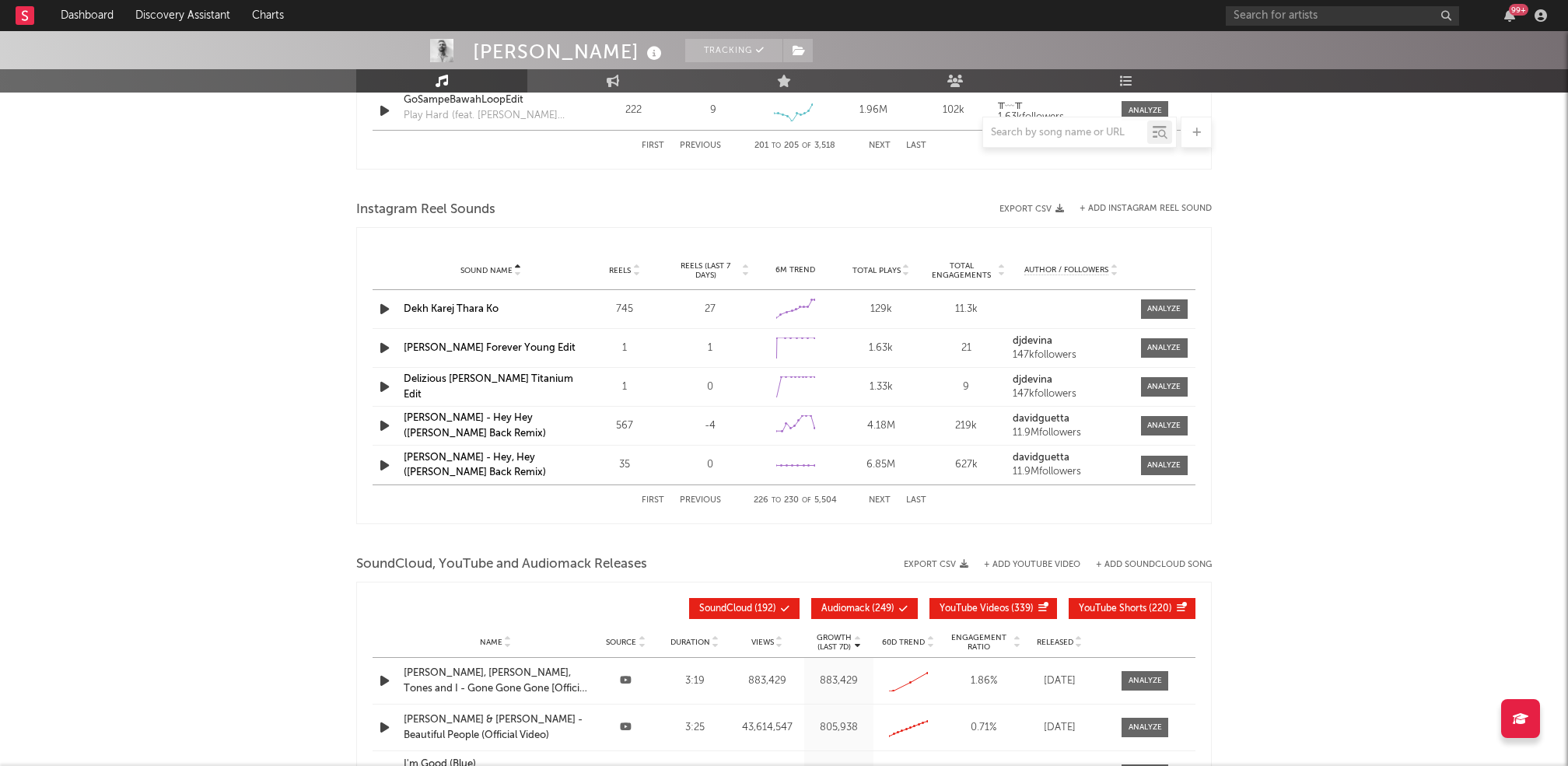
click at [886, 496] on button "Next" at bounding box center [879, 501] width 21 height 9
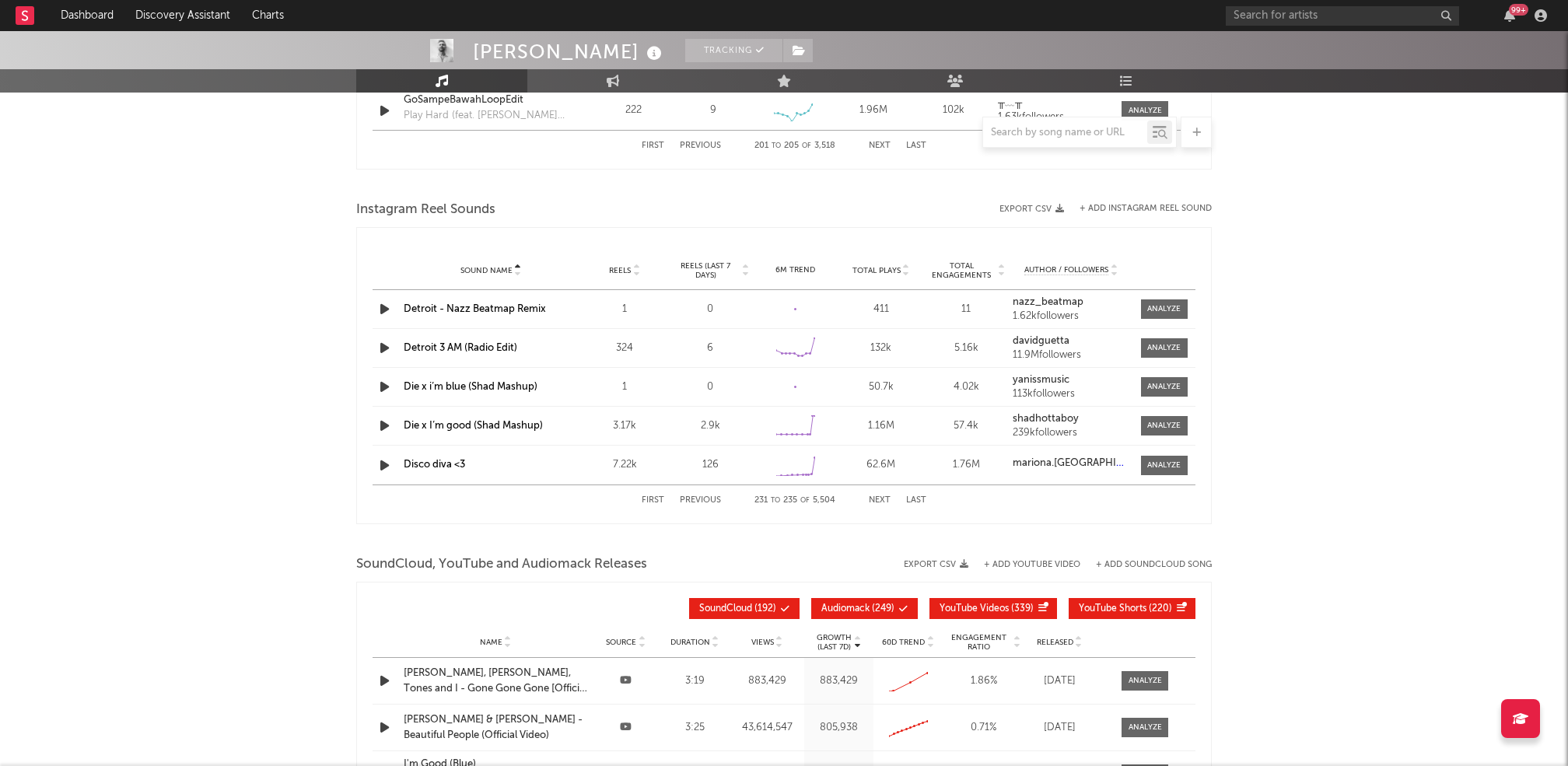
click at [886, 496] on button "Next" at bounding box center [879, 501] width 21 height 9
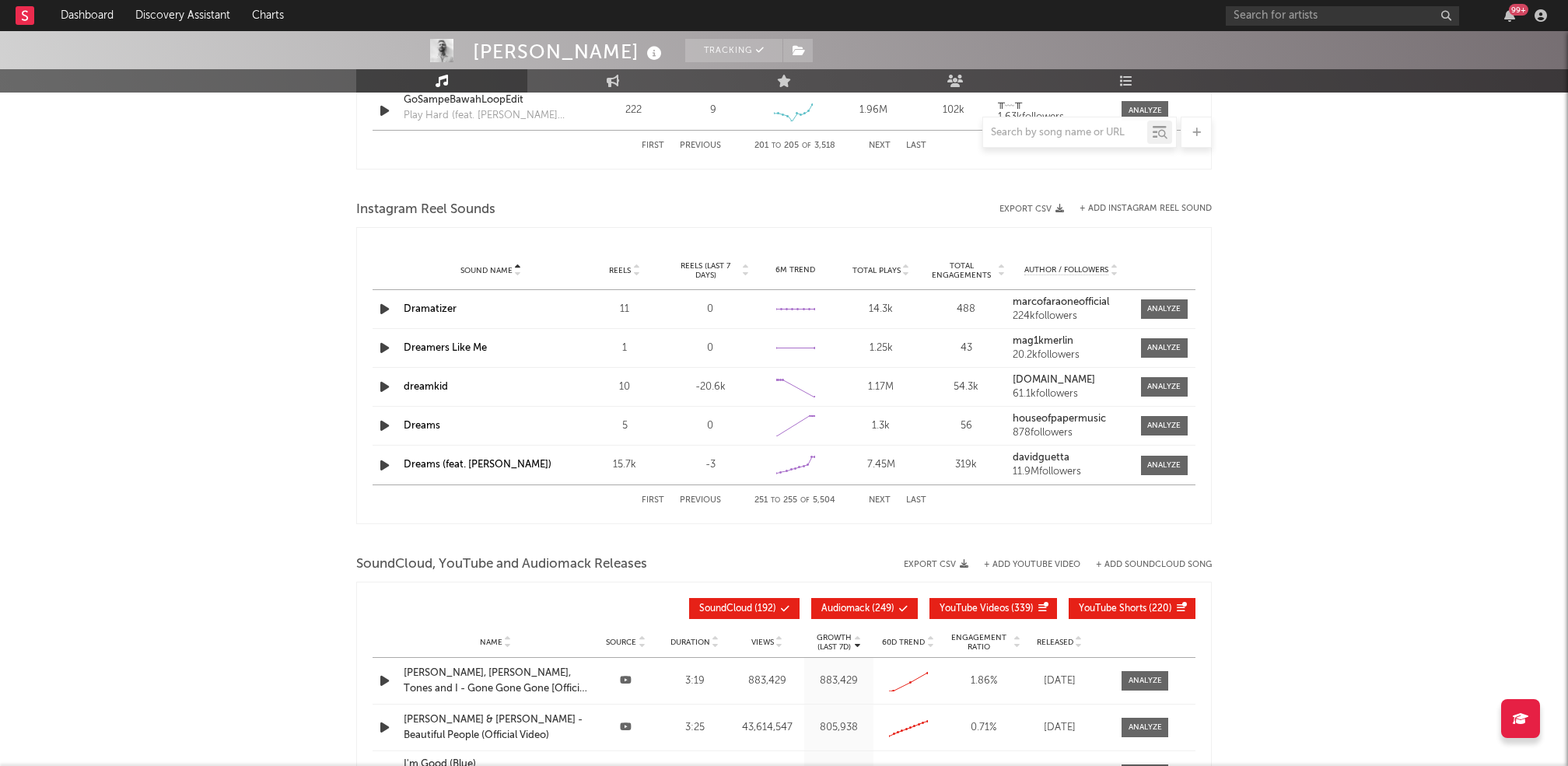
click at [886, 496] on button "Next" at bounding box center [879, 501] width 21 height 9
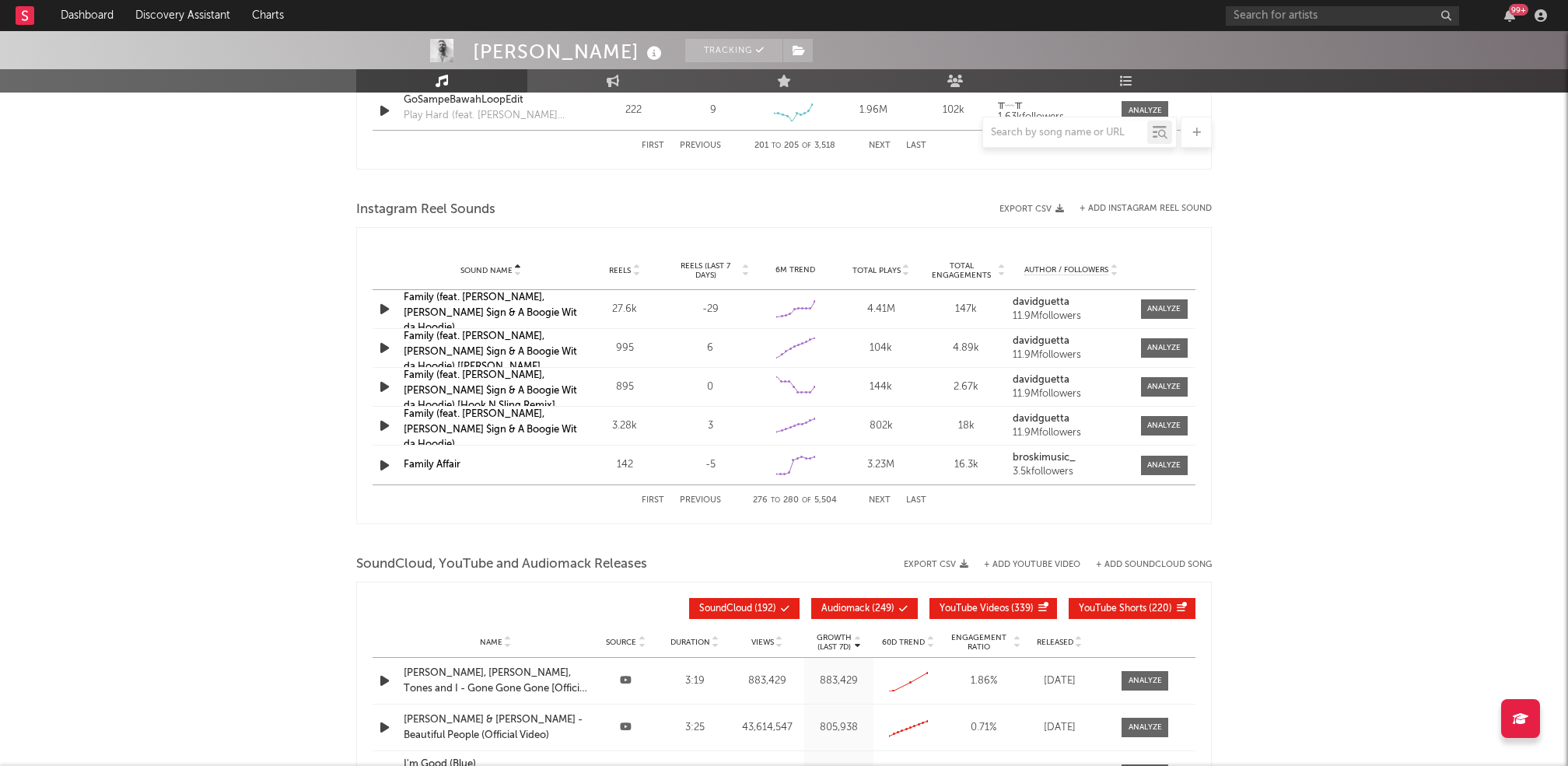
click at [886, 496] on button "Next" at bounding box center [879, 501] width 21 height 9
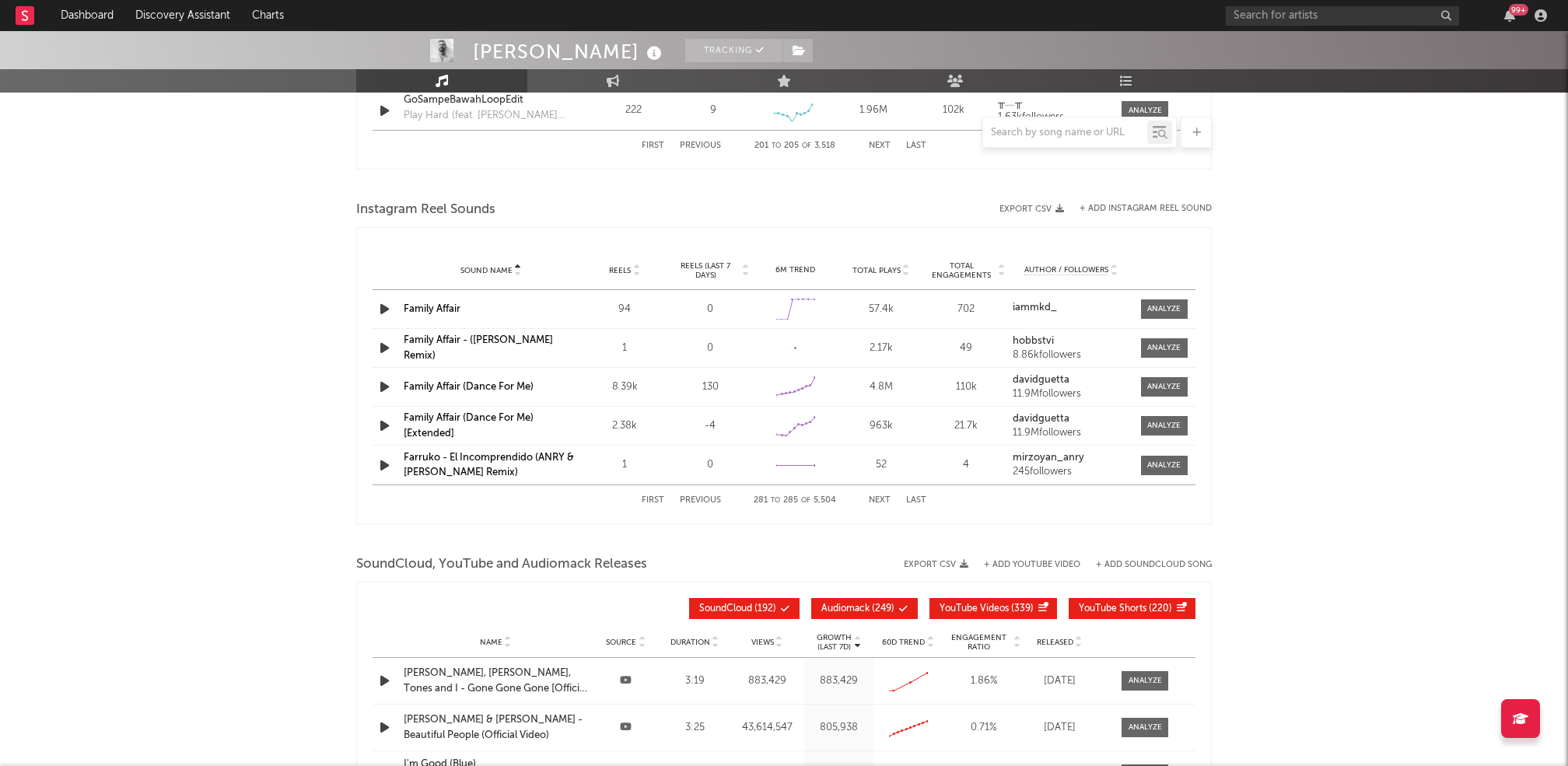
click at [886, 496] on button "Next" at bounding box center [879, 501] width 21 height 9
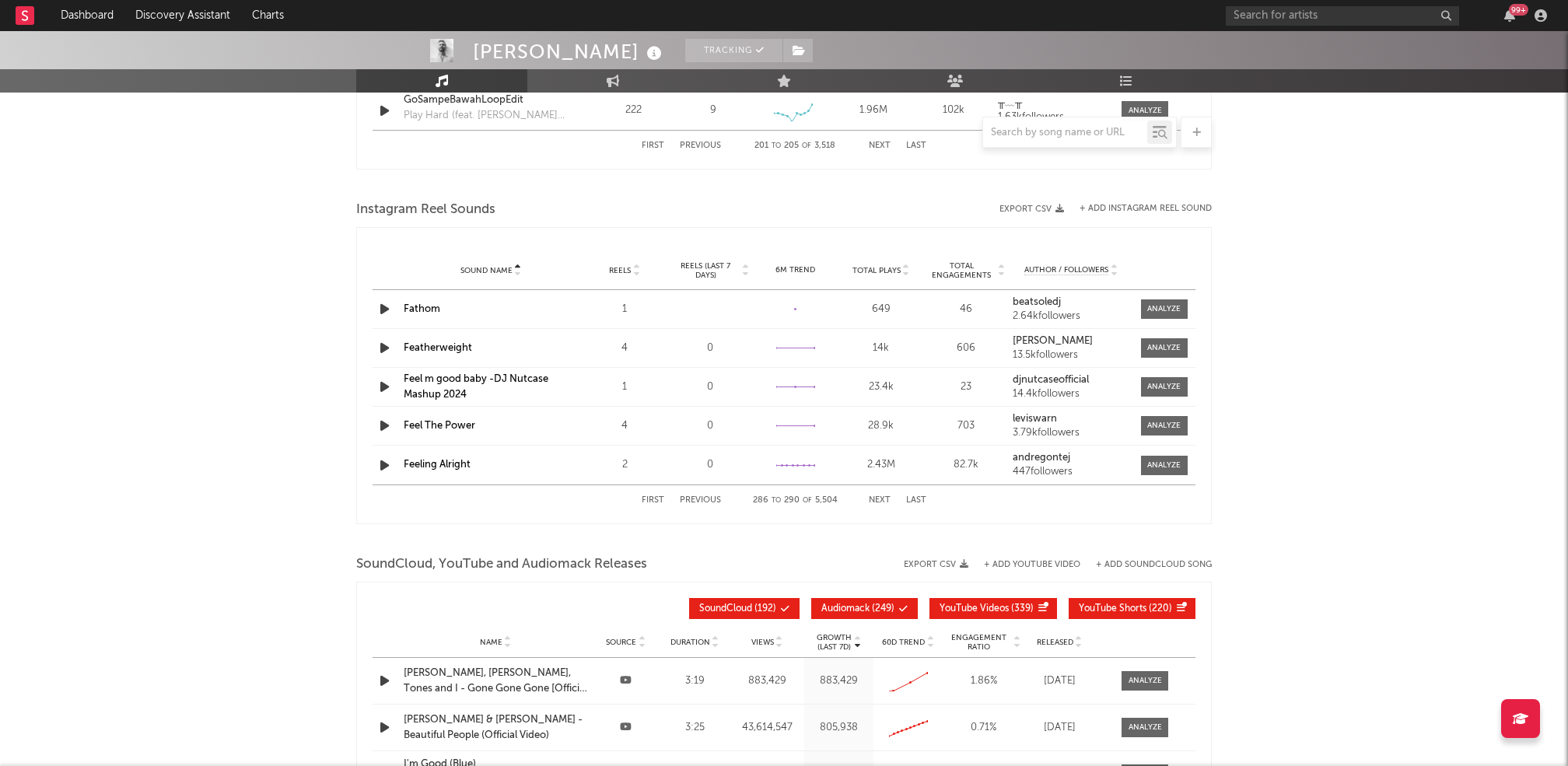
click at [886, 496] on button "Next" at bounding box center [879, 501] width 21 height 9
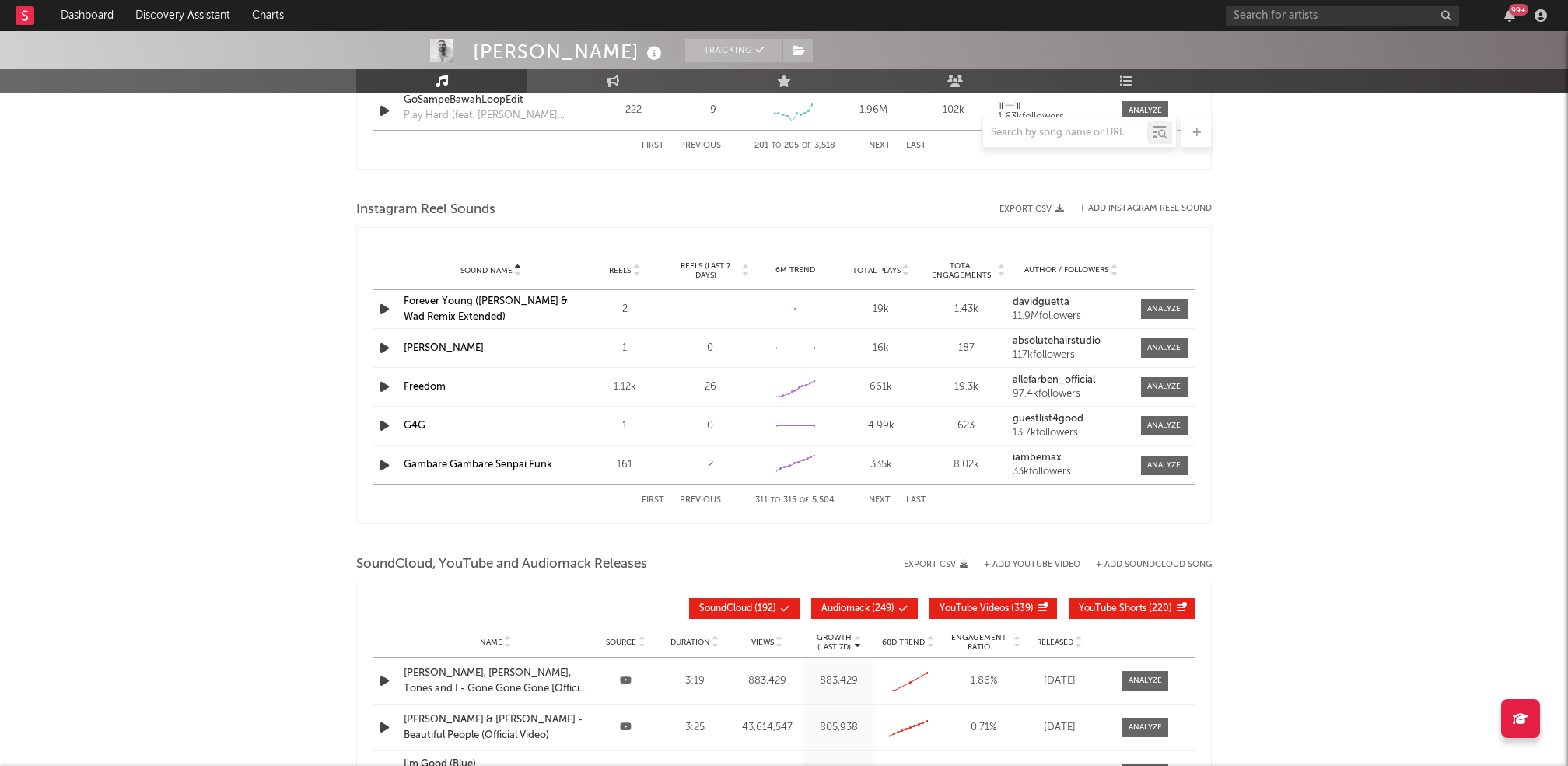
click at [886, 496] on button "Next" at bounding box center [879, 501] width 21 height 9
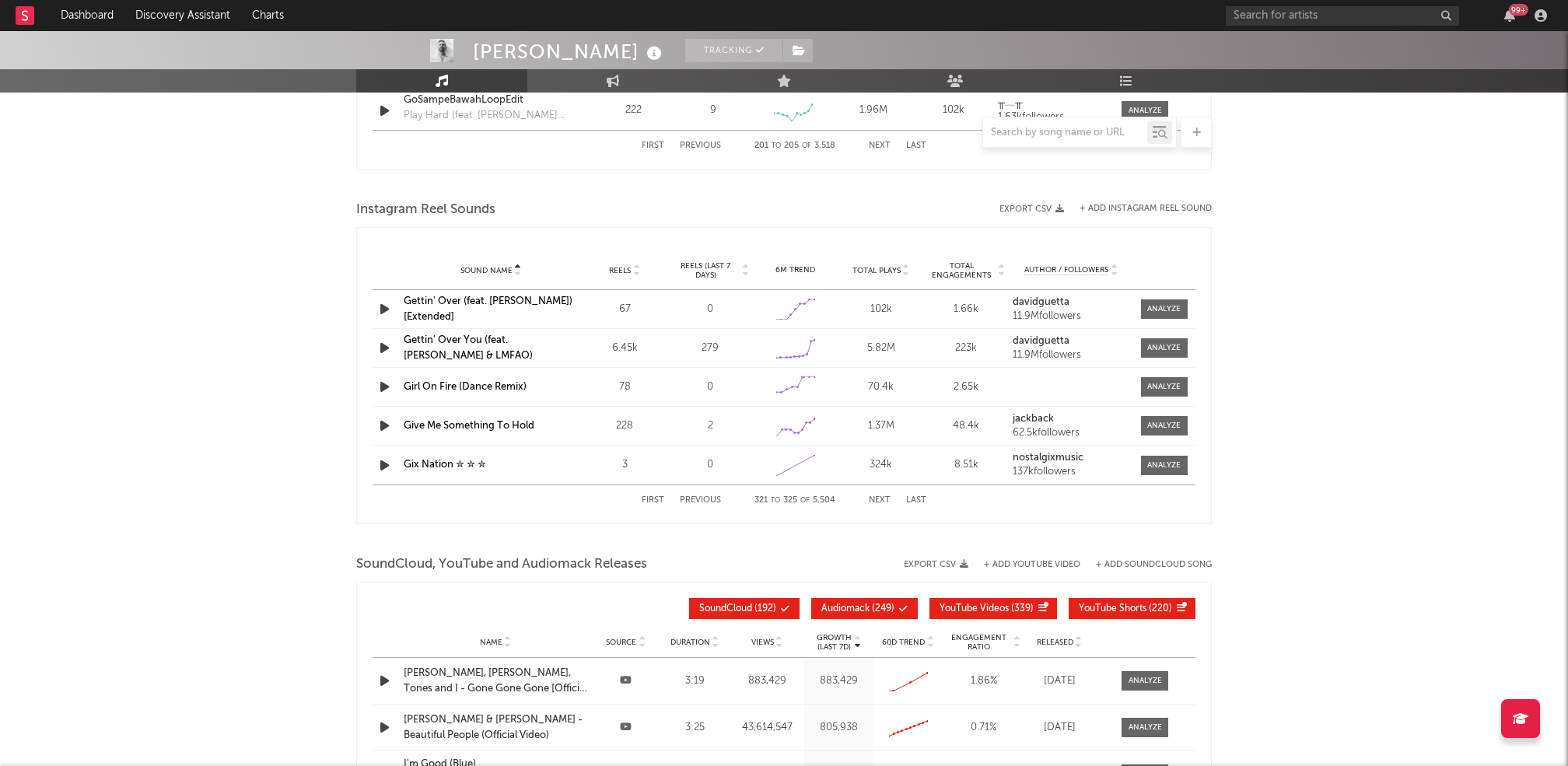
click at [886, 496] on button "Next" at bounding box center [879, 501] width 21 height 9
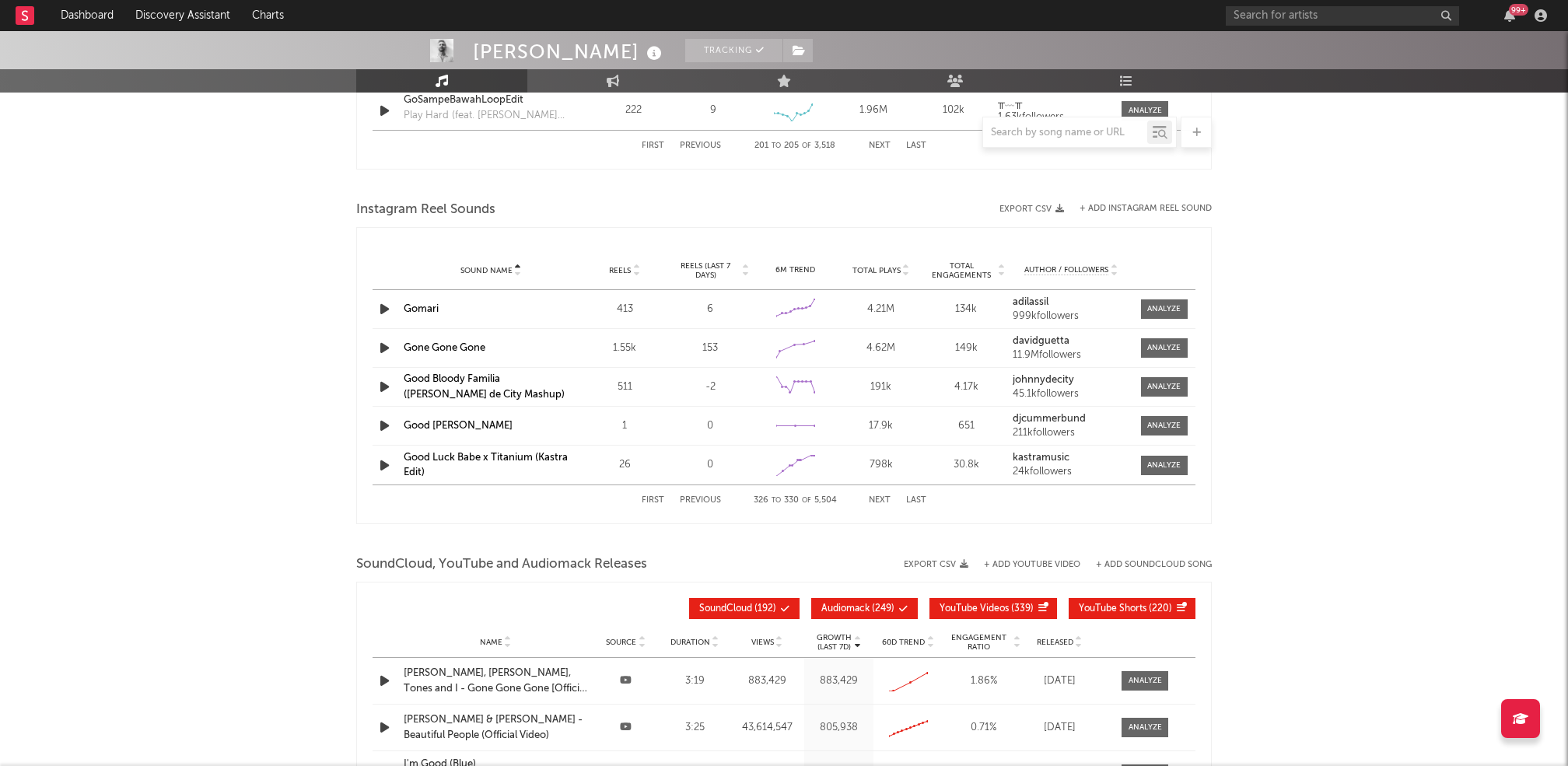
click at [886, 496] on button "Next" at bounding box center [879, 501] width 21 height 9
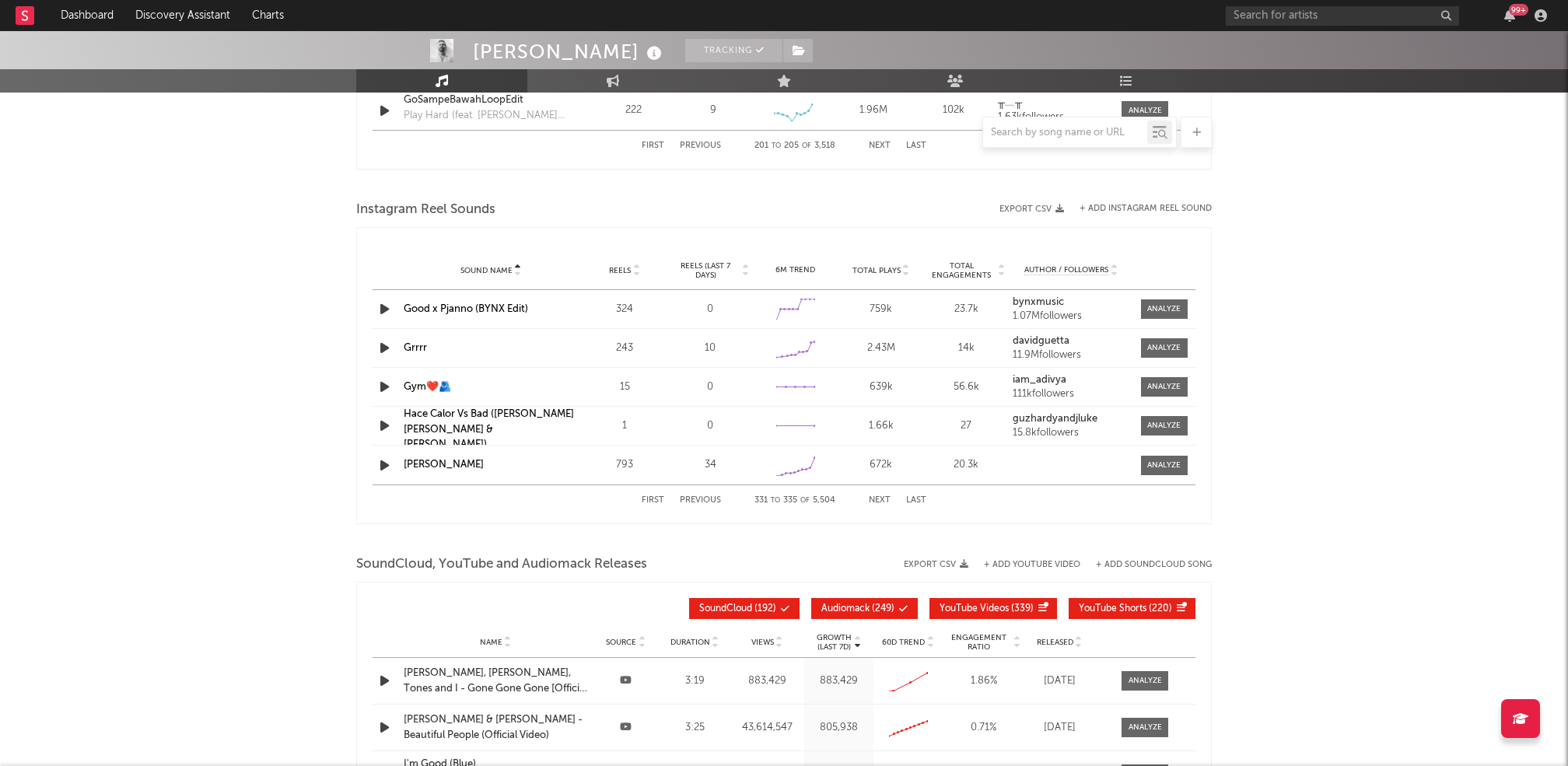
click at [709, 496] on button "Previous" at bounding box center [700, 501] width 41 height 9
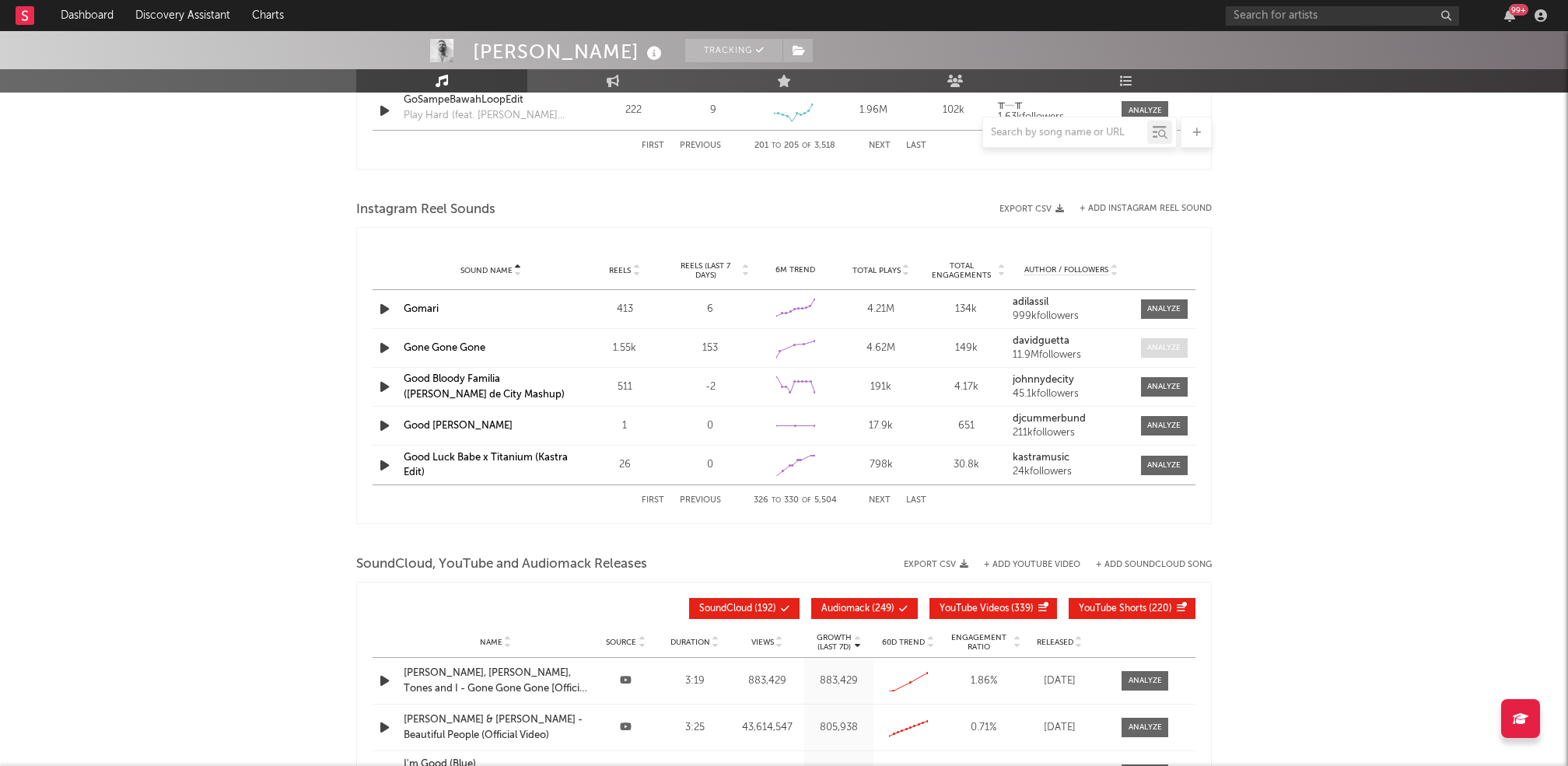
click at [1152, 346] on div at bounding box center [1164, 348] width 34 height 12
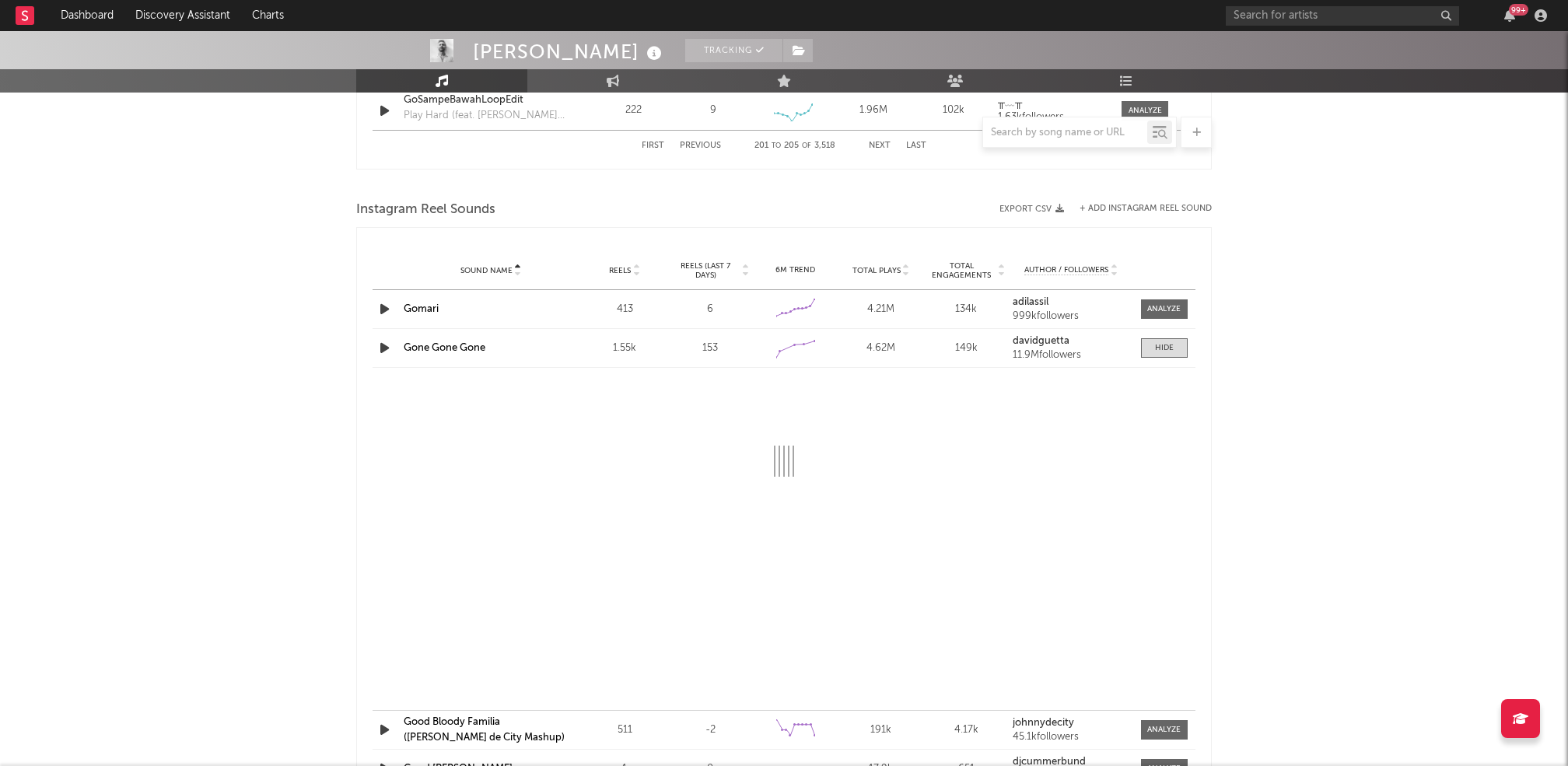
select select "1w"
